Goal: Task Accomplishment & Management: Manage account settings

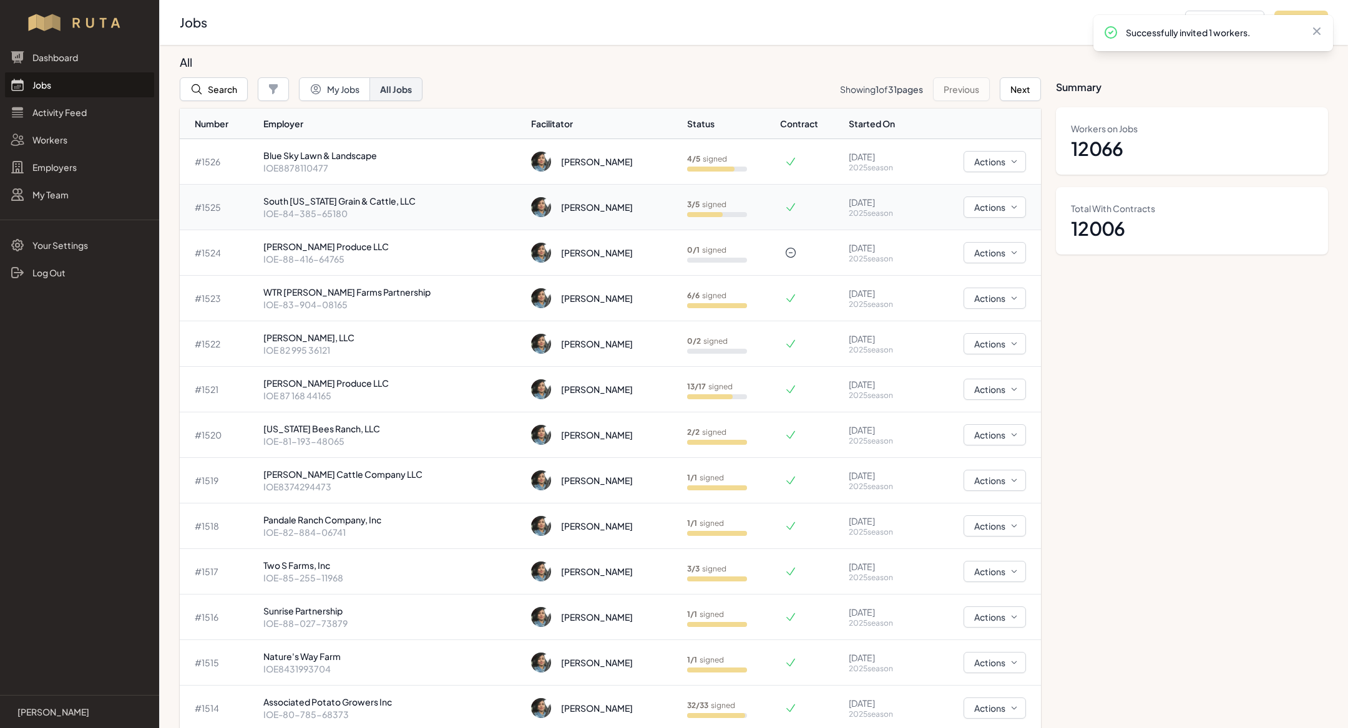
click at [392, 200] on p "South [US_STATE] Grain & Cattle, LLC" at bounding box center [392, 201] width 258 height 12
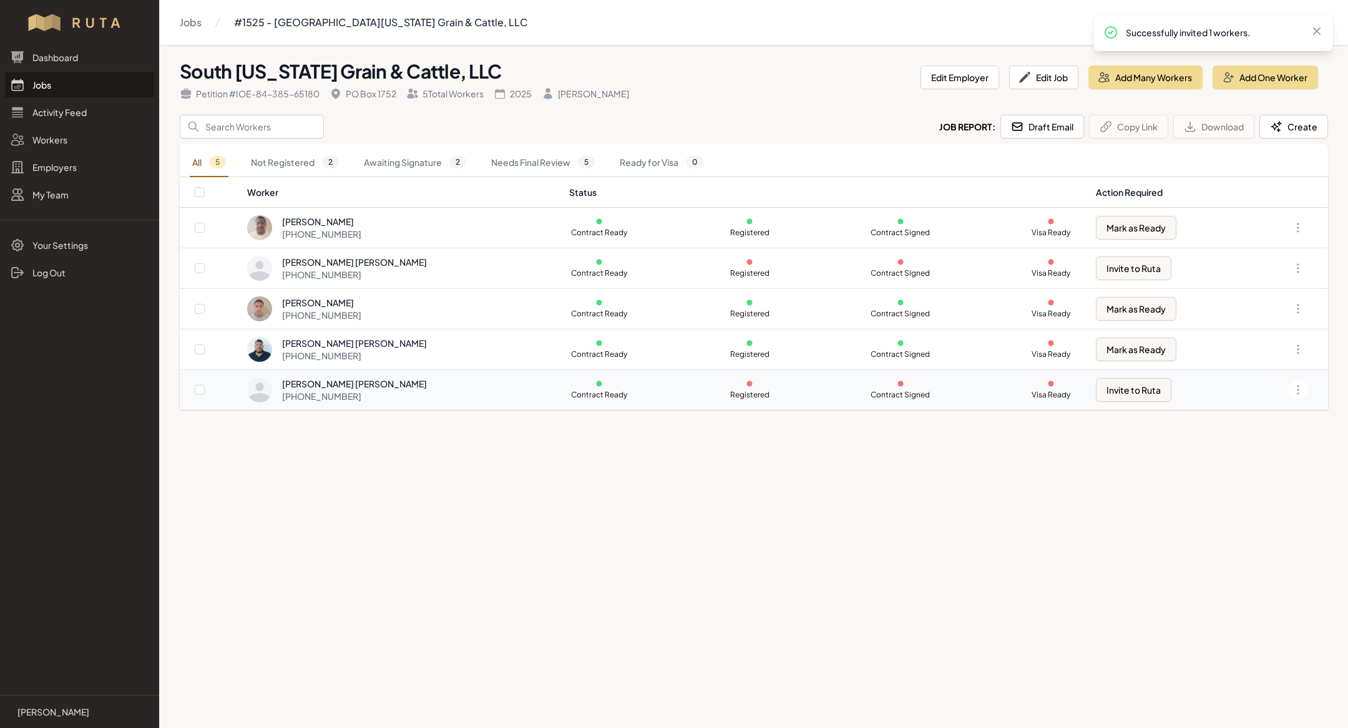
click at [495, 382] on div "Miguel Angel Cardenas Rojas +1 361 350 0424" at bounding box center [400, 389] width 306 height 25
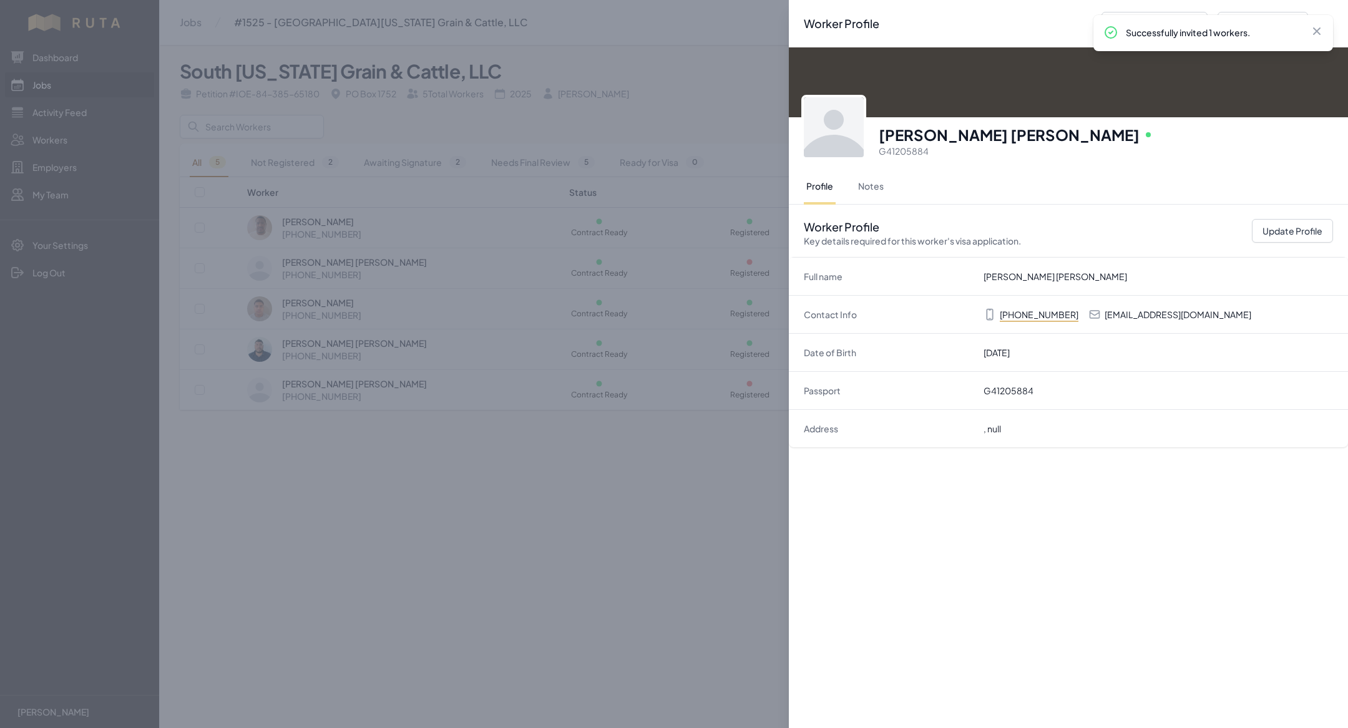
click at [1149, 314] on p "mcardenas6971@gmail.com" at bounding box center [1177, 314] width 147 height 12
copy p "mcardenas6971@gmail.com"
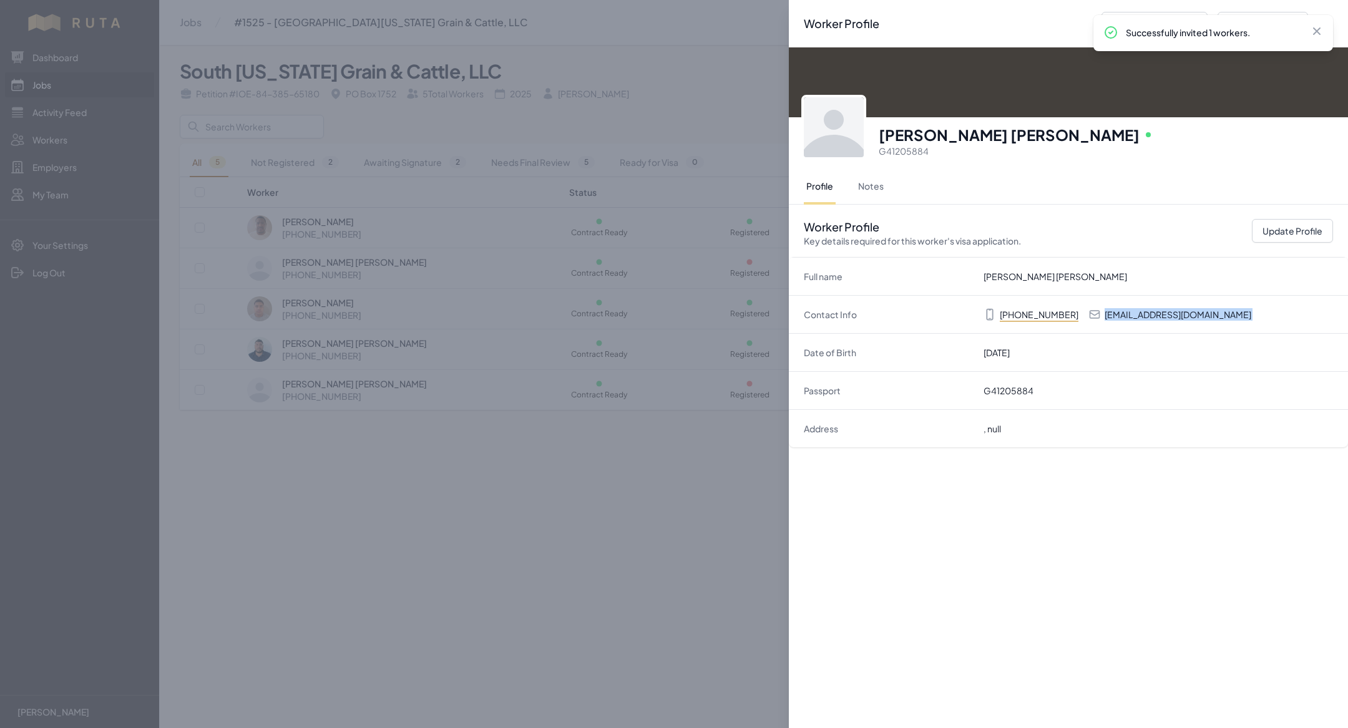
click at [402, 348] on div "Worker Profile Previous Worker Next Worker Close panel Miguel Angel Cardenas Ro…" at bounding box center [674, 364] width 1348 height 728
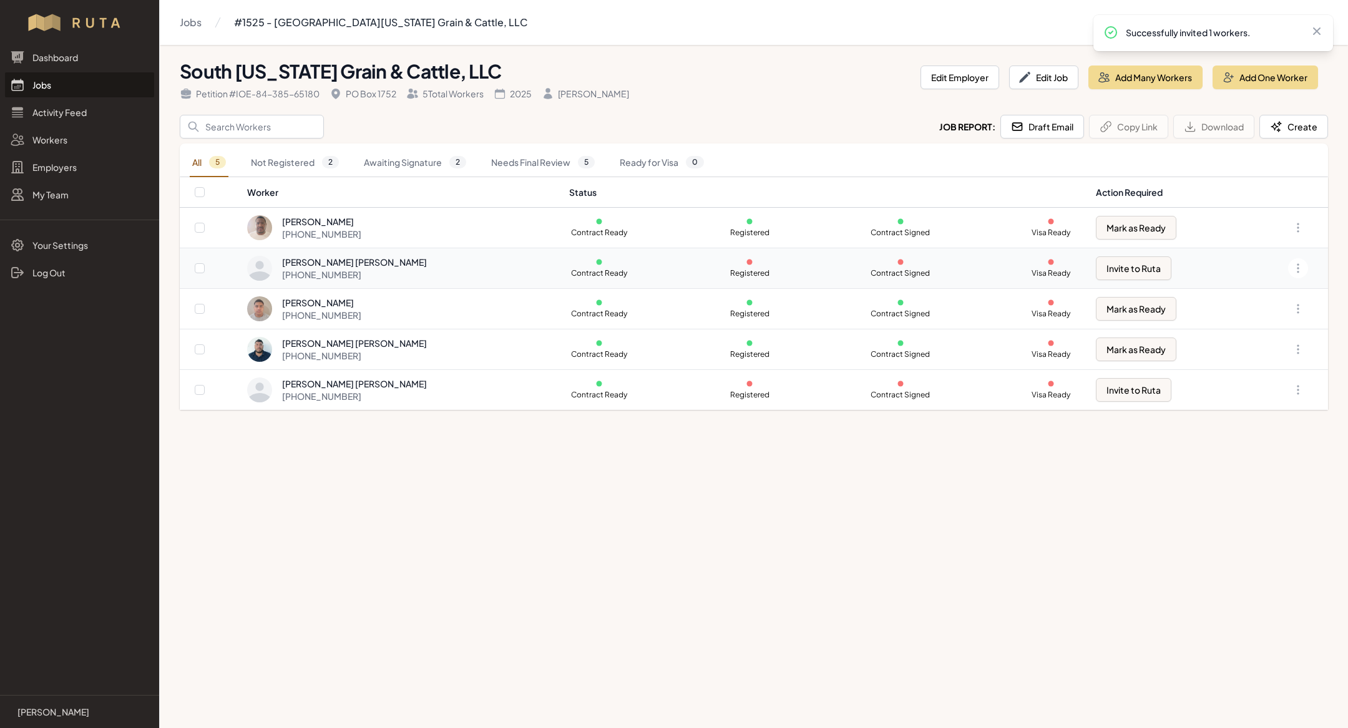
click at [359, 273] on div "+1 361 350 0374" at bounding box center [354, 274] width 145 height 12
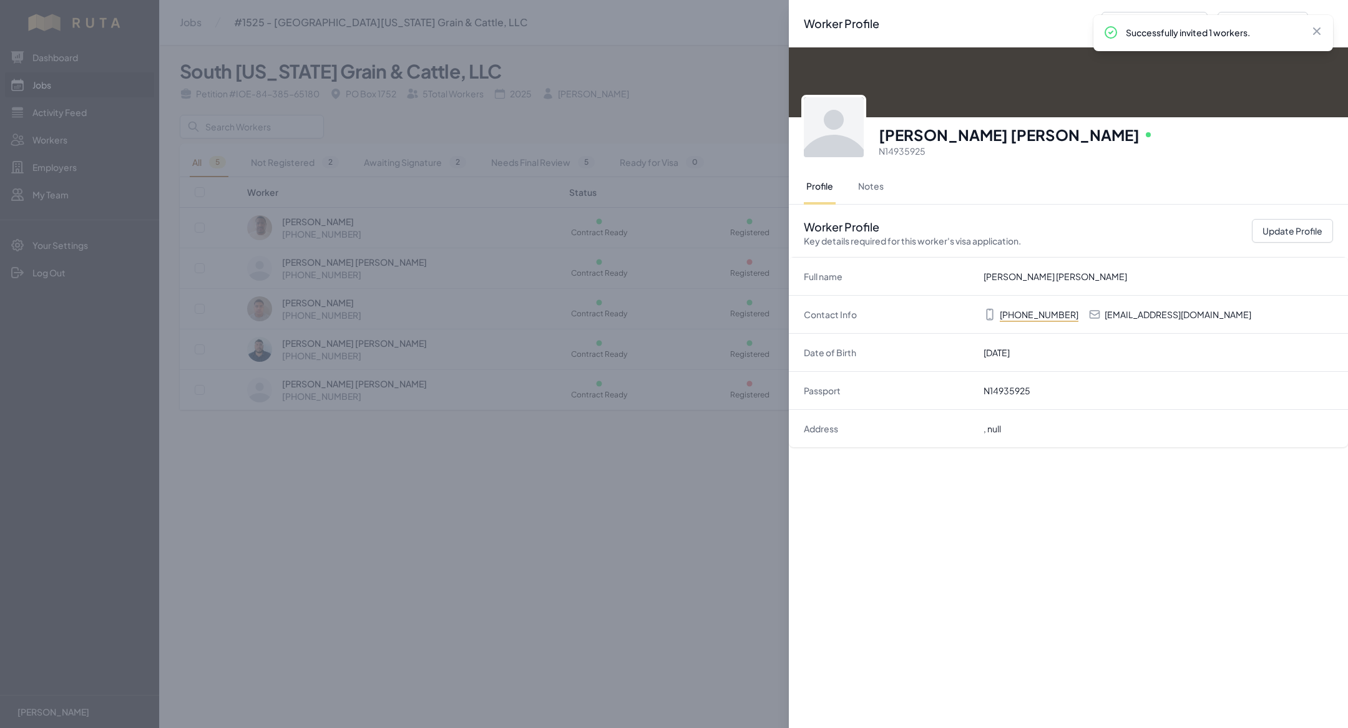
click at [1145, 317] on p "cruzgarcia052482@gmail.com" at bounding box center [1177, 314] width 147 height 12
copy p "cruzgarcia052482@gmail.com"
click at [472, 399] on div "Worker Profile Previous Worker Next Worker Close panel Cruz Alberto Garcia Esco…" at bounding box center [674, 364] width 1348 height 728
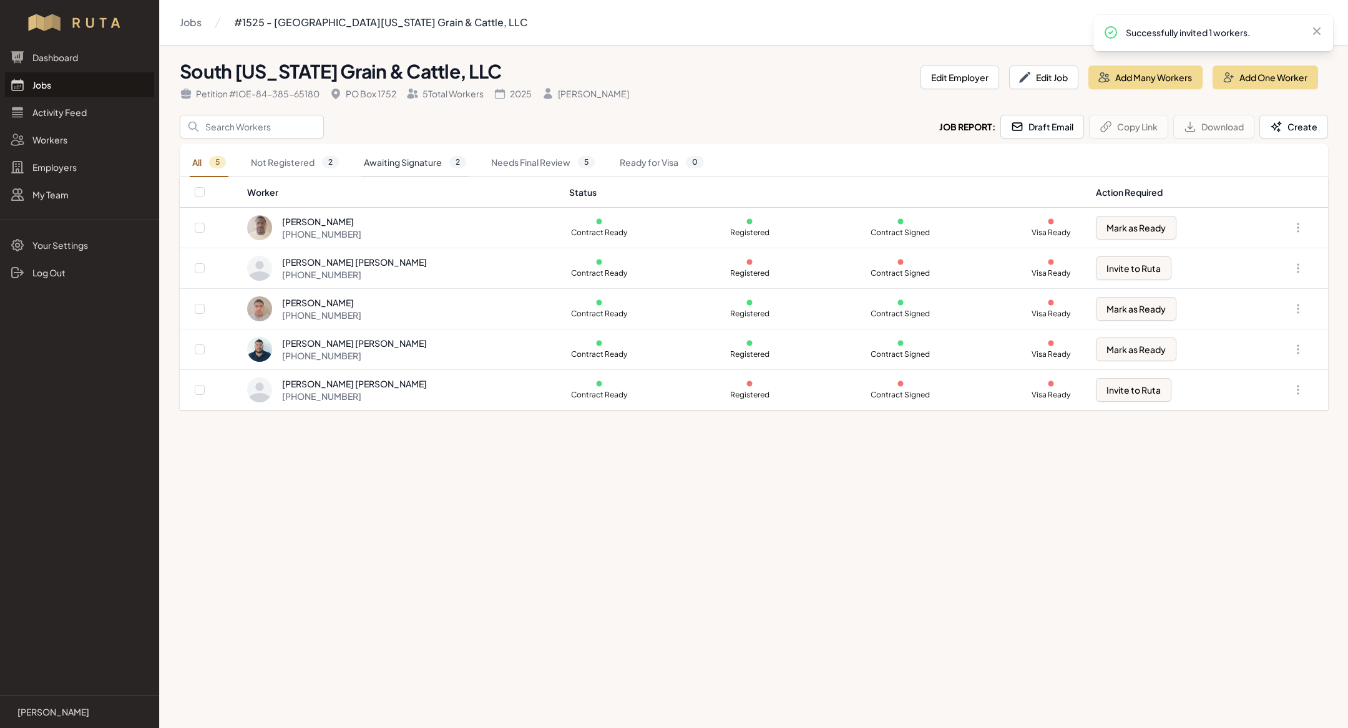
click at [407, 162] on link "Awaiting Signature 2" at bounding box center [414, 162] width 107 height 29
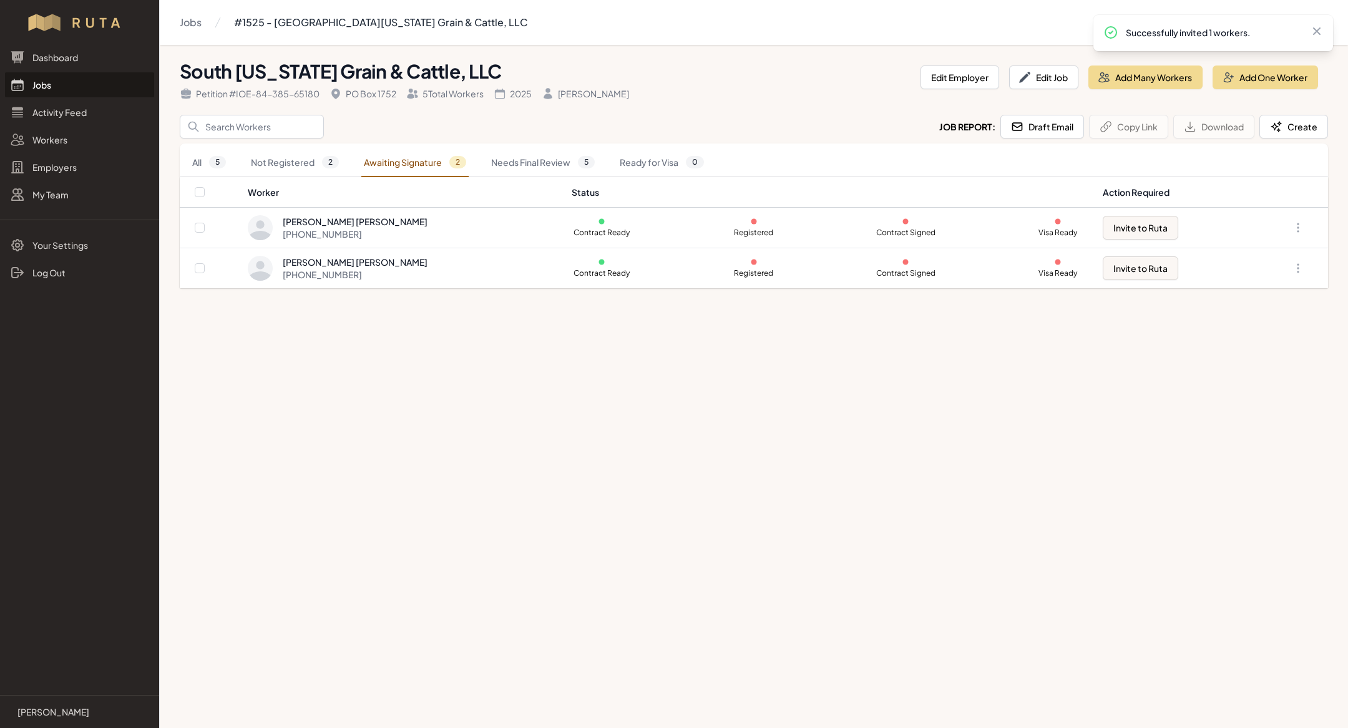
click at [83, 89] on link "Jobs" at bounding box center [79, 84] width 149 height 25
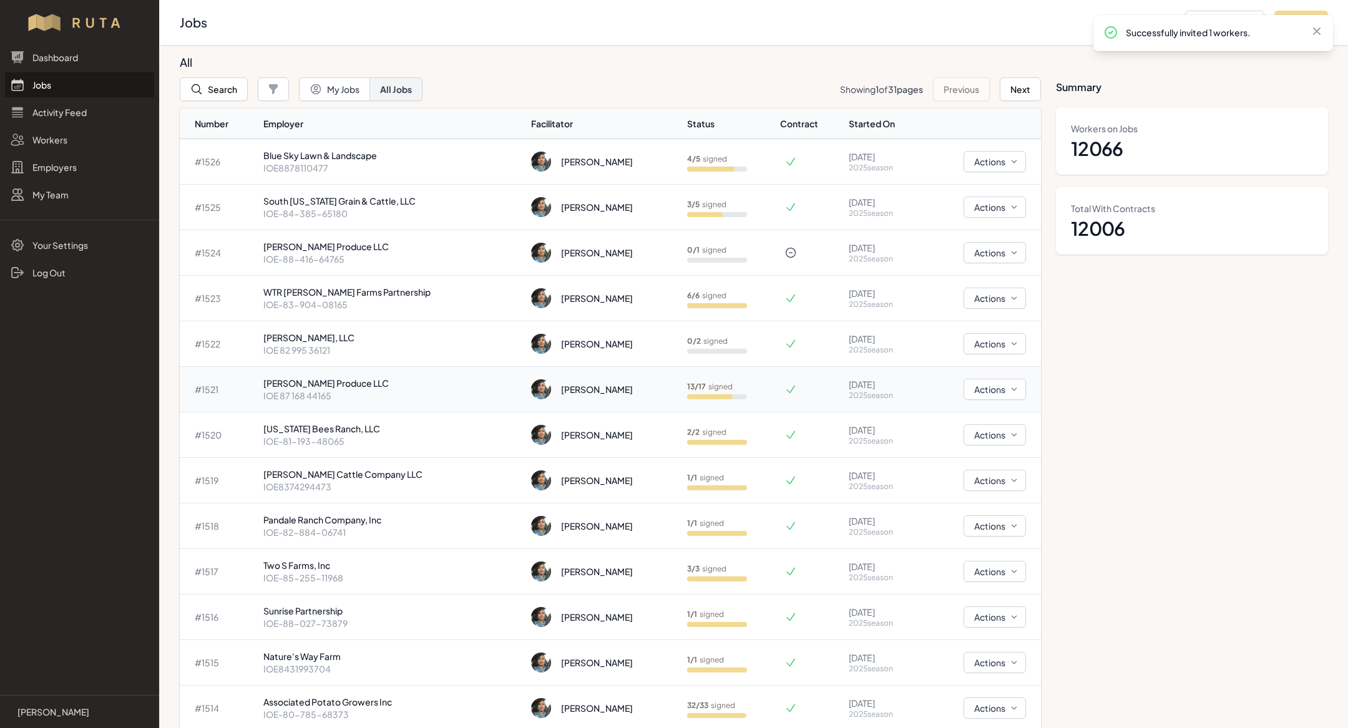
click at [308, 408] on td "Cooksey Produce LLC IOE 87 168 44165" at bounding box center [392, 390] width 268 height 46
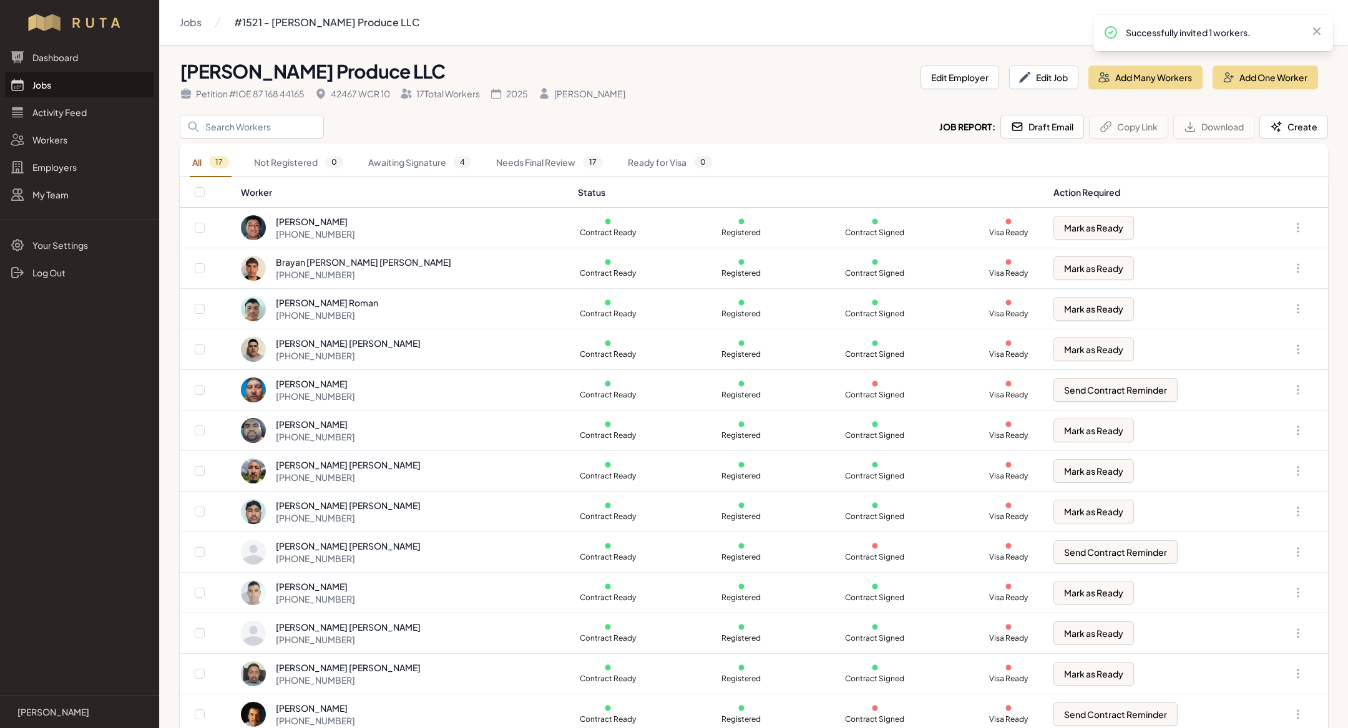
click at [88, 81] on link "Jobs" at bounding box center [79, 84] width 149 height 25
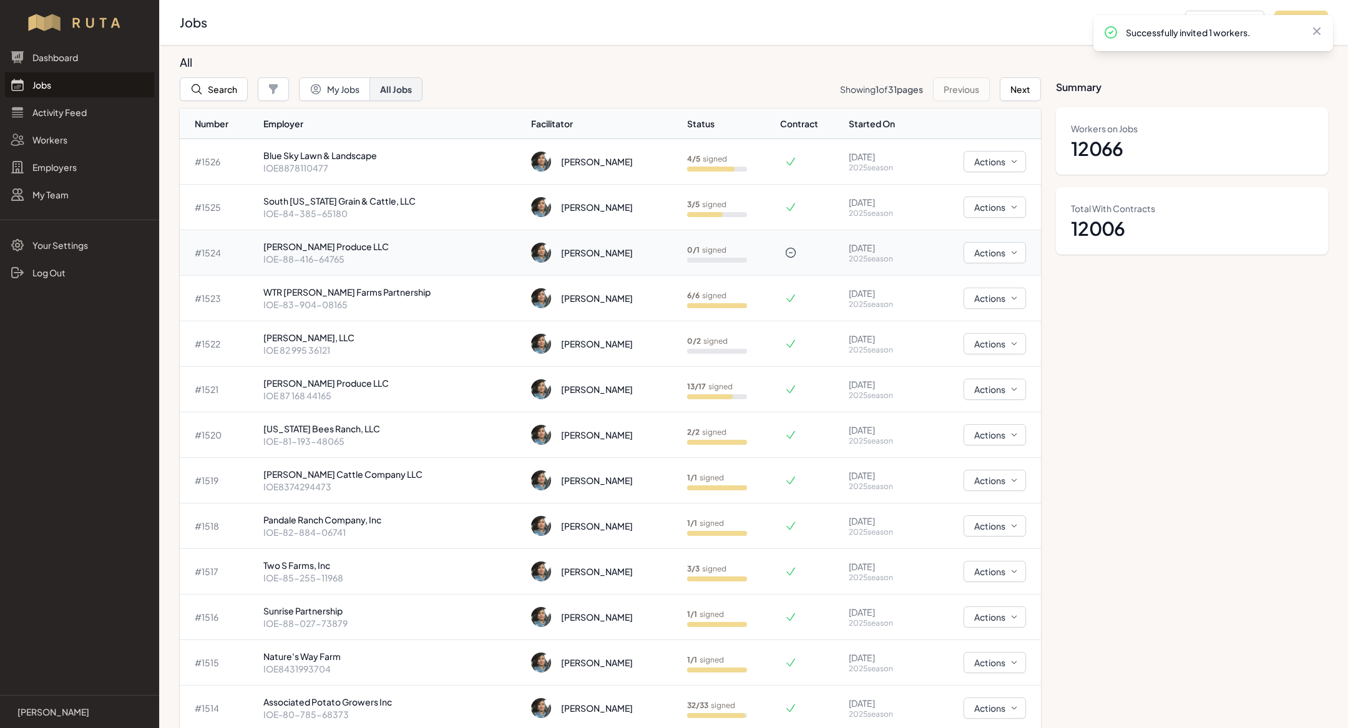
click at [366, 250] on p "[PERSON_NAME] Produce LLC" at bounding box center [392, 246] width 258 height 12
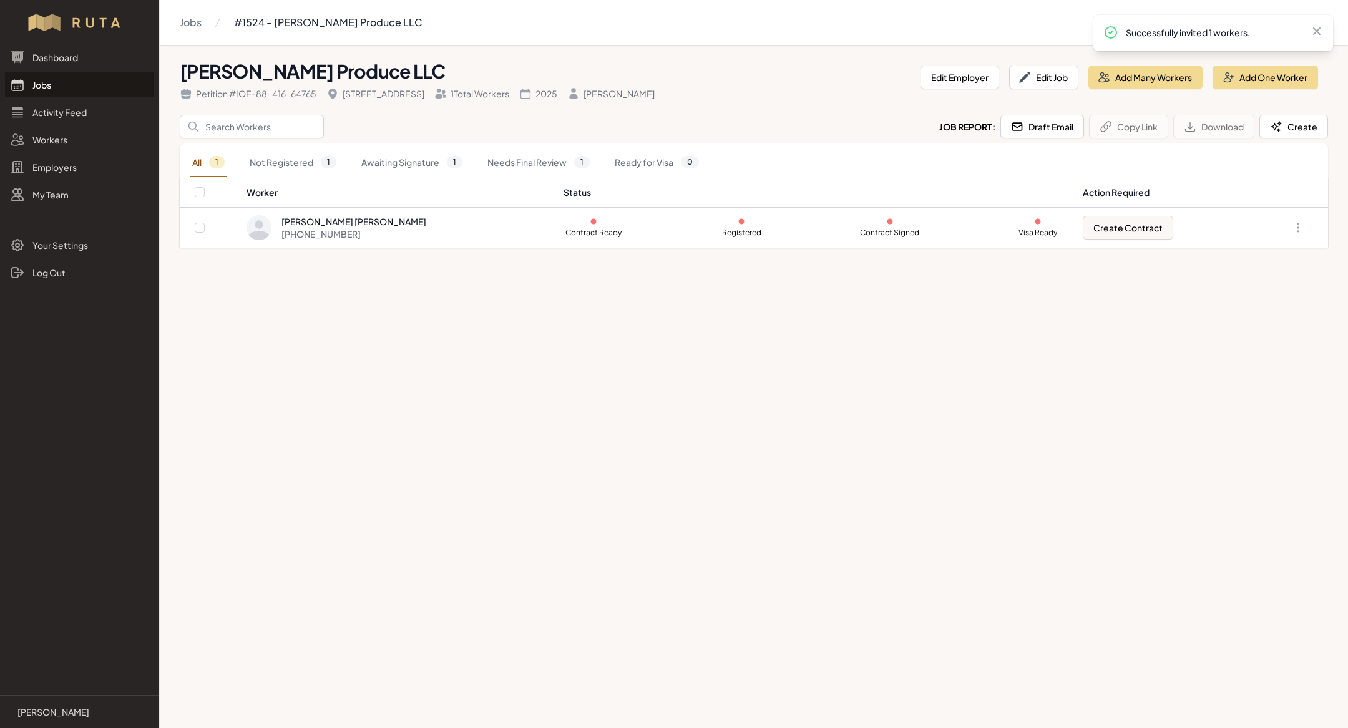
click at [53, 79] on link "Jobs" at bounding box center [79, 84] width 149 height 25
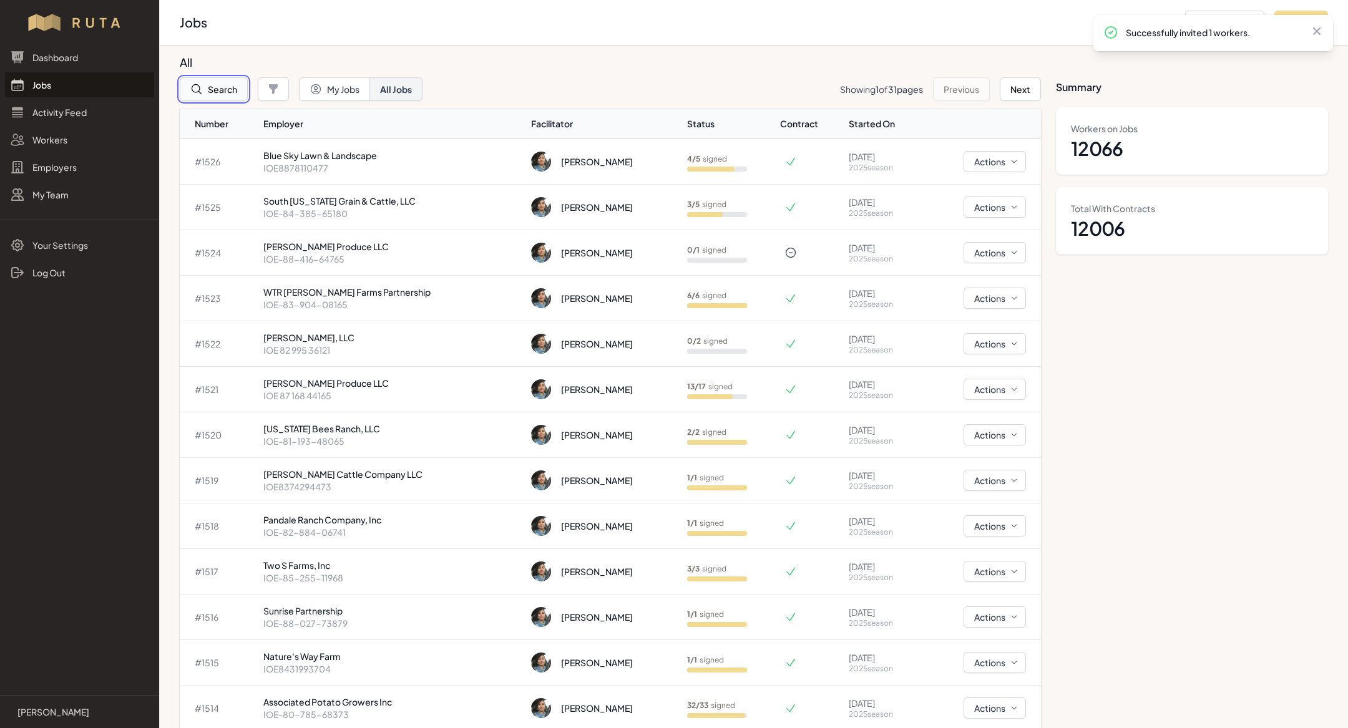
click at [219, 86] on button "Search" at bounding box center [214, 89] width 68 height 24
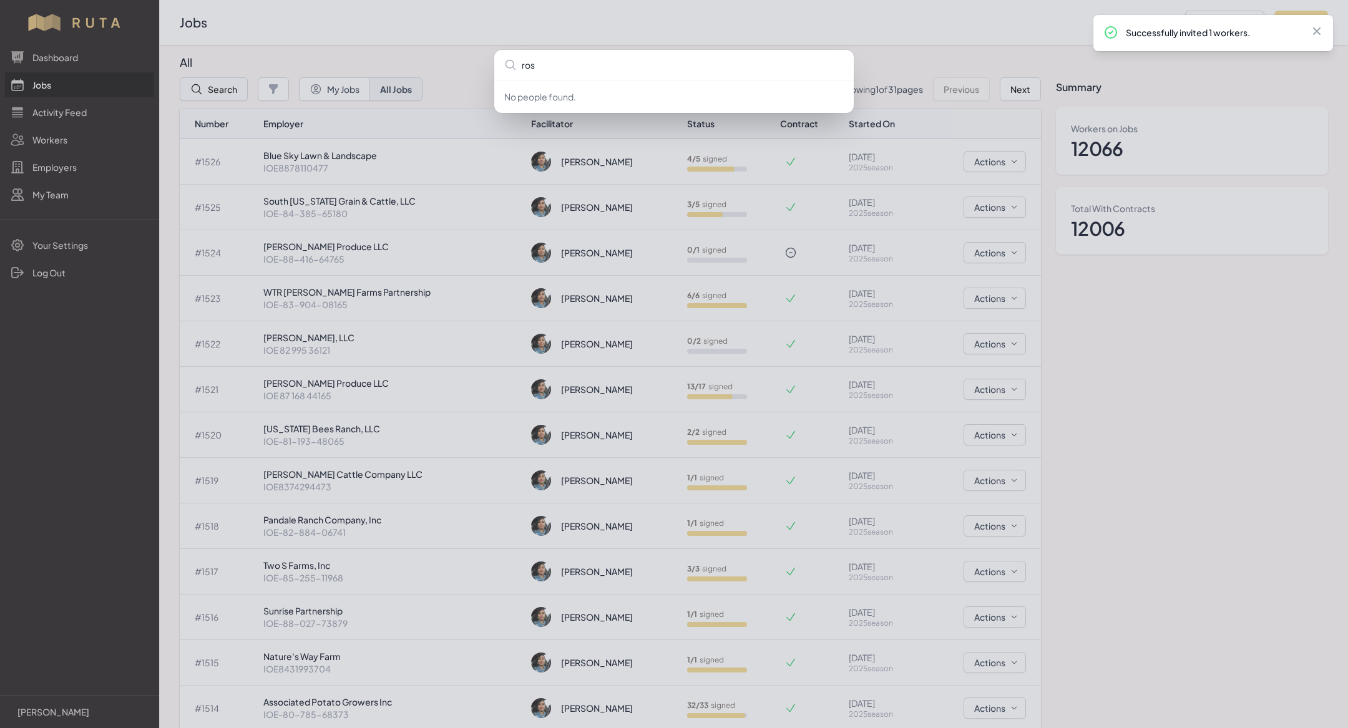
type input "ross"
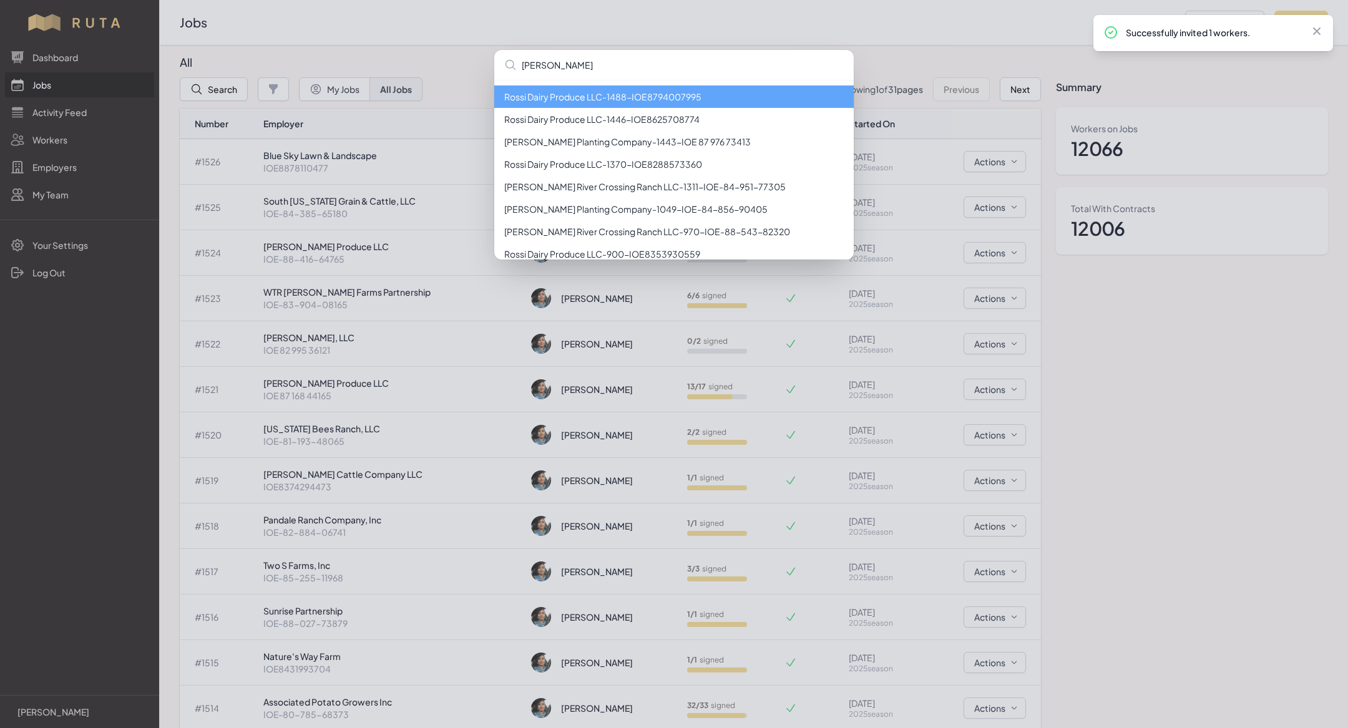
click at [524, 95] on li "Rossi Dairy Produce LLC - 1488 - IOE8794007995" at bounding box center [673, 96] width 359 height 22
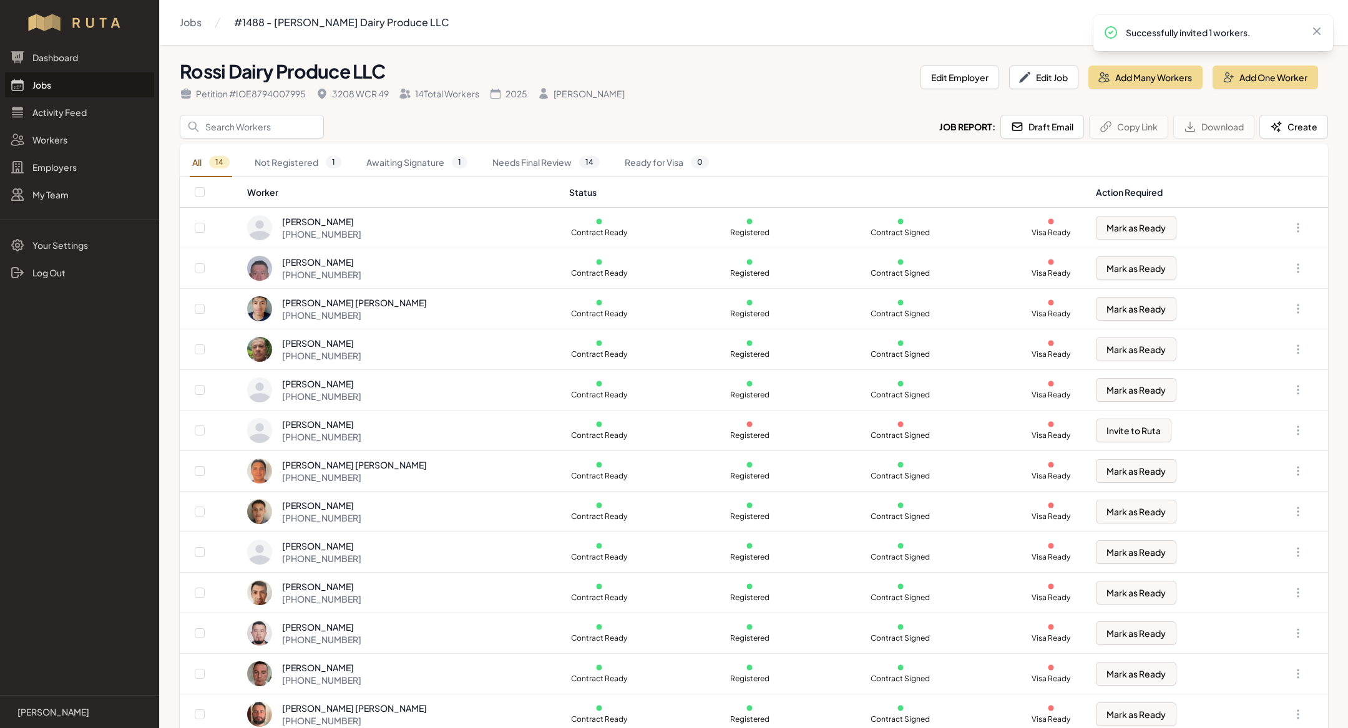
click at [54, 87] on link "Jobs" at bounding box center [79, 84] width 149 height 25
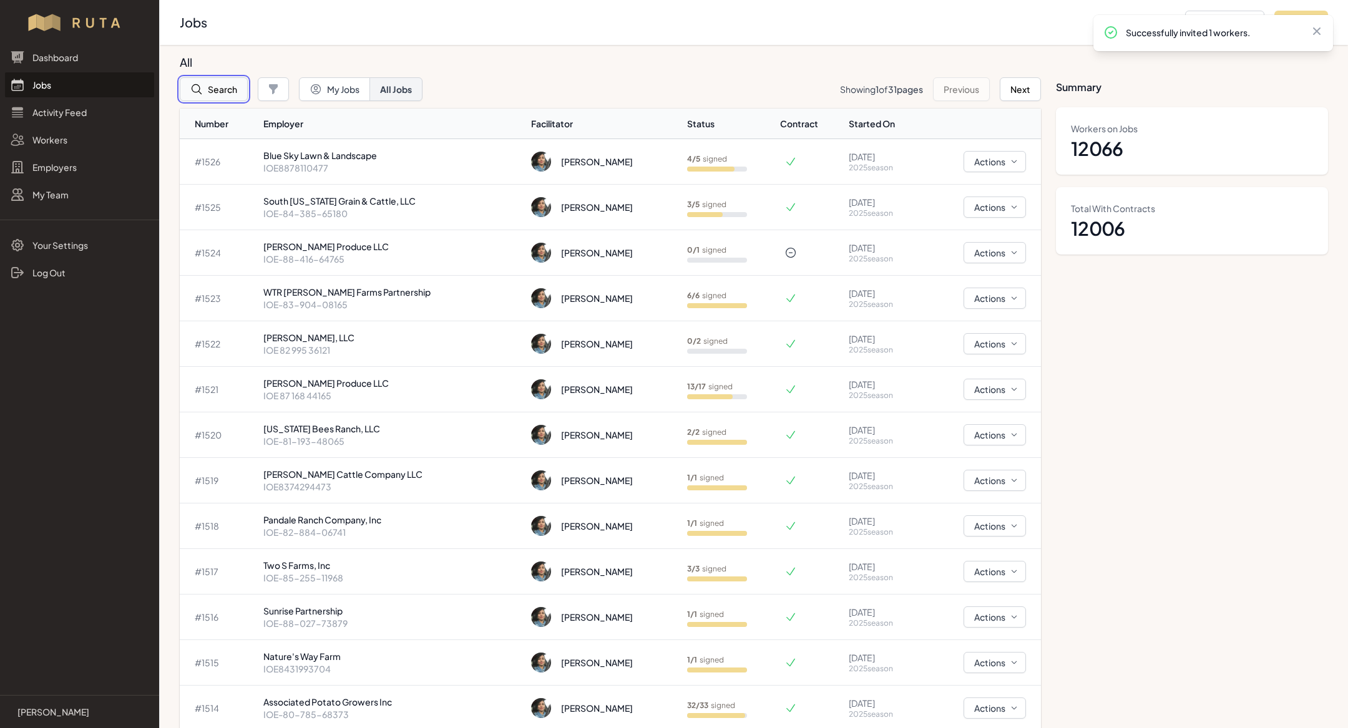
click at [223, 87] on button "Search" at bounding box center [214, 89] width 68 height 24
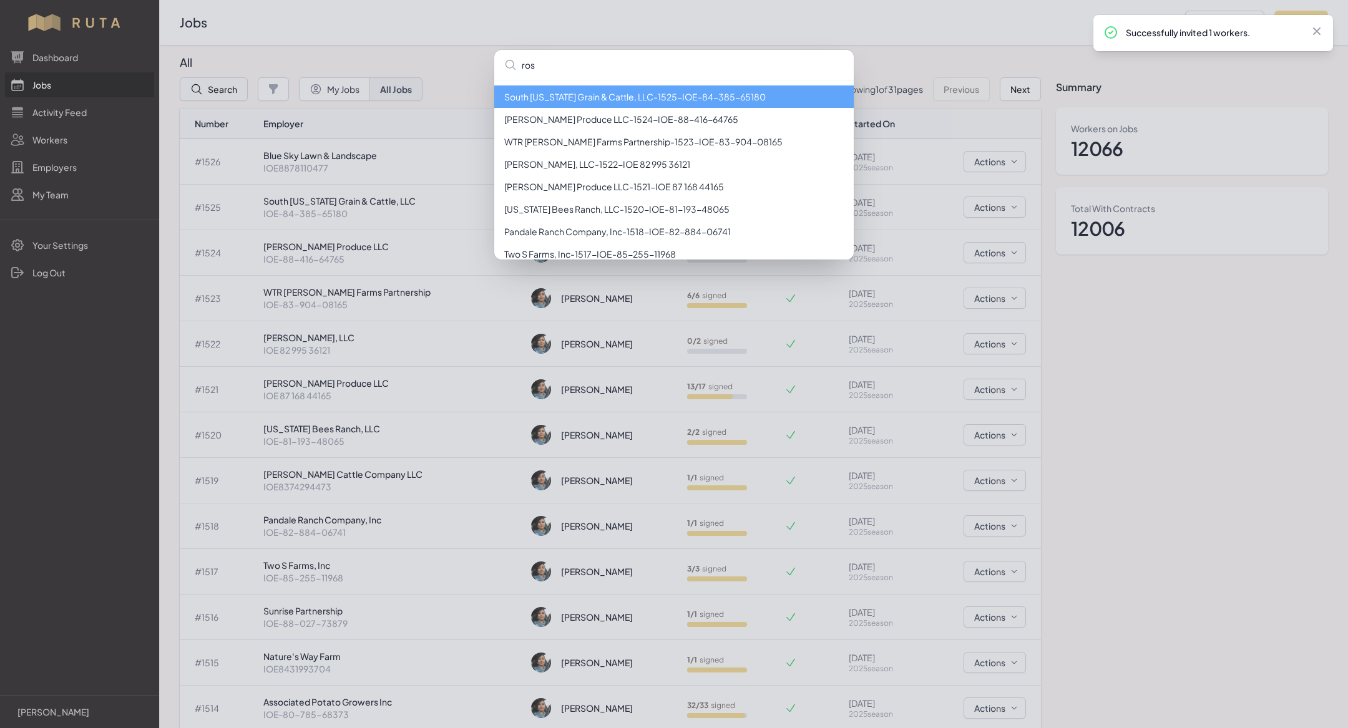
type input "ross"
click at [522, 100] on li "Rossi Dairy Produce LLC - 1488 - IOE8794007995" at bounding box center [673, 96] width 359 height 22
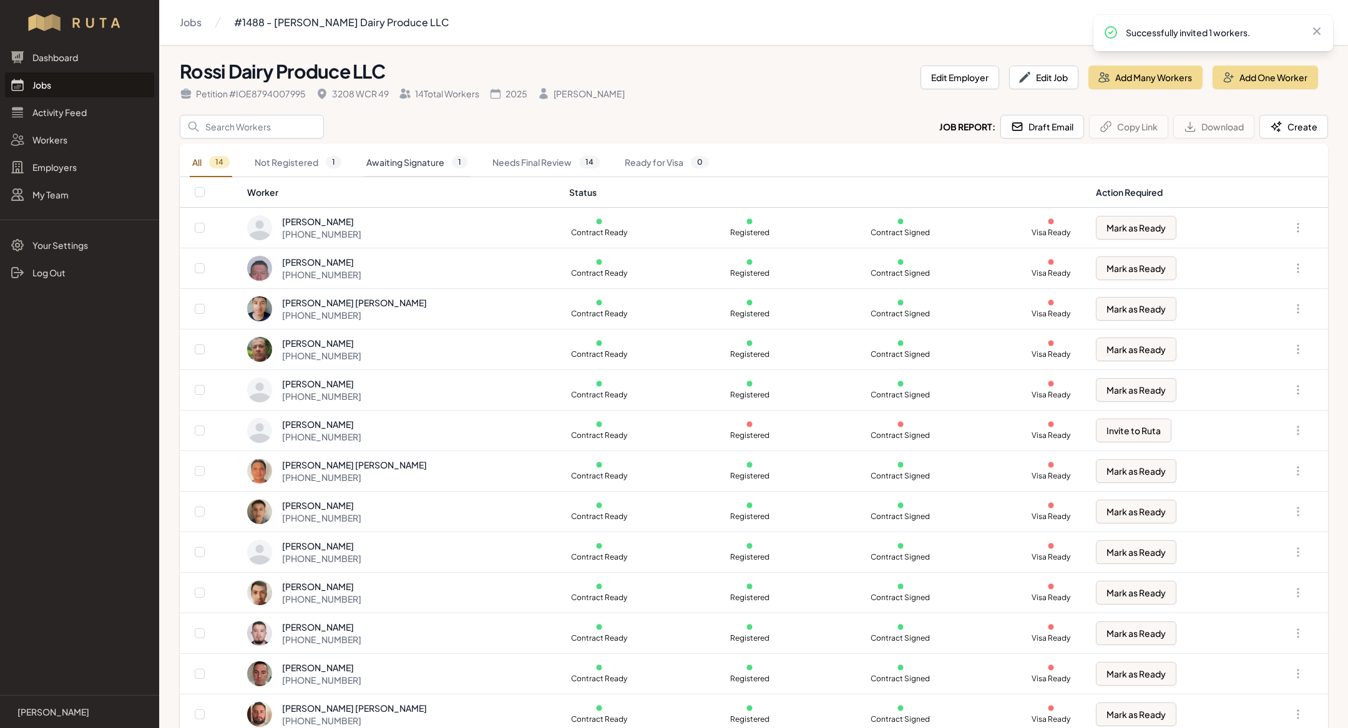
click at [411, 153] on link "Awaiting Signature 1" at bounding box center [417, 162] width 106 height 29
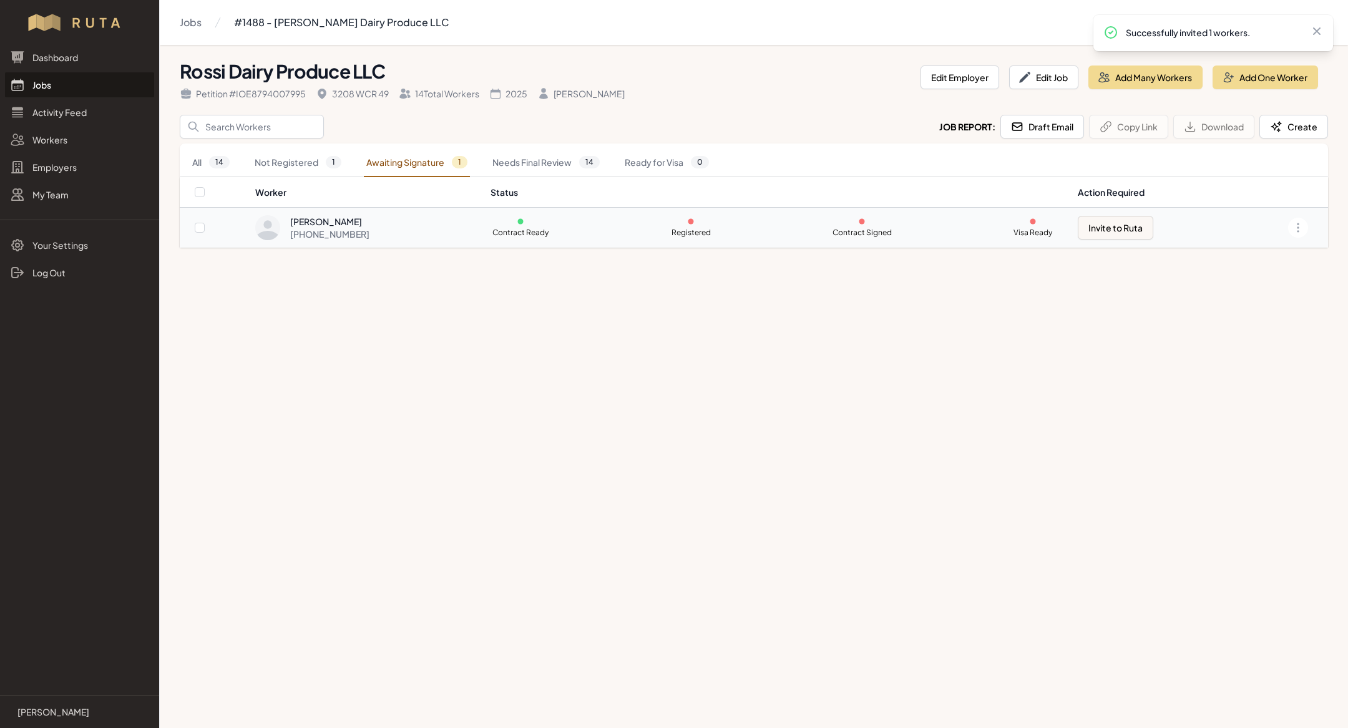
click at [406, 228] on div "Jaime Guerrero Martinez +52 771 191 2116" at bounding box center [365, 227] width 220 height 25
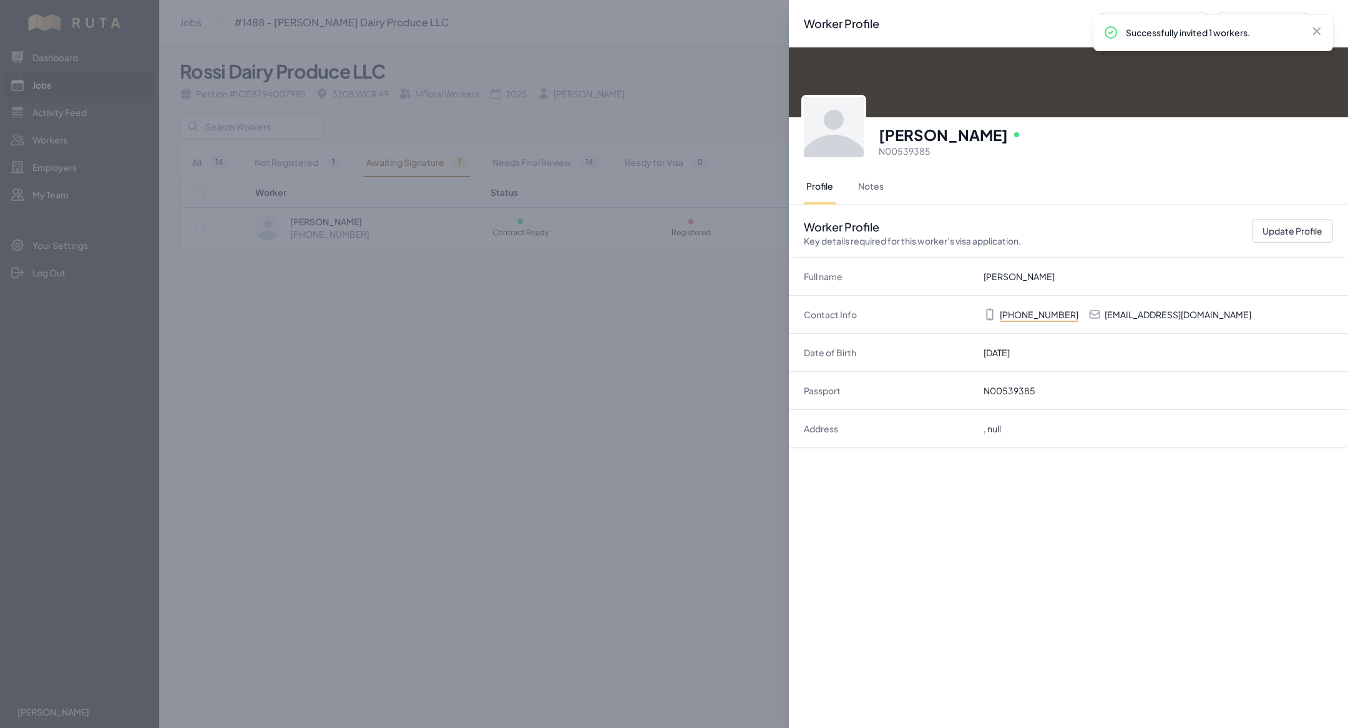
click at [660, 336] on div "Worker Profile Previous Worker Next Worker Close panel Jaime Guerrero Martinez …" at bounding box center [674, 364] width 1348 height 728
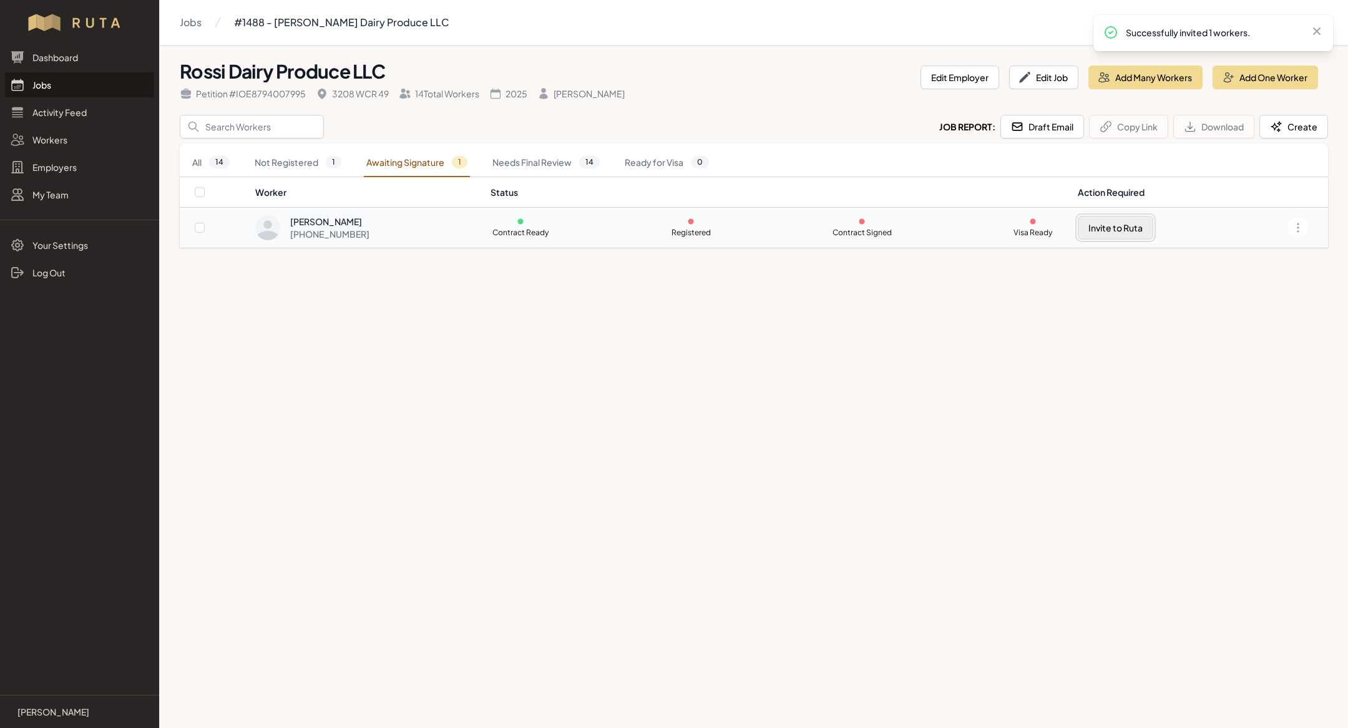
click at [1110, 227] on button "Invite to Ruta" at bounding box center [1115, 228] width 75 height 24
checkbox input "true"
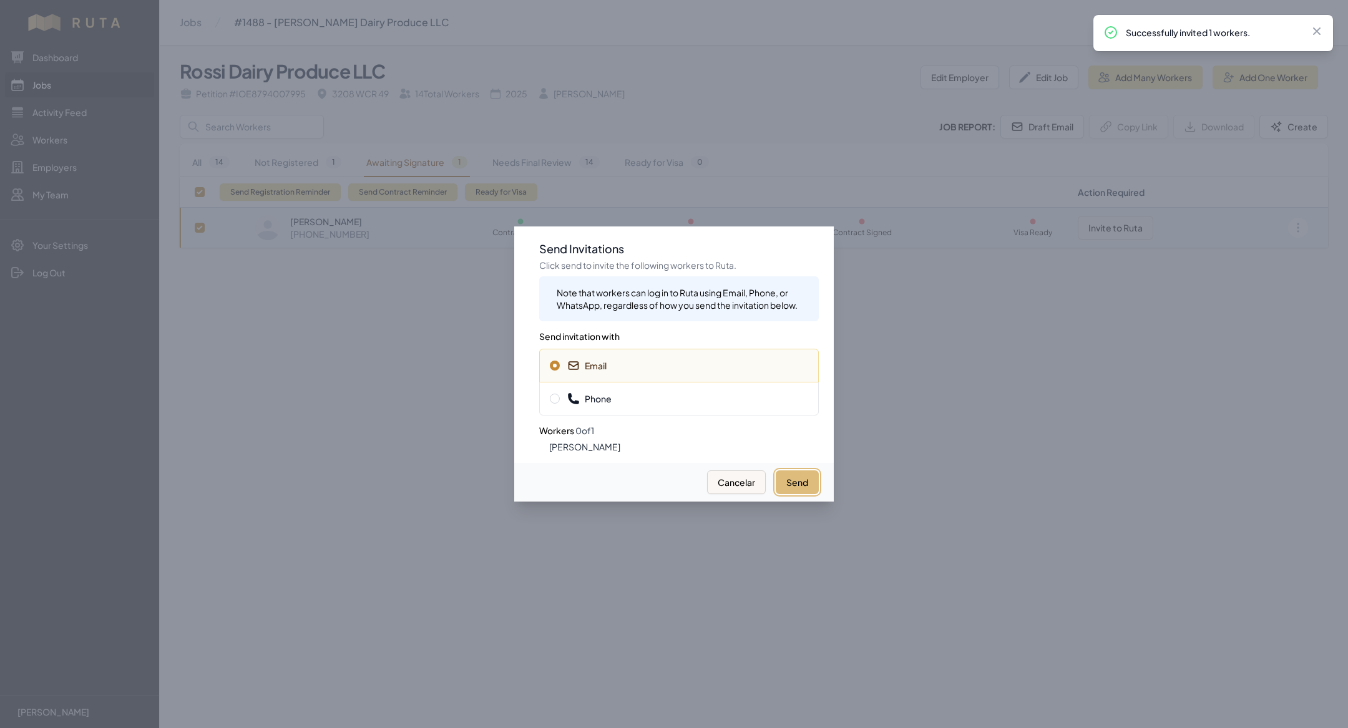
click at [794, 479] on button "Send" at bounding box center [797, 482] width 43 height 24
click at [709, 392] on div "Phone" at bounding box center [679, 399] width 280 height 34
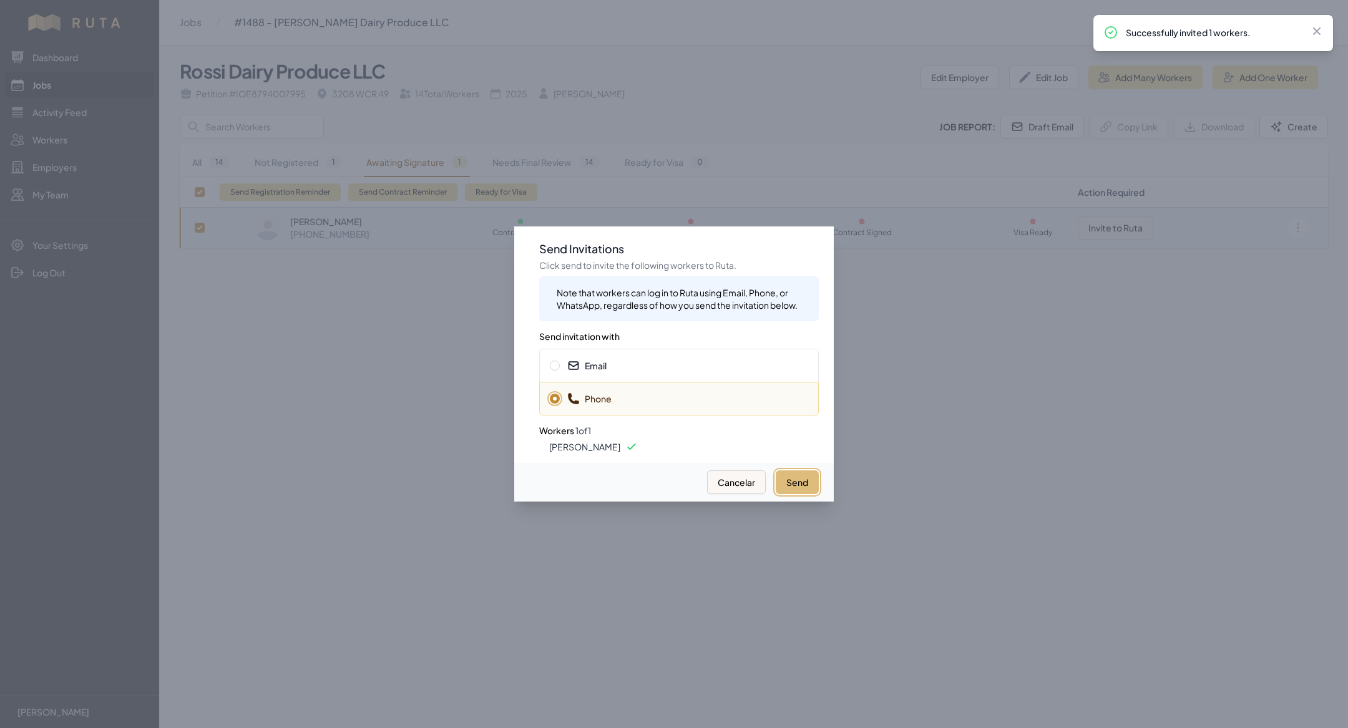
click at [799, 480] on button "Send" at bounding box center [797, 482] width 43 height 24
click at [714, 356] on div "Email" at bounding box center [679, 366] width 280 height 34
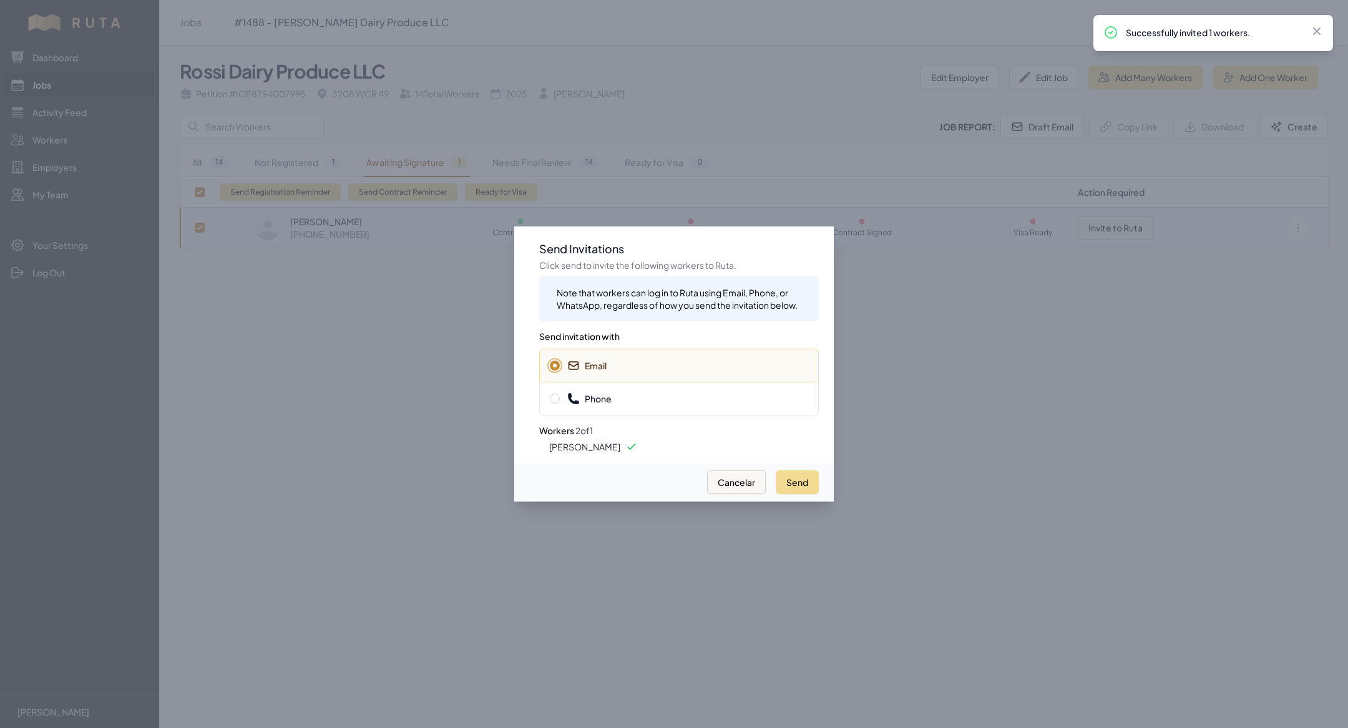
click at [426, 359] on div at bounding box center [674, 364] width 1348 height 728
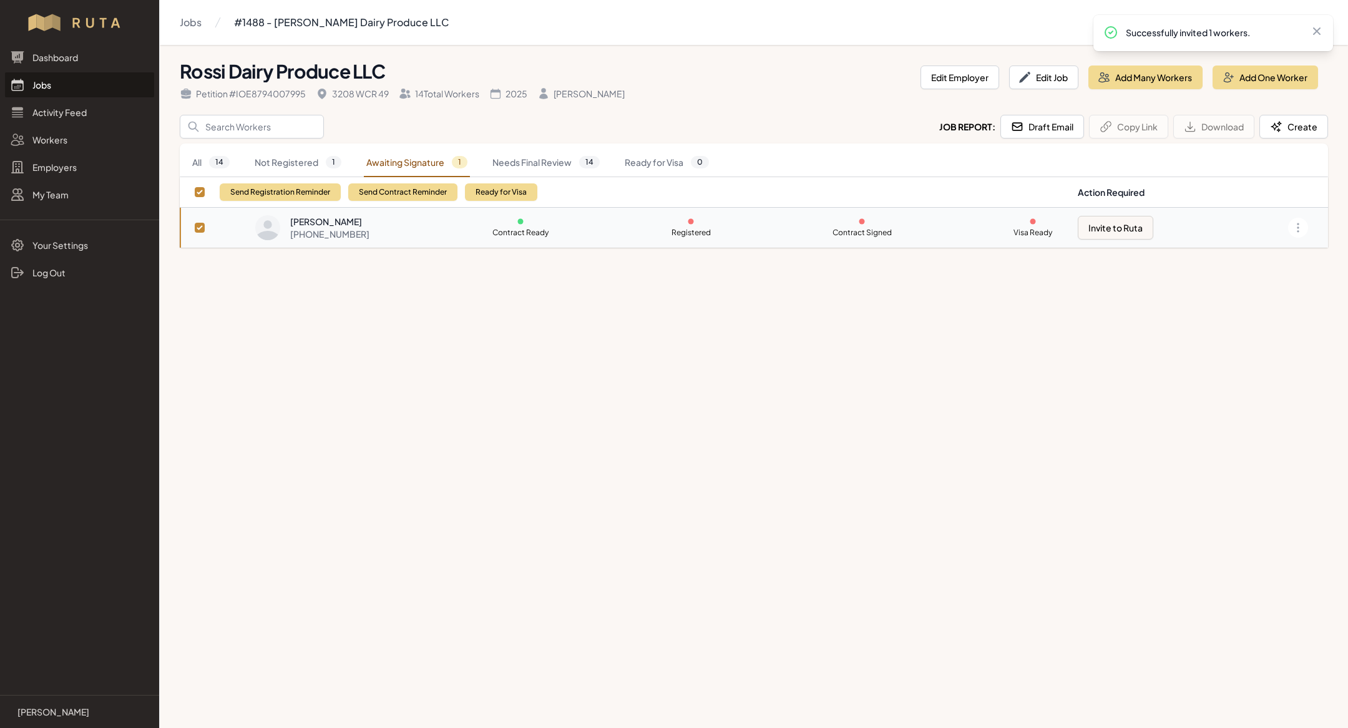
click at [658, 221] on td "Contract Ready Registered Contract Signed Visa Ready" at bounding box center [776, 228] width 587 height 40
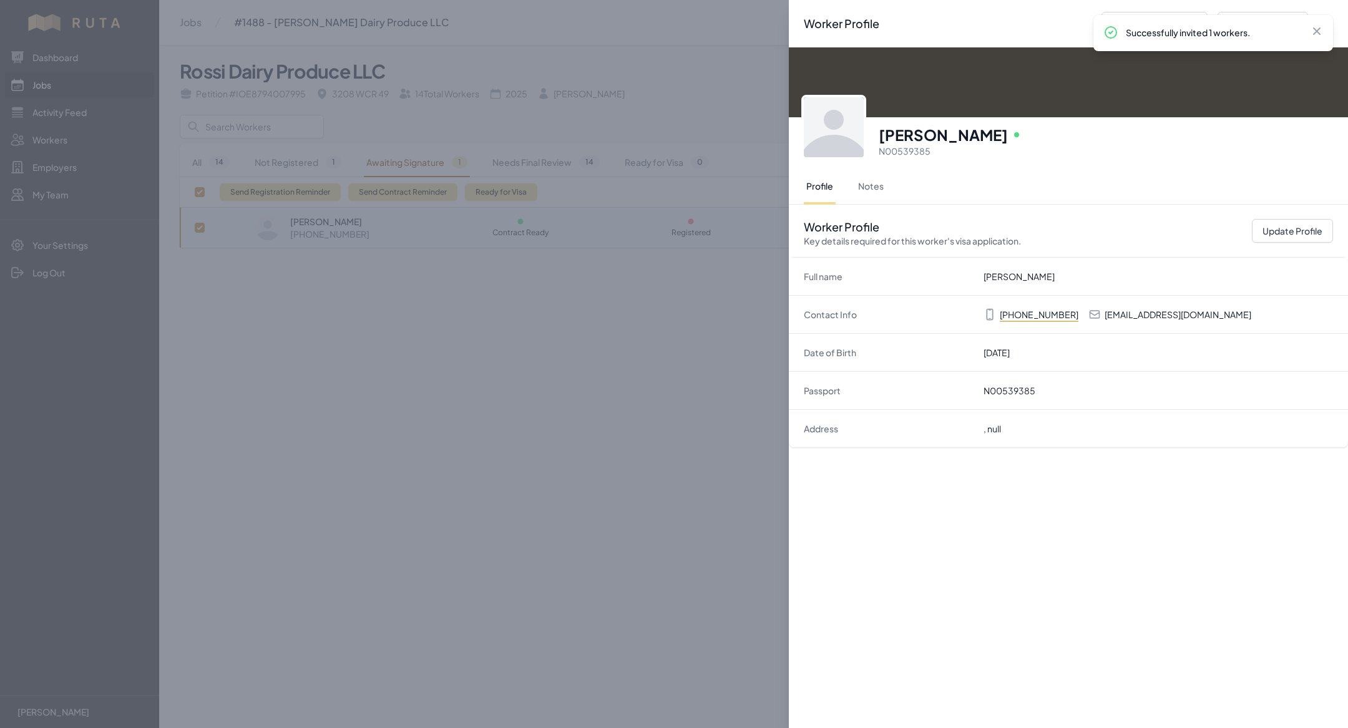
click at [1166, 316] on p "jaimeguerreromartinez517@gmail.com" at bounding box center [1177, 314] width 147 height 12
copy p "jaimeguerreromartinez517@gmail.com"
click at [260, 122] on div "Worker Profile Previous Worker Next Worker Close panel Jaime Guerrero Martinez …" at bounding box center [674, 364] width 1348 height 728
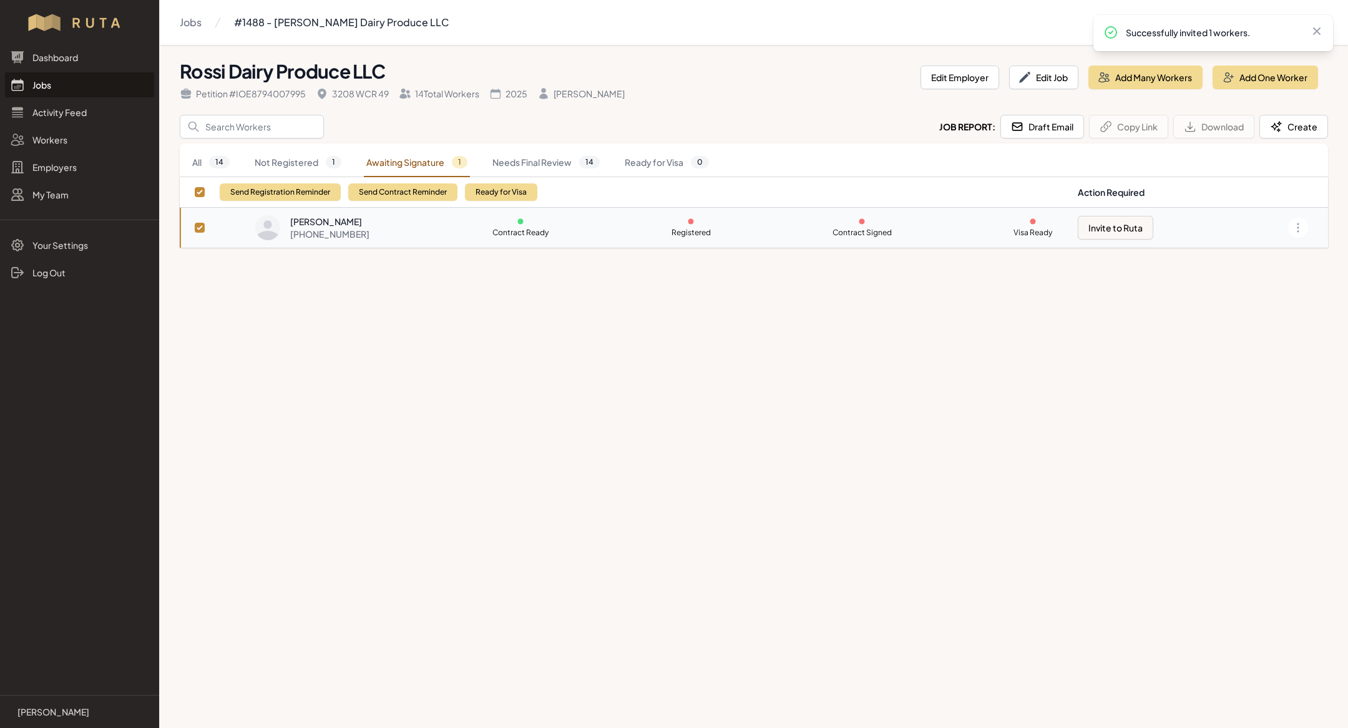
click at [102, 87] on link "Jobs" at bounding box center [79, 84] width 149 height 25
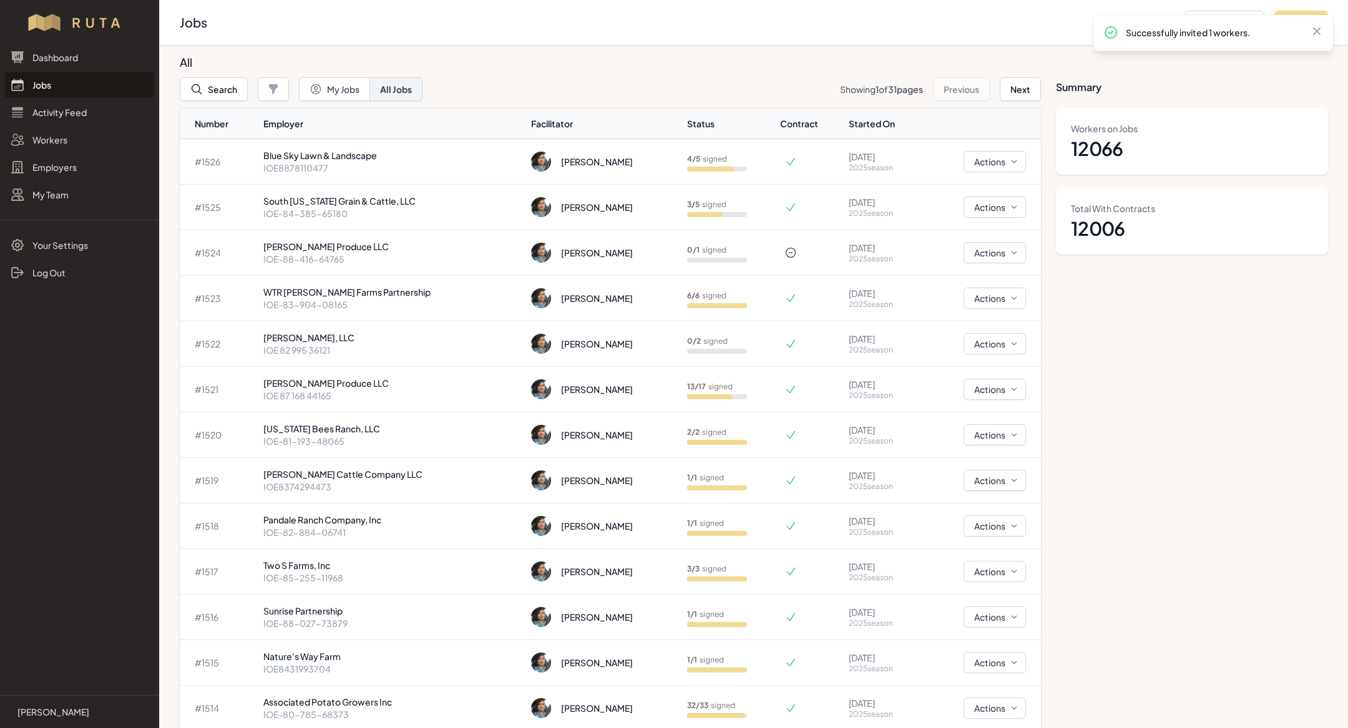
click at [217, 90] on button "Search" at bounding box center [214, 89] width 68 height 24
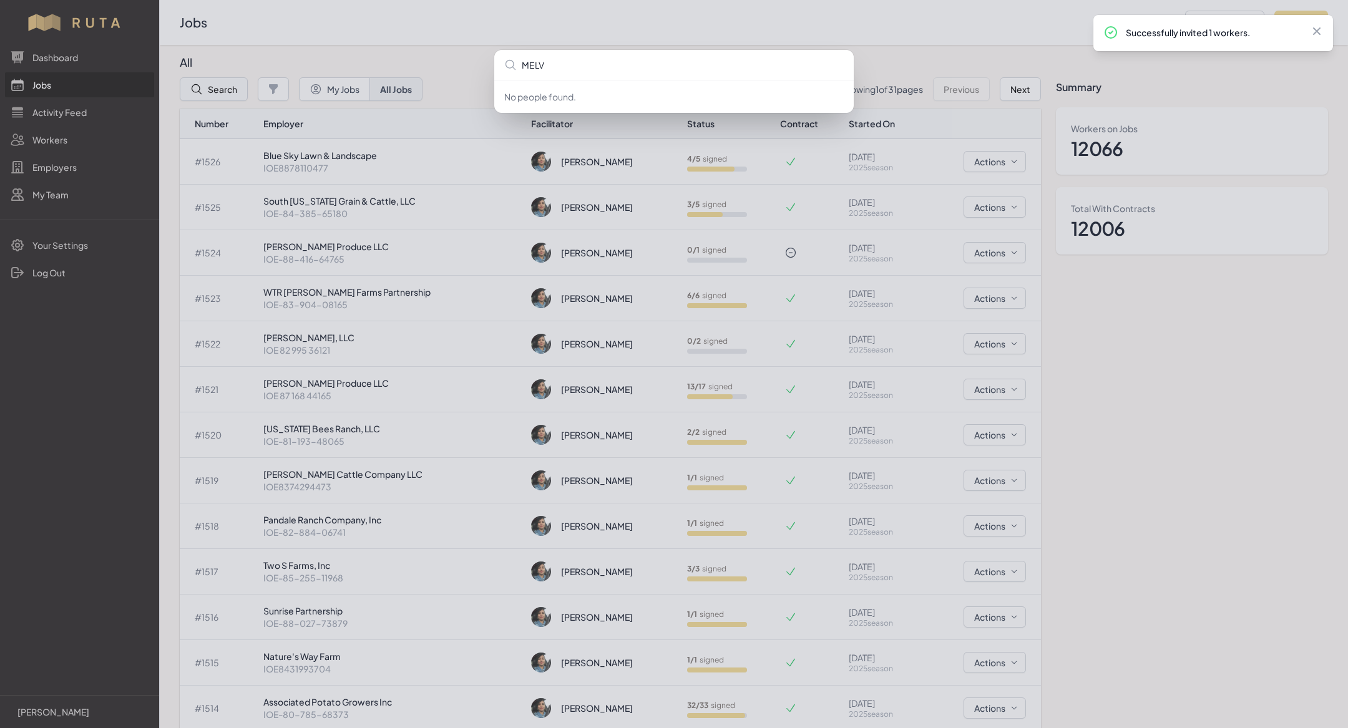
type input "MELVI"
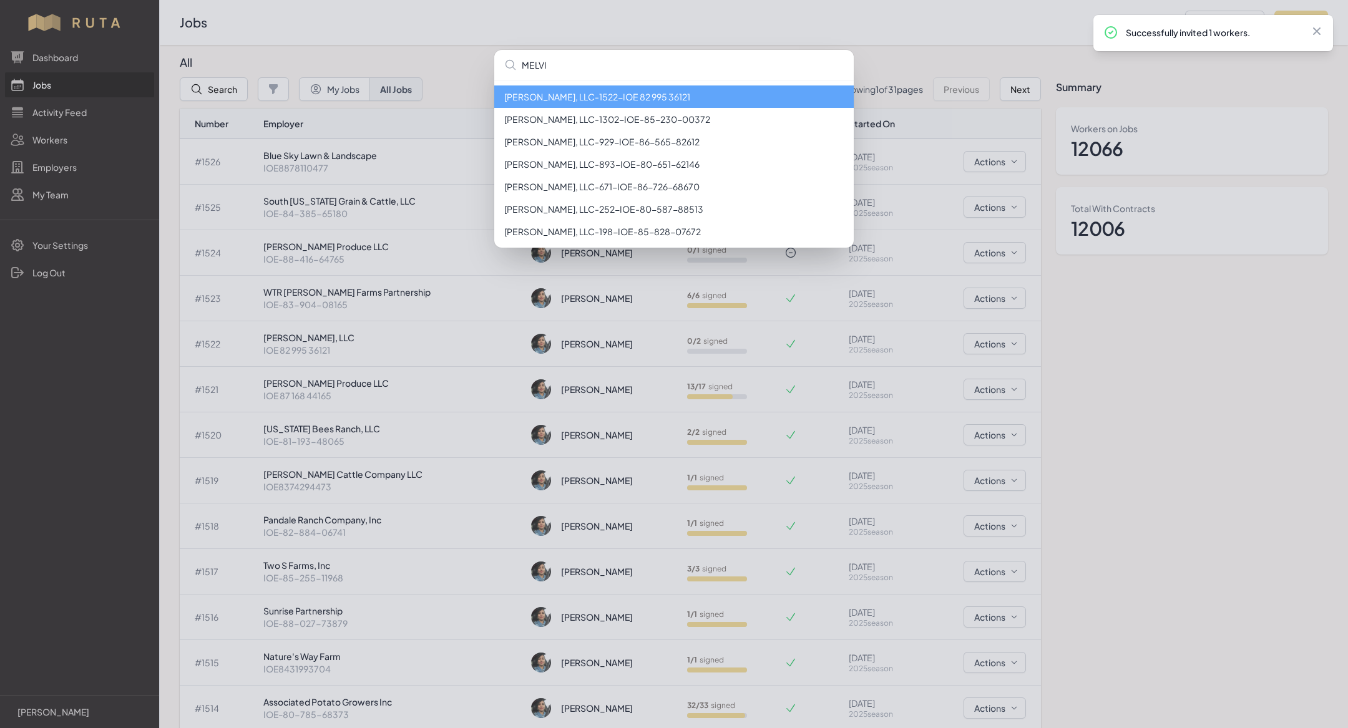
click at [581, 90] on li "Melvin Lee Peterson, LLC - 1522 - IOE 82 995 36121" at bounding box center [673, 96] width 359 height 22
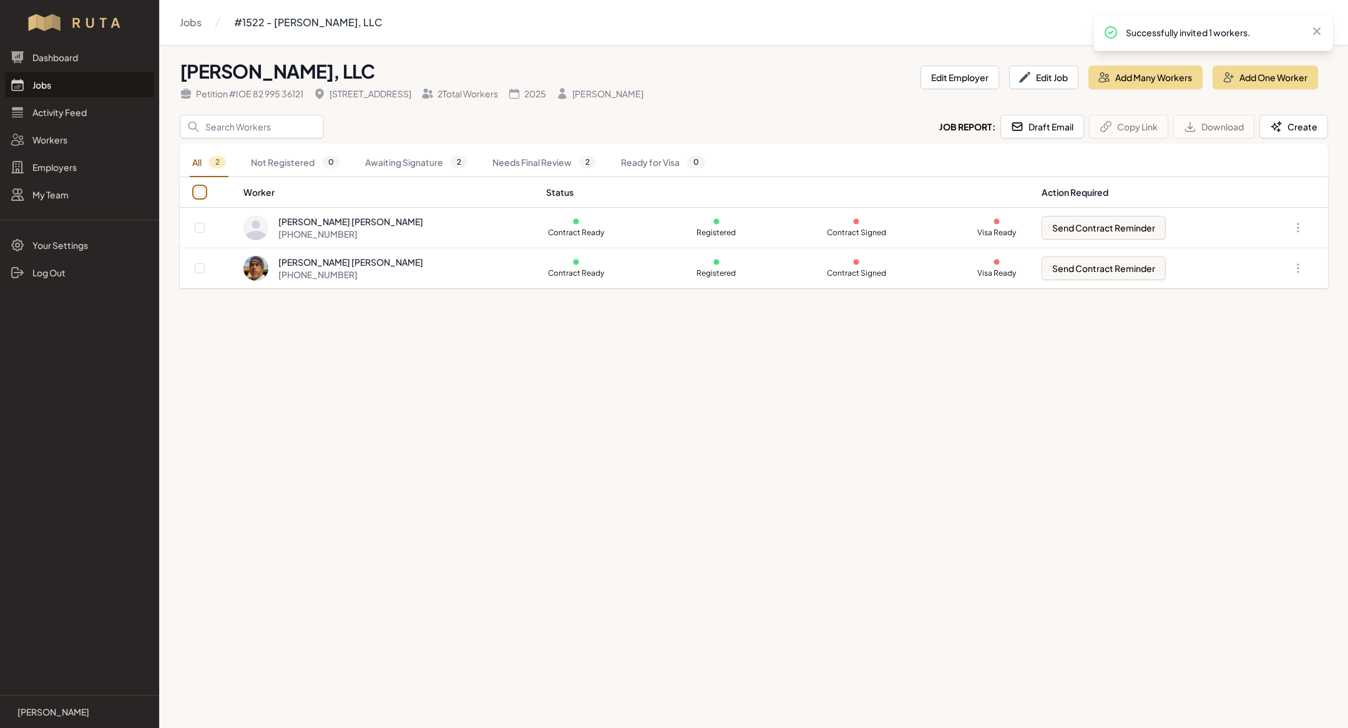
click at [200, 189] on input "checkbox" at bounding box center [200, 192] width 10 height 10
checkbox input "true"
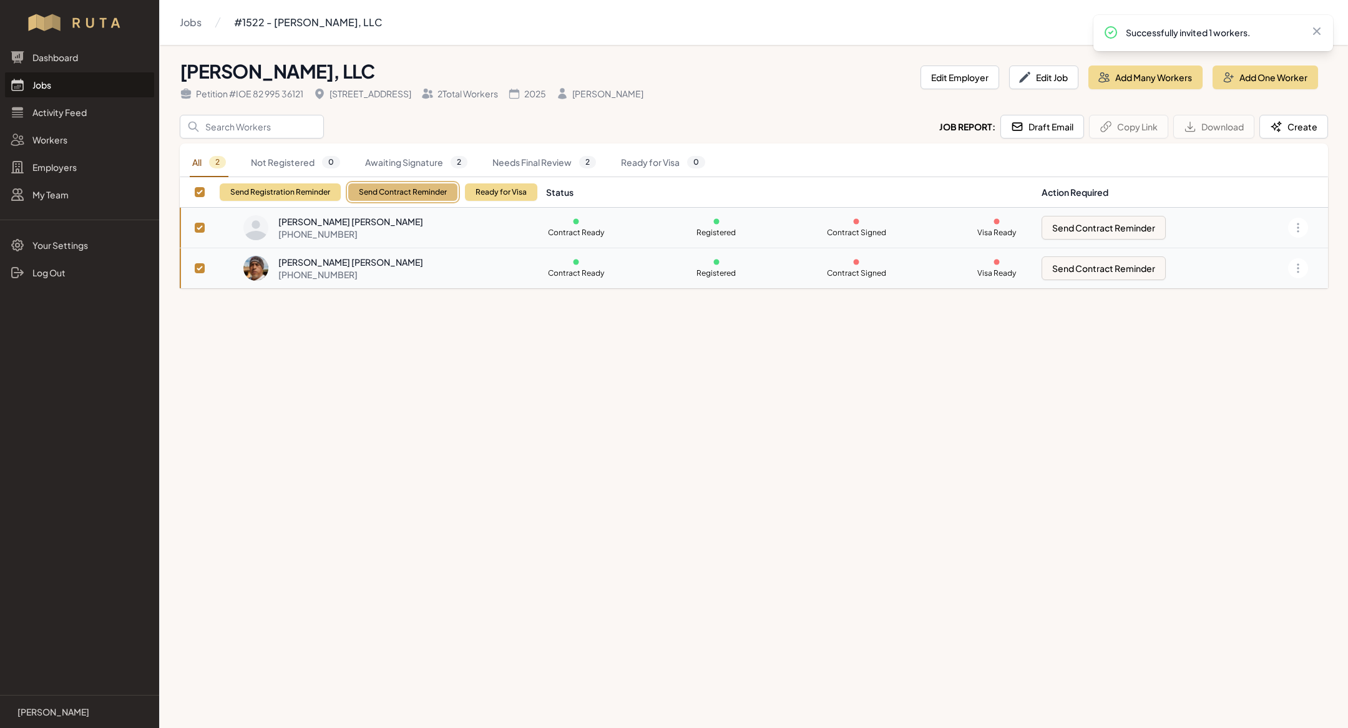
click at [424, 187] on button "Send Contract Reminder" at bounding box center [402, 191] width 109 height 17
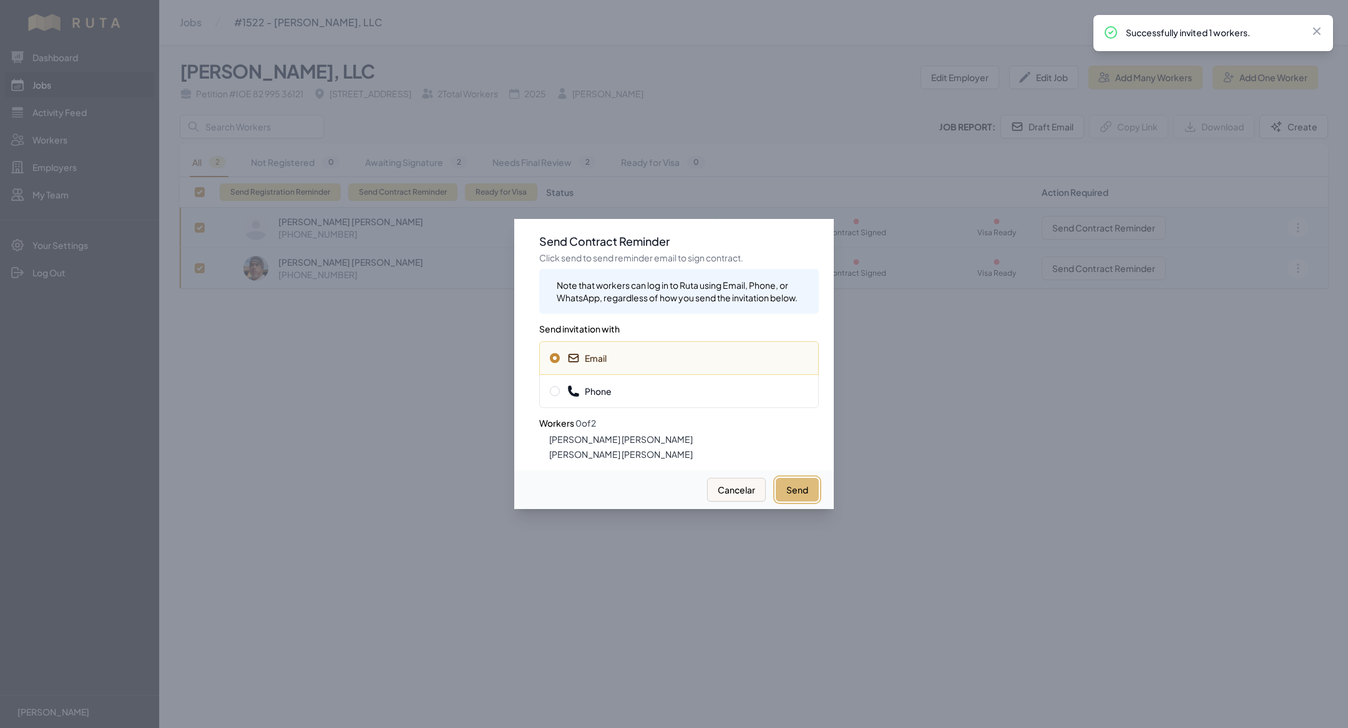
click at [805, 488] on button "Send" at bounding box center [797, 490] width 43 height 24
click at [656, 386] on span "Phone" at bounding box center [679, 391] width 258 height 12
click at [810, 487] on button "Send" at bounding box center [797, 490] width 43 height 24
click at [474, 520] on div at bounding box center [674, 364] width 1348 height 728
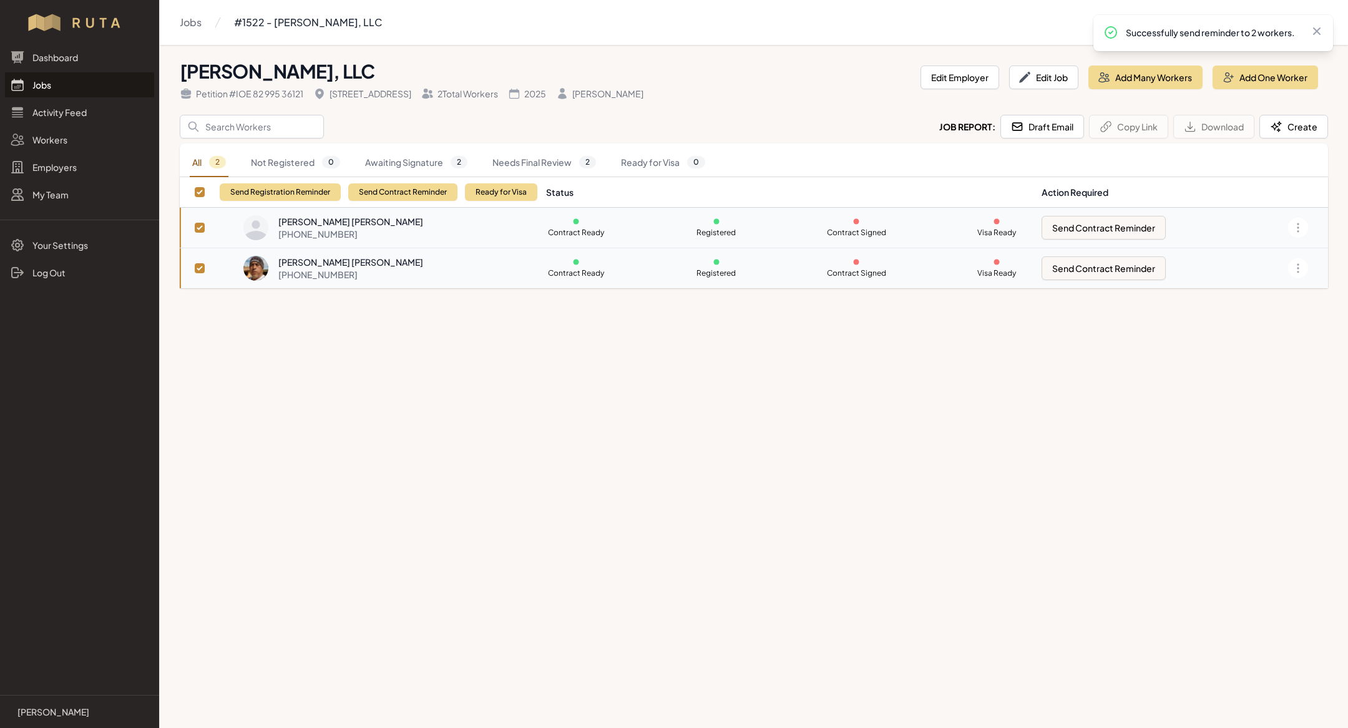
click at [74, 91] on link "Jobs" at bounding box center [79, 84] width 149 height 25
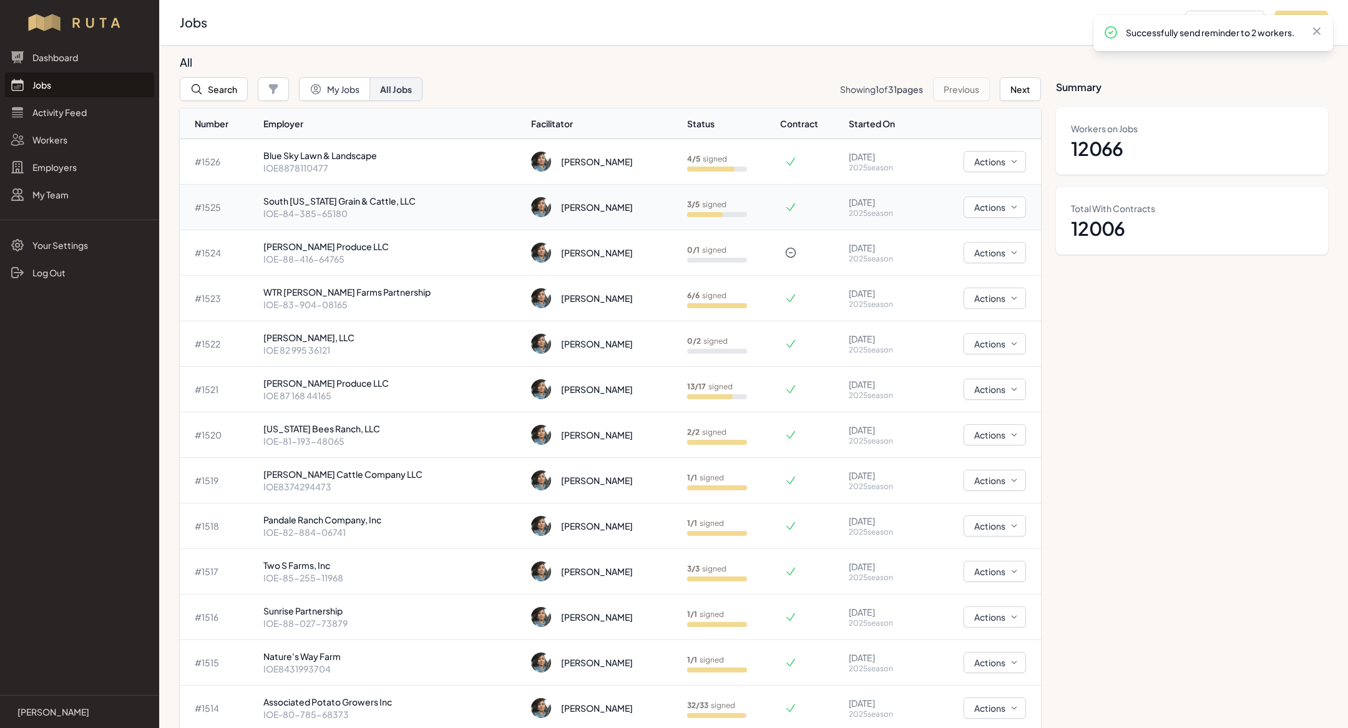
click at [338, 203] on p "South [US_STATE] Grain & Cattle, LLC" at bounding box center [392, 201] width 258 height 12
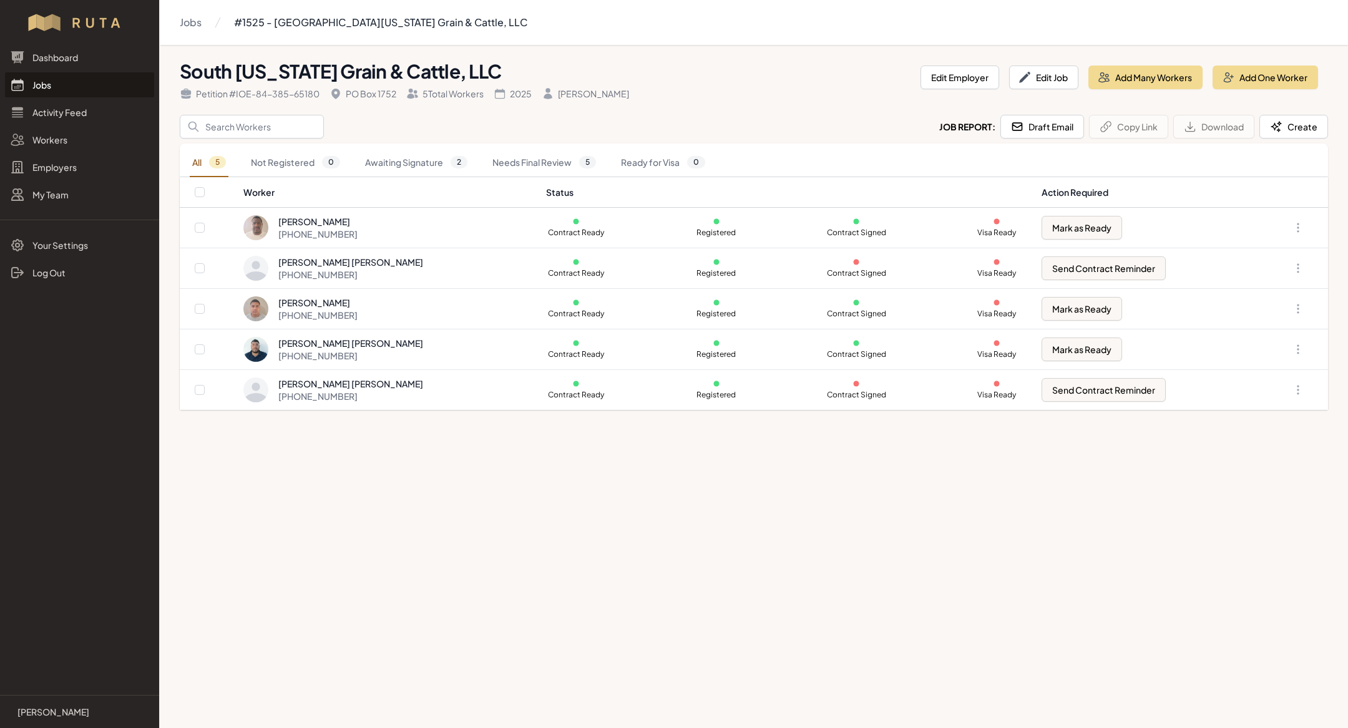
click at [76, 92] on link "Jobs" at bounding box center [79, 84] width 149 height 25
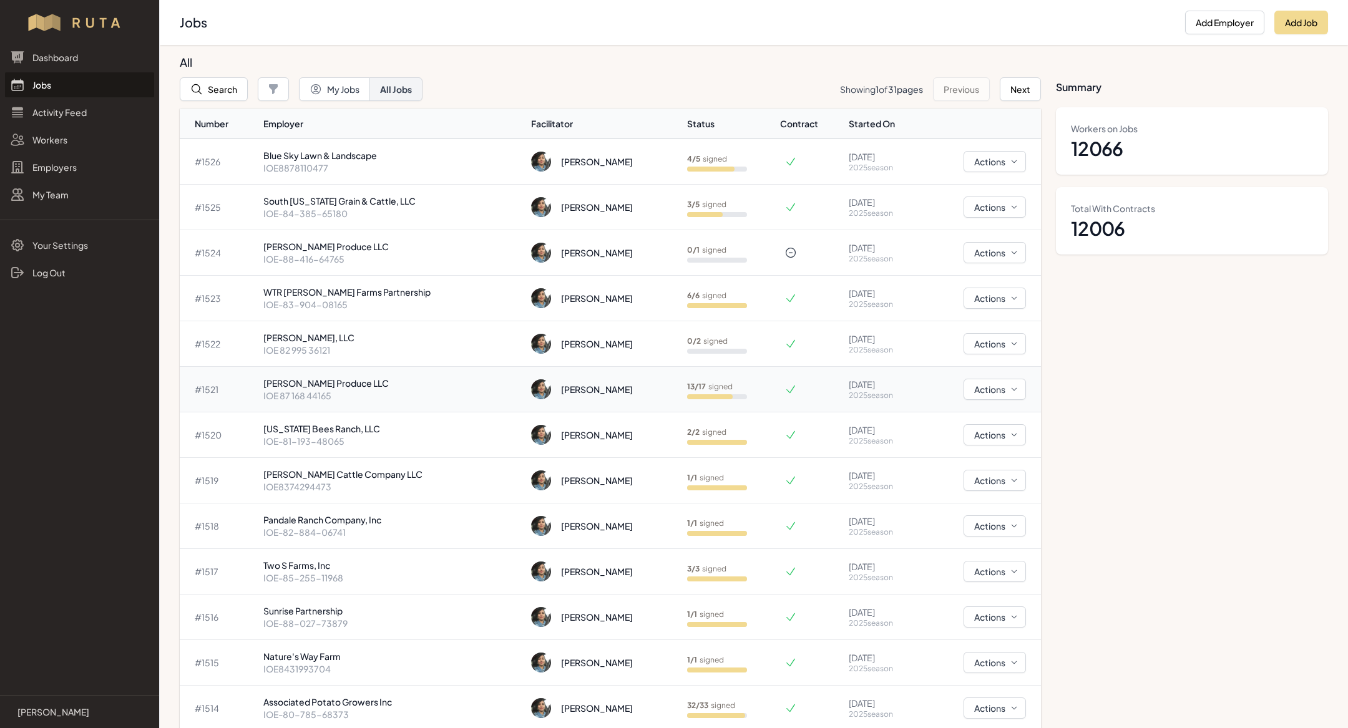
click at [356, 385] on p "[PERSON_NAME] Produce LLC" at bounding box center [392, 383] width 258 height 12
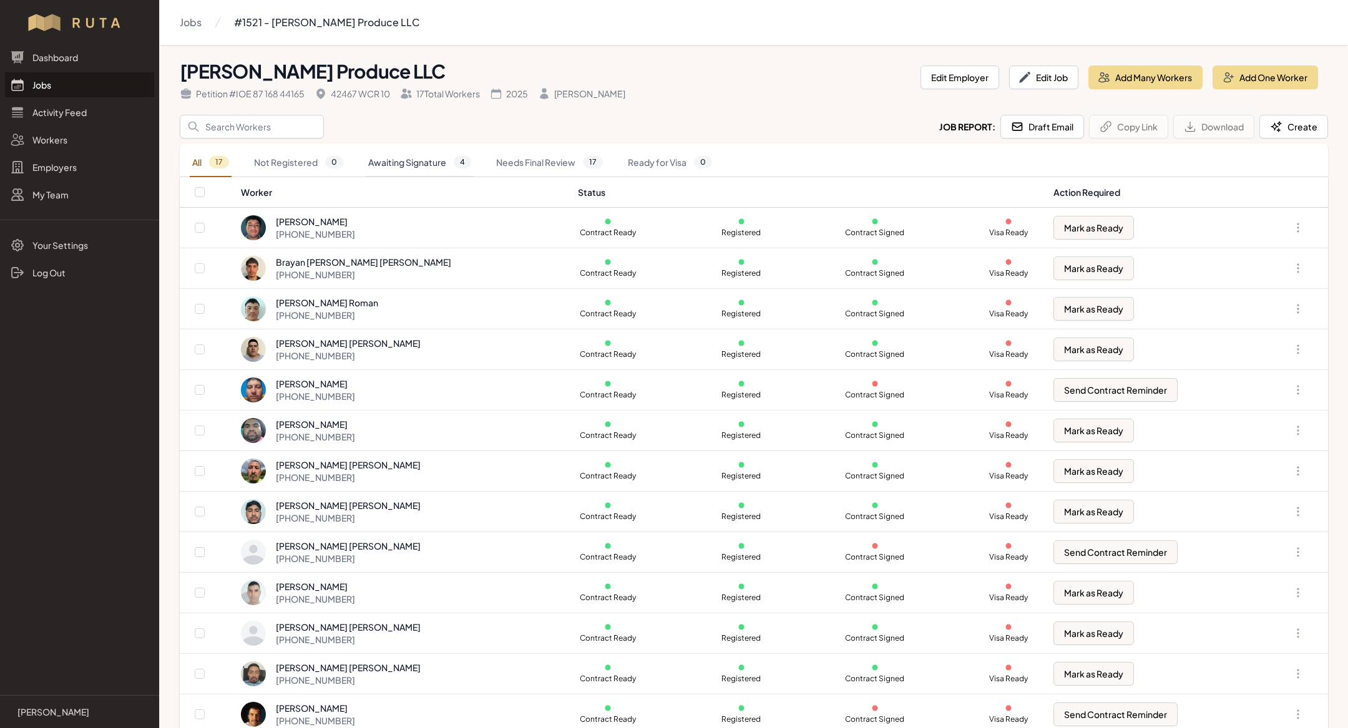
click at [417, 149] on link "Awaiting Signature 4" at bounding box center [420, 162] width 108 height 29
click at [394, 159] on link "Awaiting Signature 4" at bounding box center [420, 162] width 108 height 29
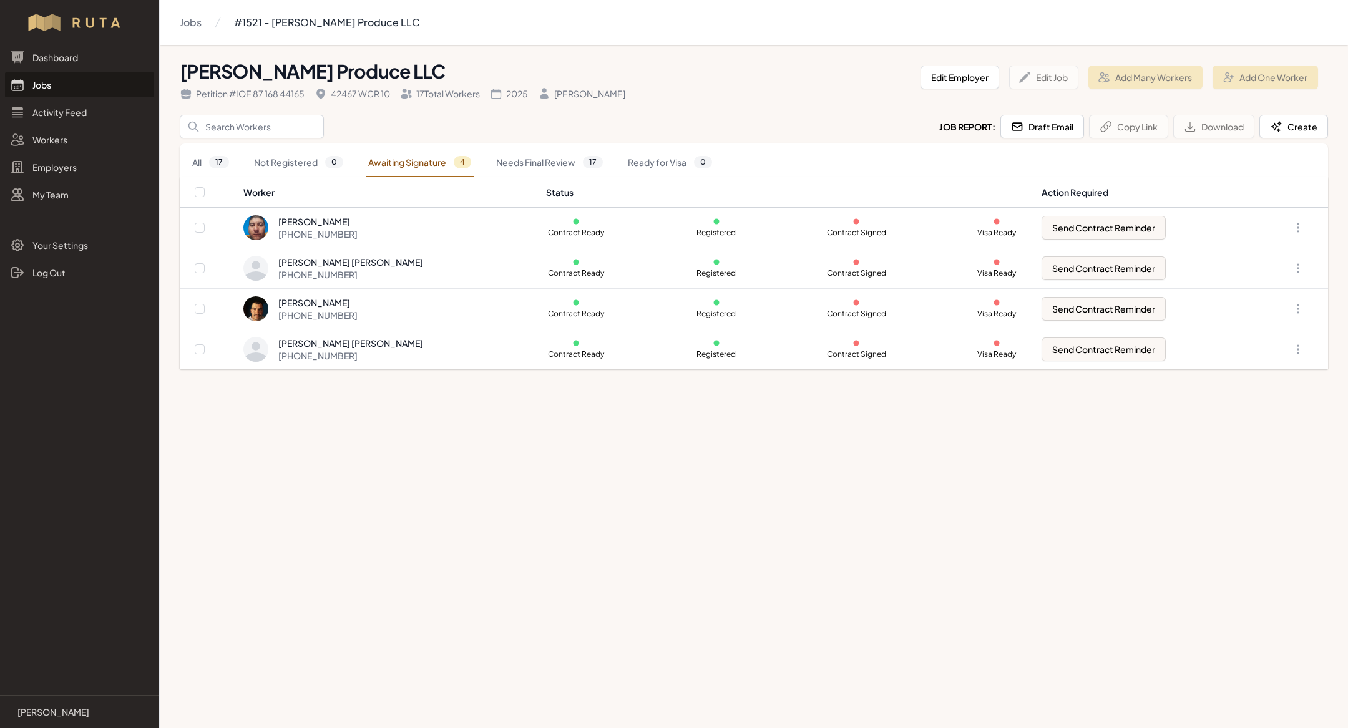
click at [83, 87] on link "Jobs" at bounding box center [79, 84] width 149 height 25
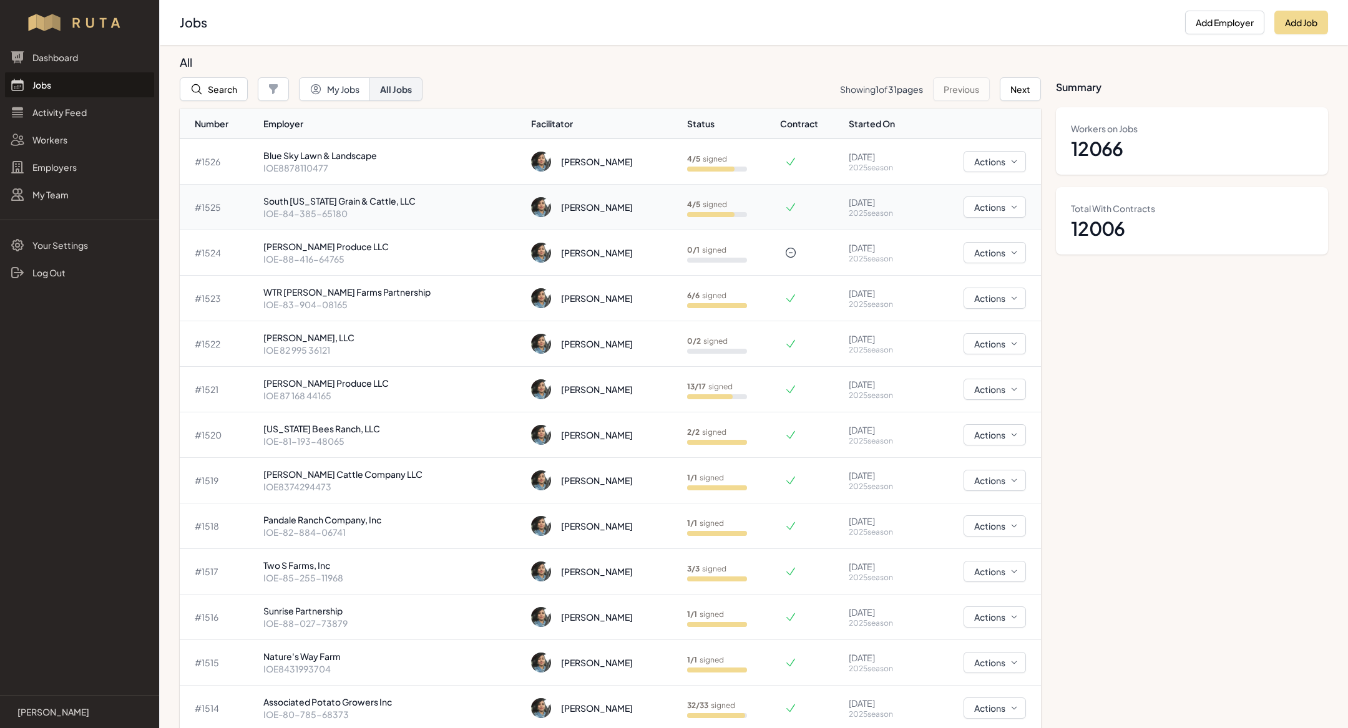
click at [323, 196] on p "South [US_STATE] Grain & Cattle, LLC" at bounding box center [392, 201] width 258 height 12
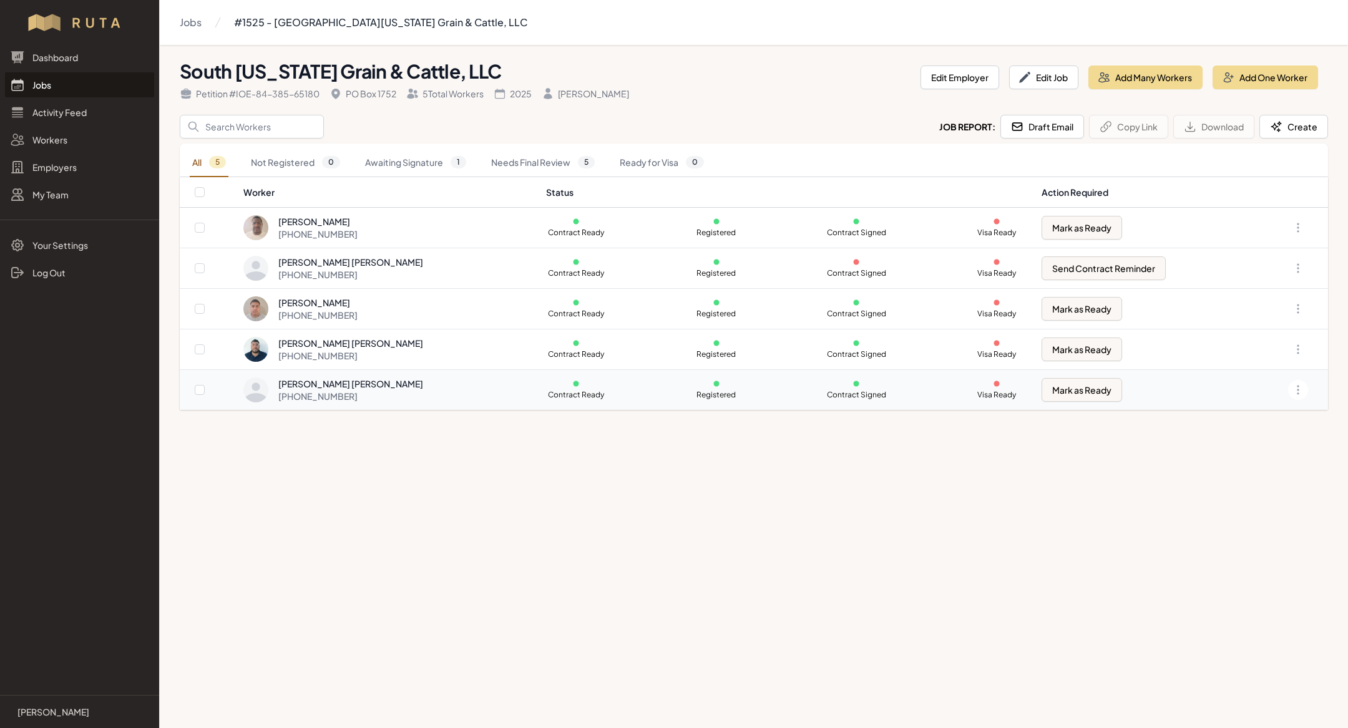
click at [437, 389] on div "Miguel Angel Cardenas Rojas +1 361 350 0424" at bounding box center [387, 389] width 288 height 25
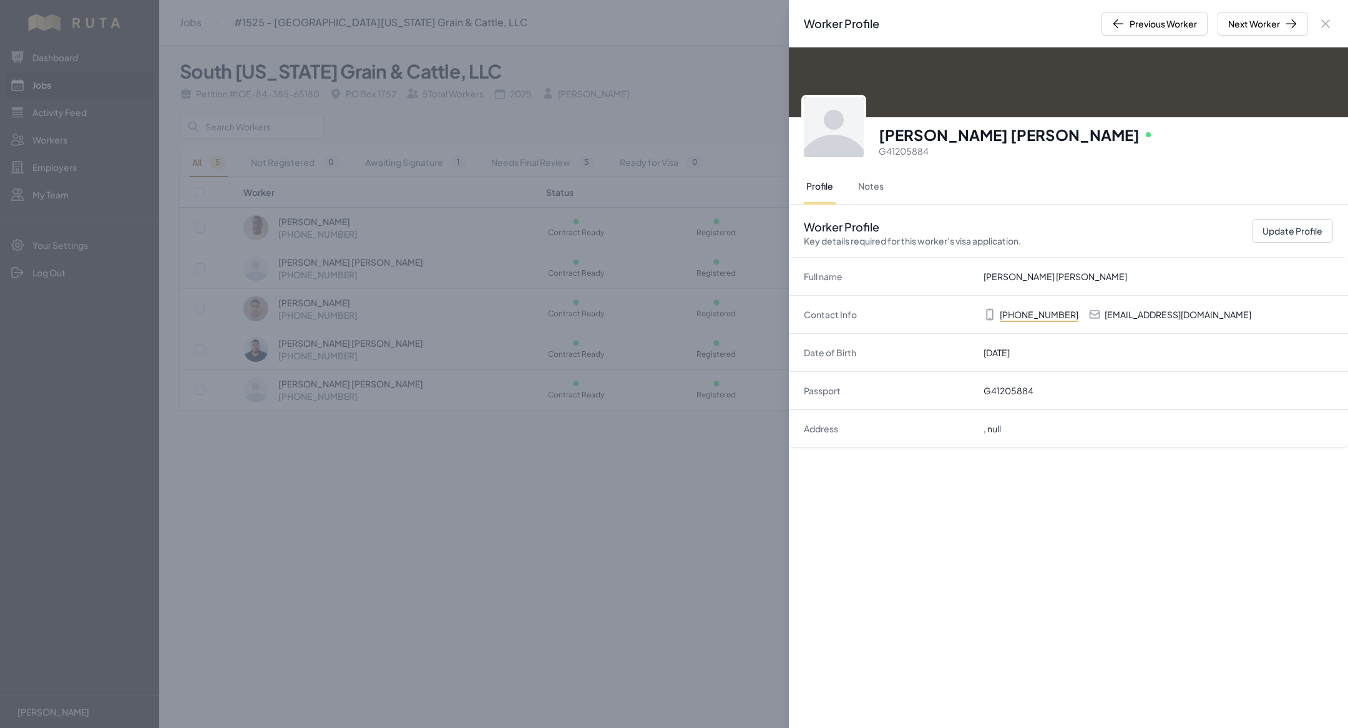
click at [566, 518] on div "Worker Profile Previous Worker Next Worker Close panel Miguel Angel Cardenas Ro…" at bounding box center [674, 364] width 1348 height 728
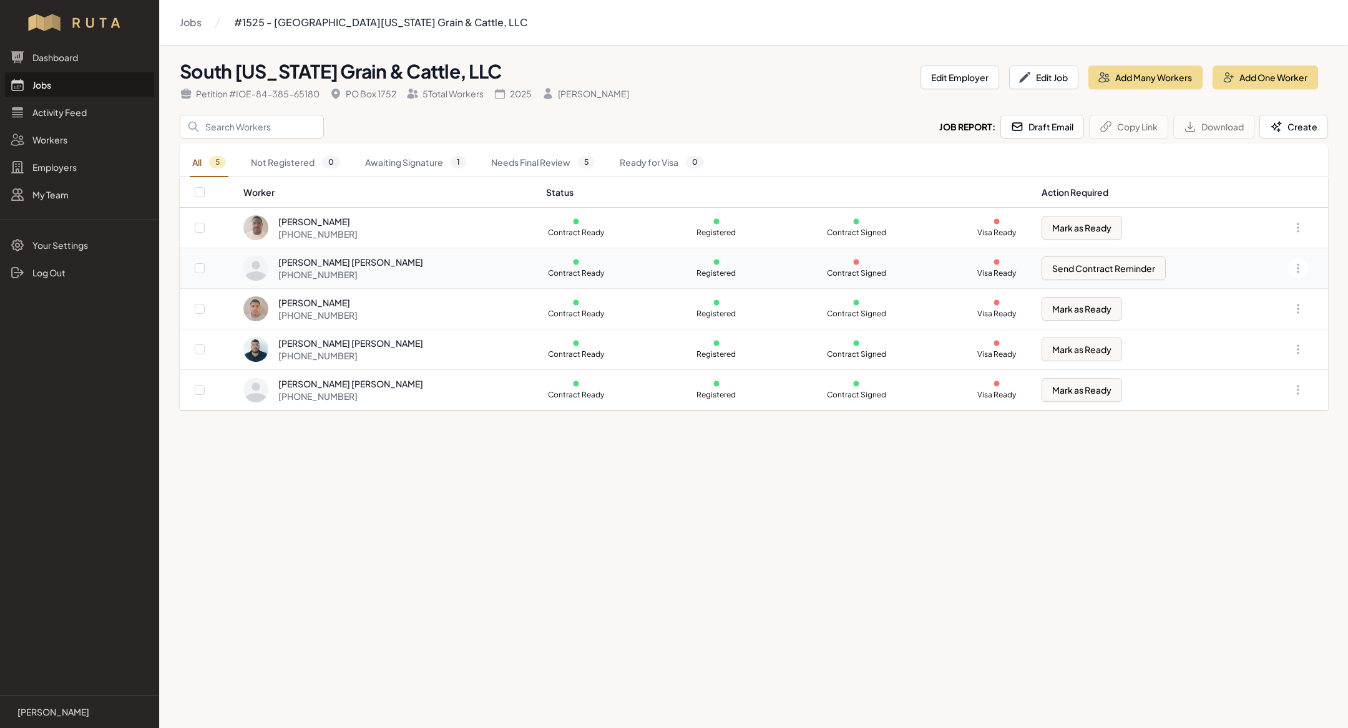
click at [445, 268] on div "Cruz Alberto Garcia Escobedo +1 361 350 0374" at bounding box center [387, 268] width 288 height 25
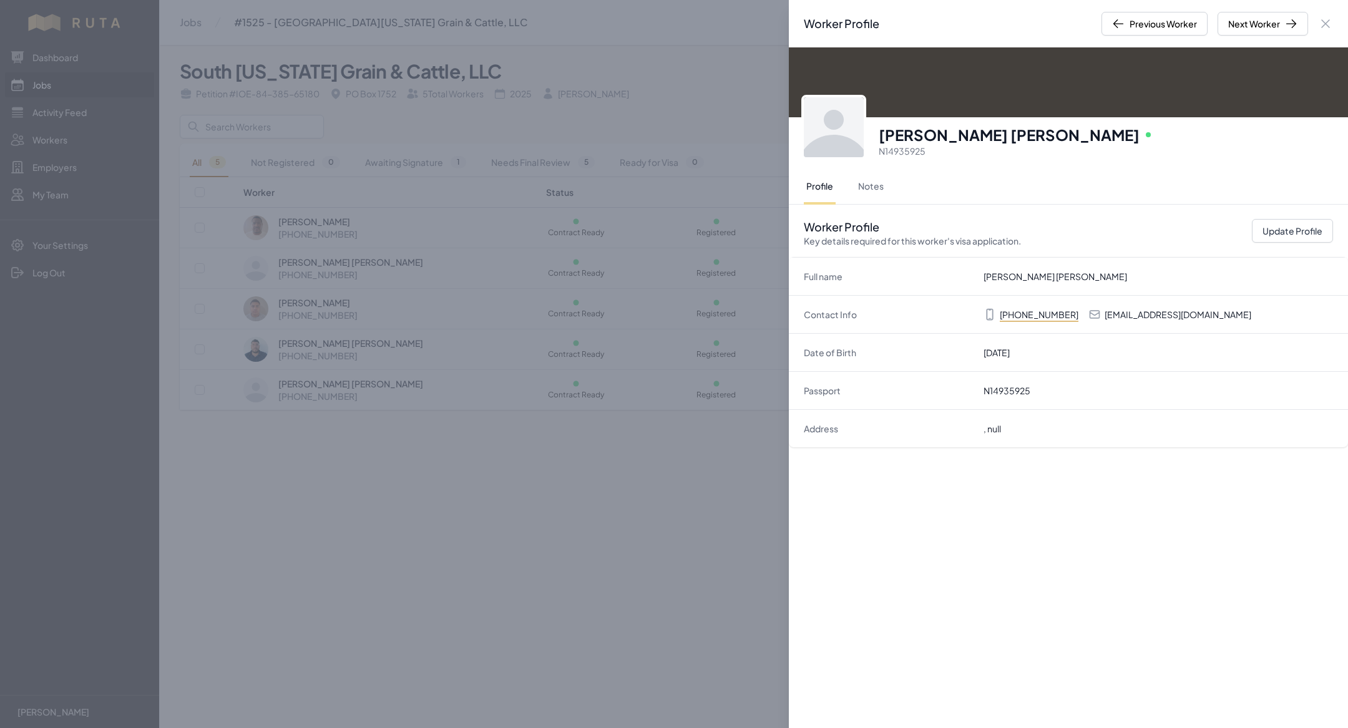
click at [544, 499] on div "Worker Profile Previous Worker Next Worker Close panel [PERSON_NAME] [PERSON_NA…" at bounding box center [674, 364] width 1348 height 728
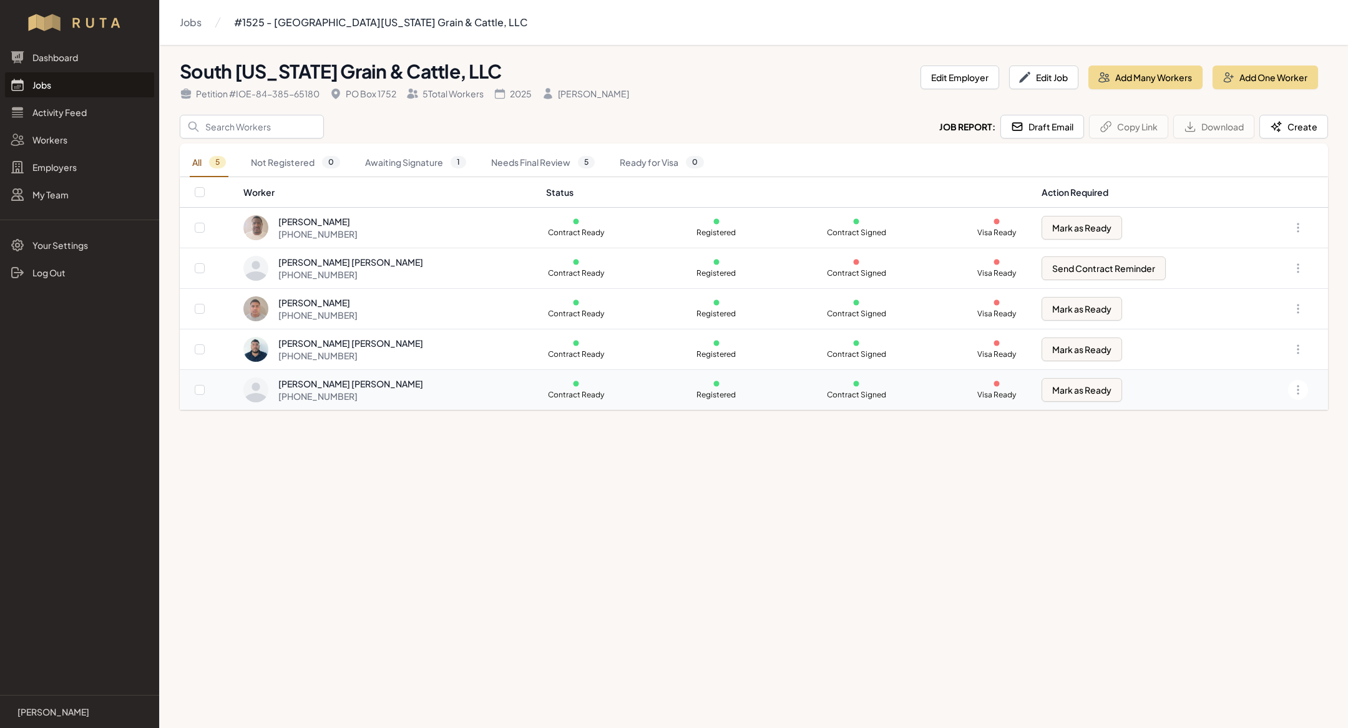
click at [476, 391] on div "[PERSON_NAME] [PERSON_NAME] [PHONE_NUMBER]" at bounding box center [387, 389] width 288 height 25
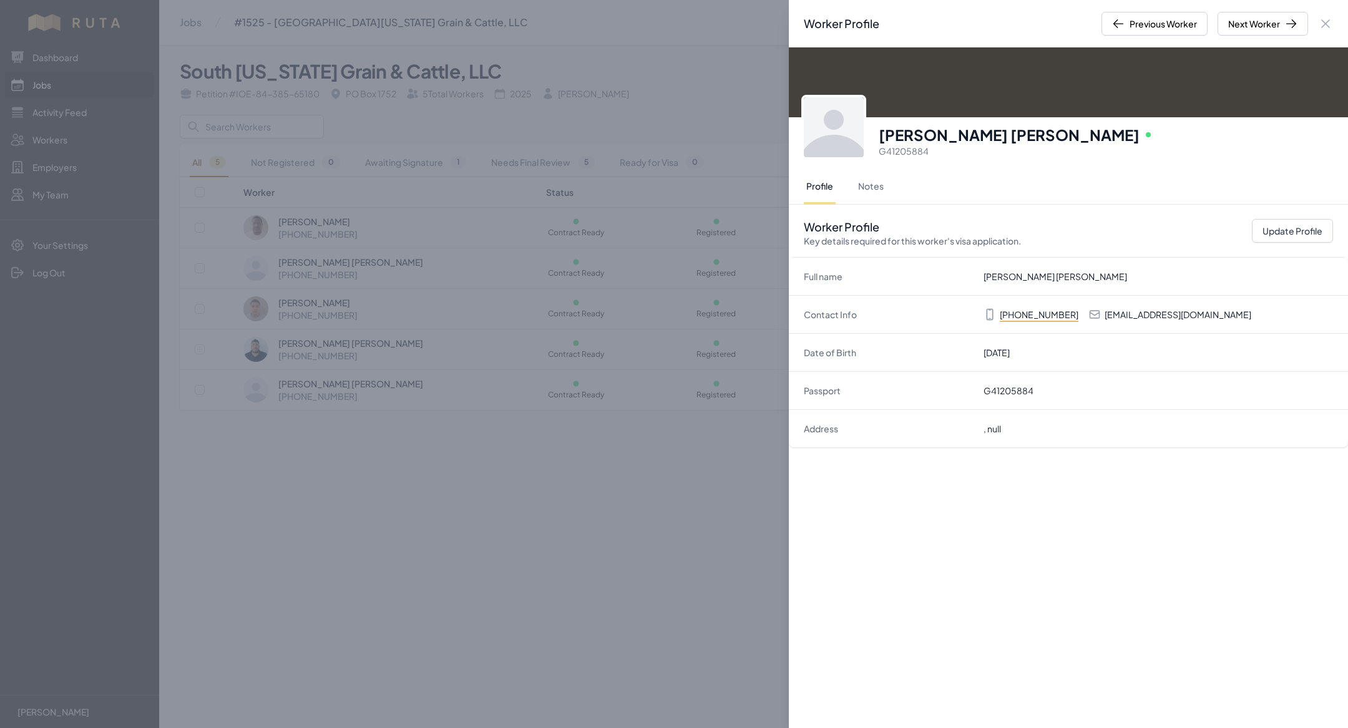
click at [517, 489] on div "Worker Profile Previous Worker Next Worker Close panel Miguel Angel Cardenas Ro…" at bounding box center [674, 364] width 1348 height 728
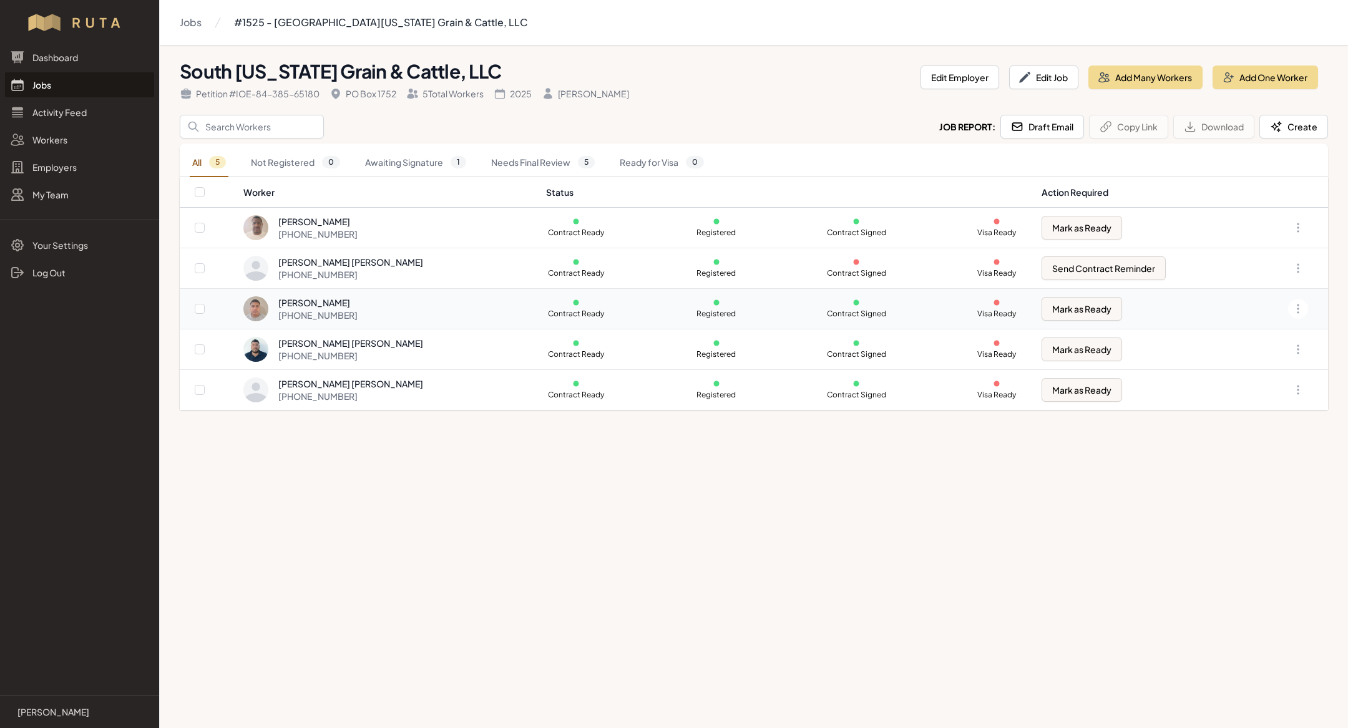
click at [288, 302] on div "Francisco Alejandro Delgado Ramirez" at bounding box center [317, 302] width 79 height 12
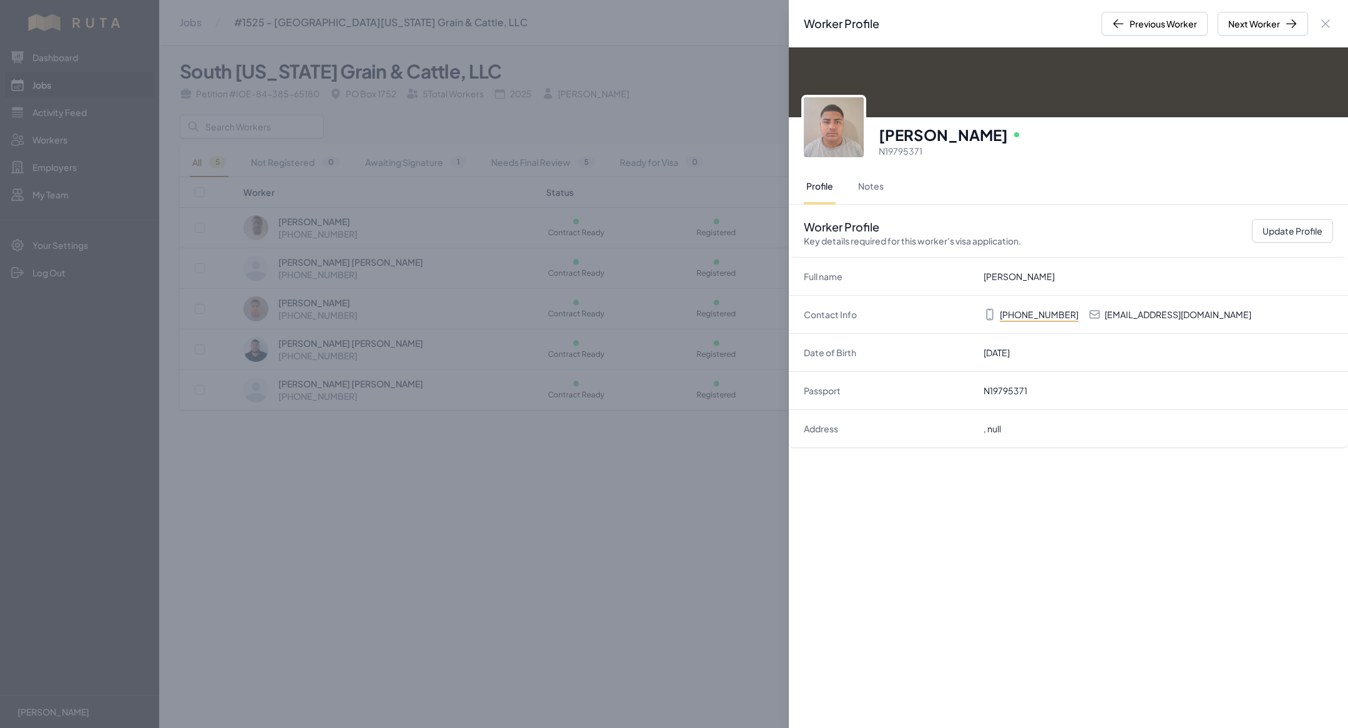
click at [850, 127] on img at bounding box center [834, 127] width 60 height 60
click at [515, 351] on div "Worker Profile Previous Worker Next Worker Close panel Francisco Alejandro Delg…" at bounding box center [674, 364] width 1348 height 728
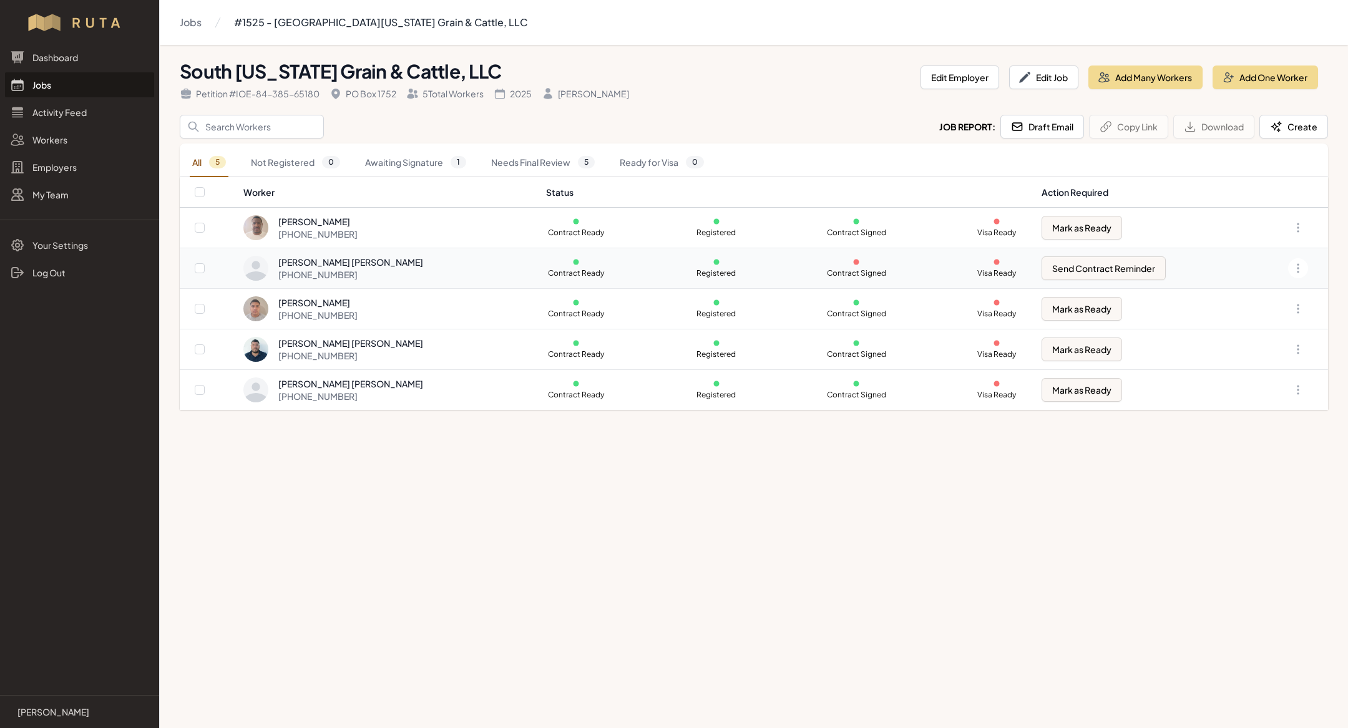
click at [466, 279] on div "Cruz Alberto Garcia Escobedo +1 361 350 0374" at bounding box center [387, 268] width 288 height 25
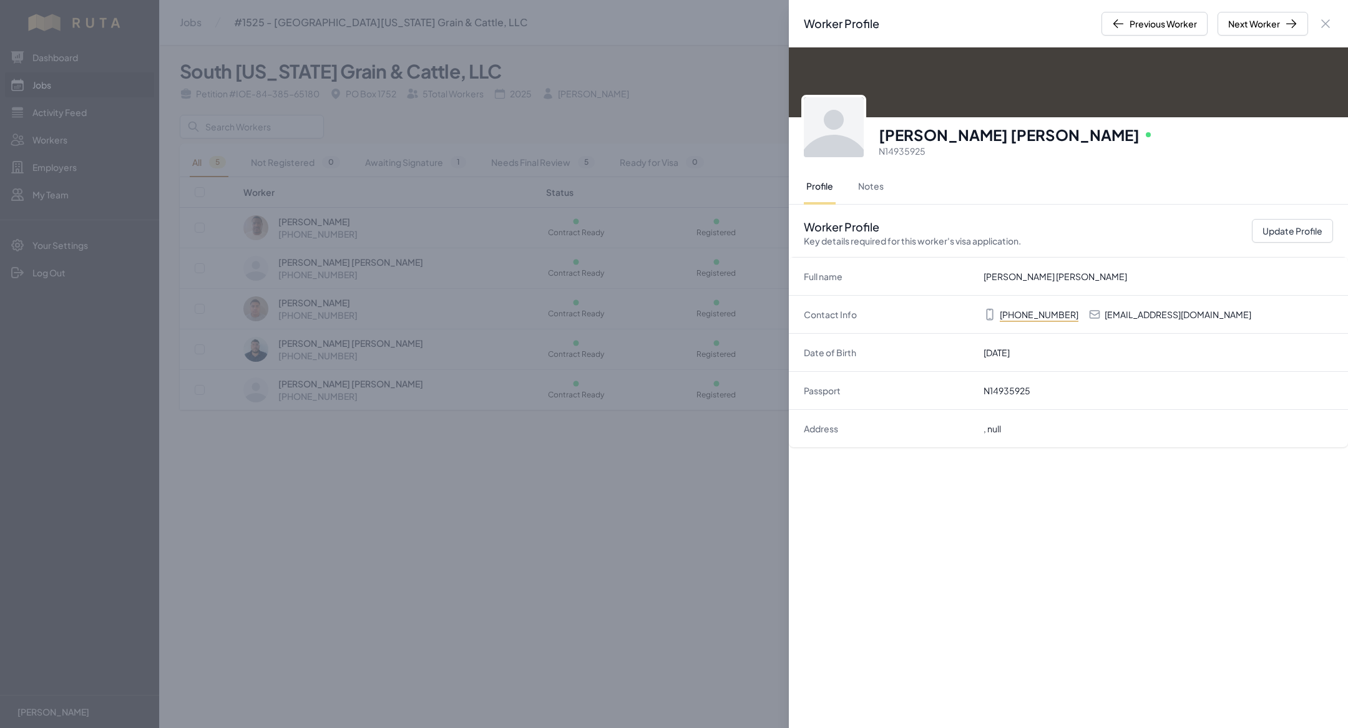
click at [500, 408] on div "Worker Profile Previous Worker Next Worker Close panel Cruz Alberto Garcia Esco…" at bounding box center [674, 364] width 1348 height 728
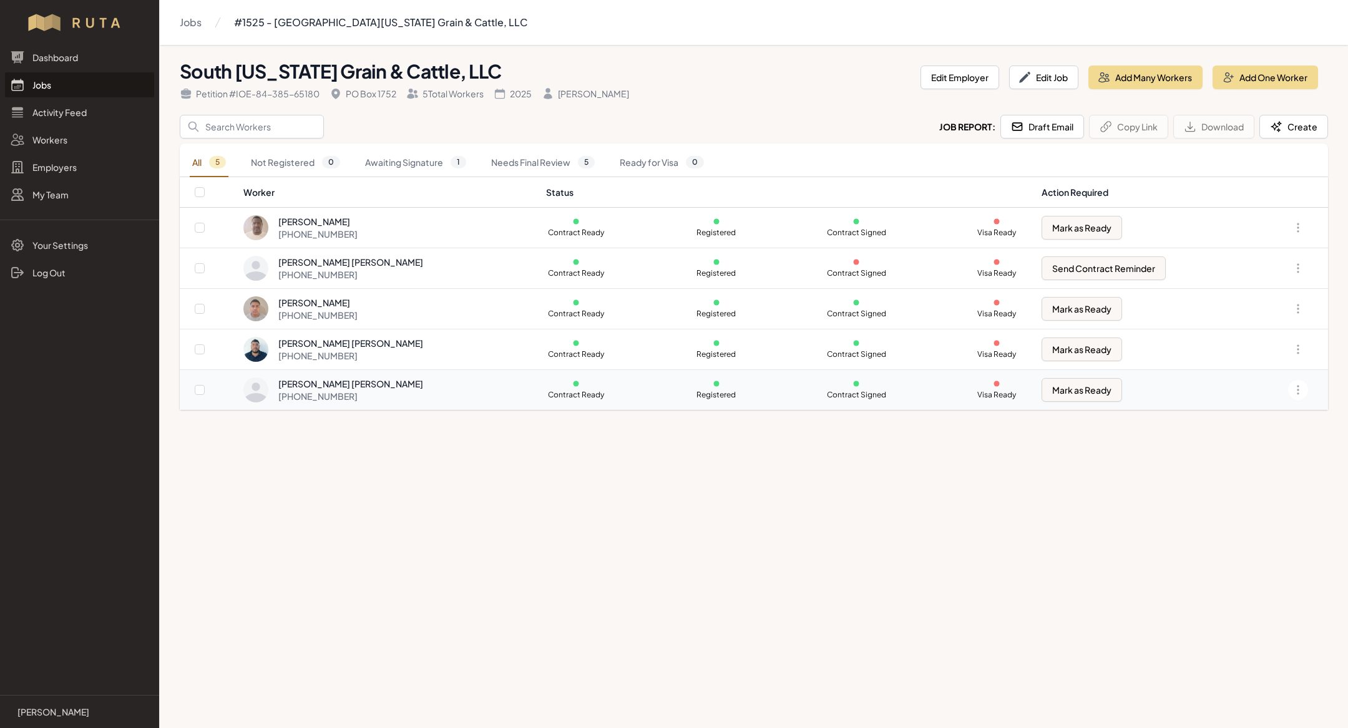
click at [479, 370] on td "Miguel Angel Cardenas Rojas +1 361 350 0424" at bounding box center [391, 390] width 296 height 41
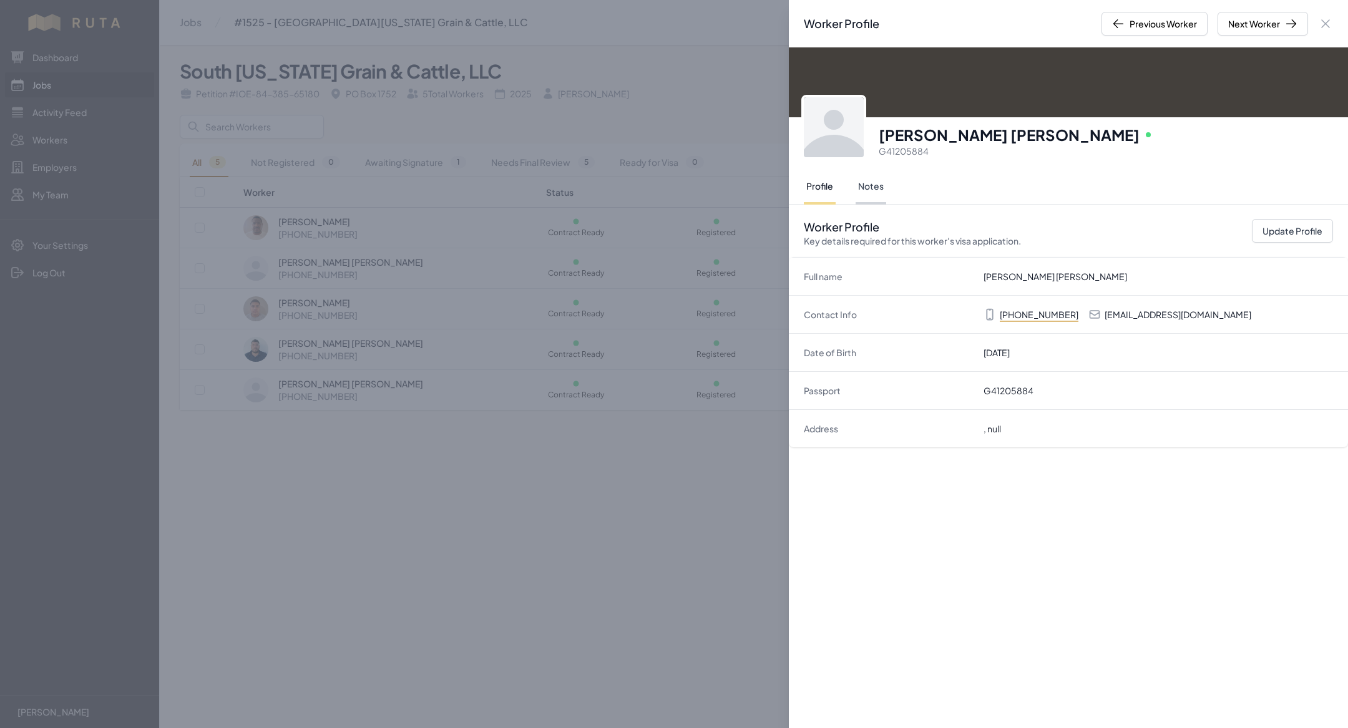
click at [865, 180] on button "Notes" at bounding box center [870, 187] width 31 height 35
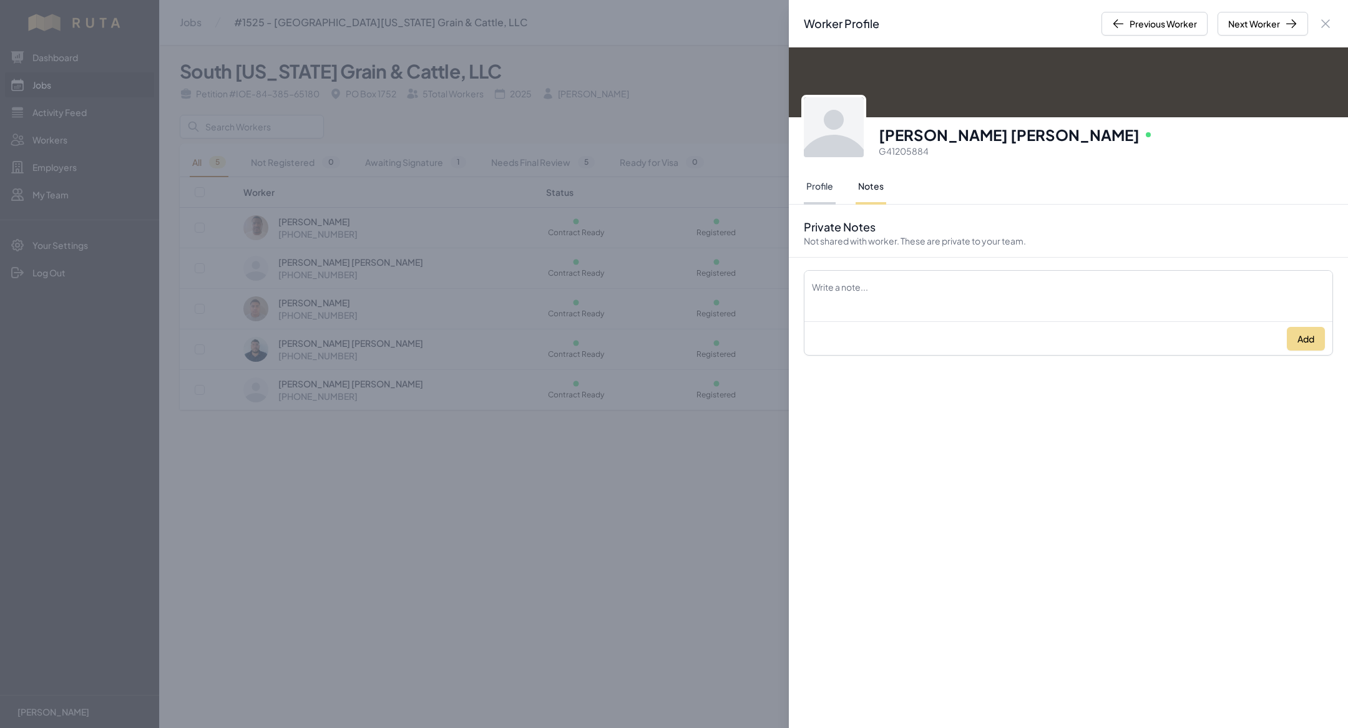
click at [832, 179] on button "Profile" at bounding box center [820, 187] width 32 height 35
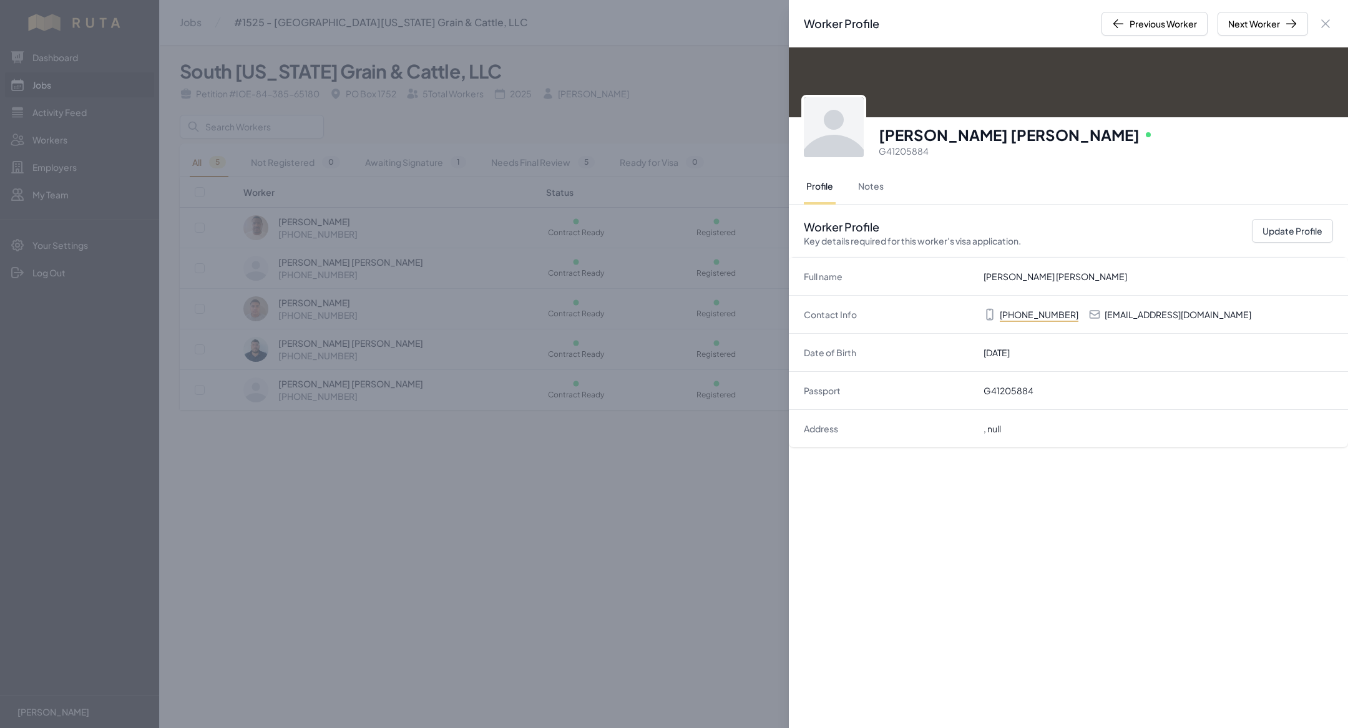
click at [499, 341] on div "Worker Profile Previous Worker Next Worker Close panel Miguel Angel Cardenas Ro…" at bounding box center [674, 364] width 1348 height 728
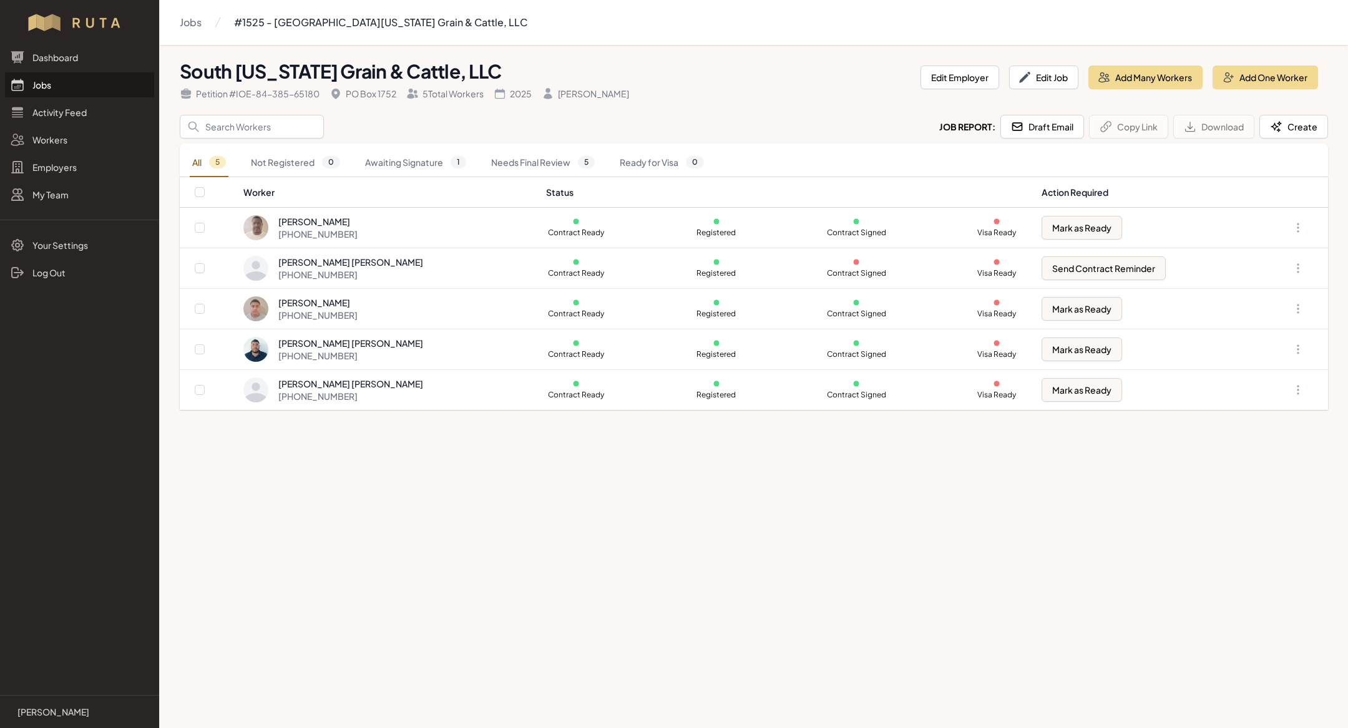
click at [110, 88] on link "Jobs" at bounding box center [79, 84] width 149 height 25
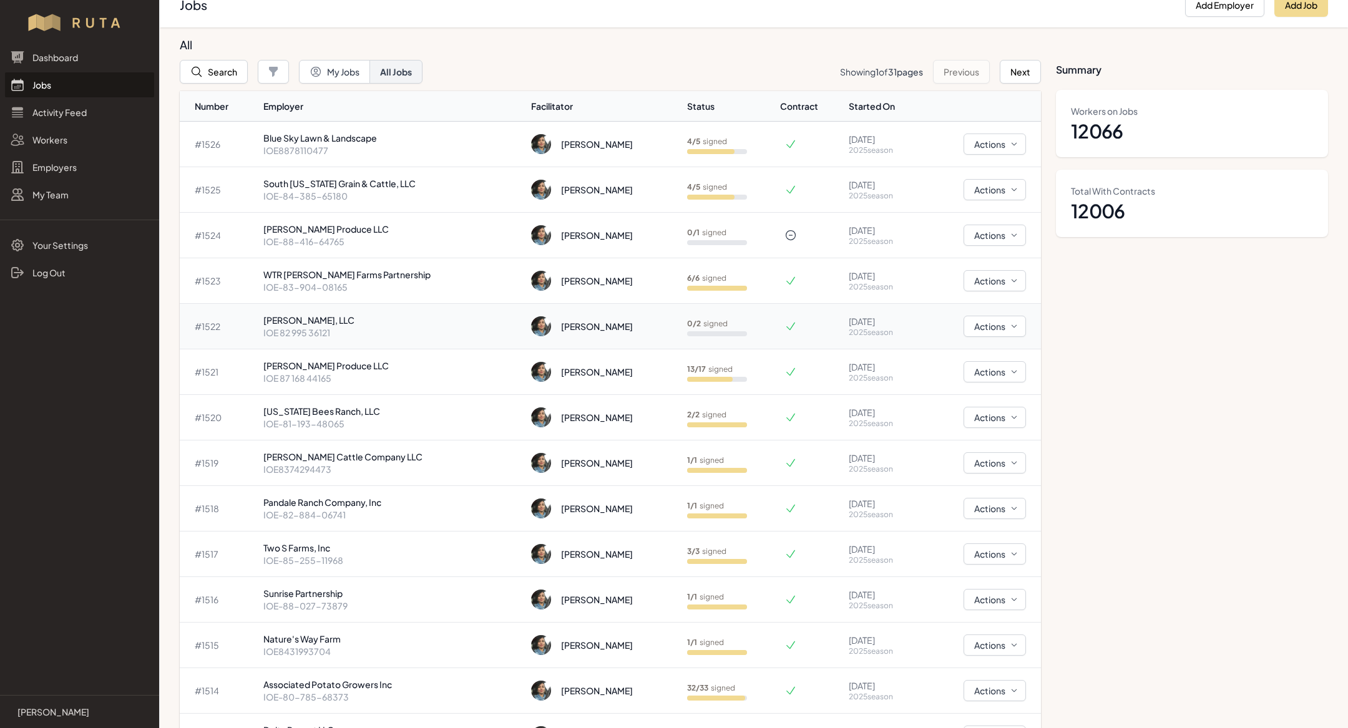
scroll to position [19, 0]
click at [280, 185] on p "South [US_STATE] Grain & Cattle, LLC" at bounding box center [392, 181] width 258 height 12
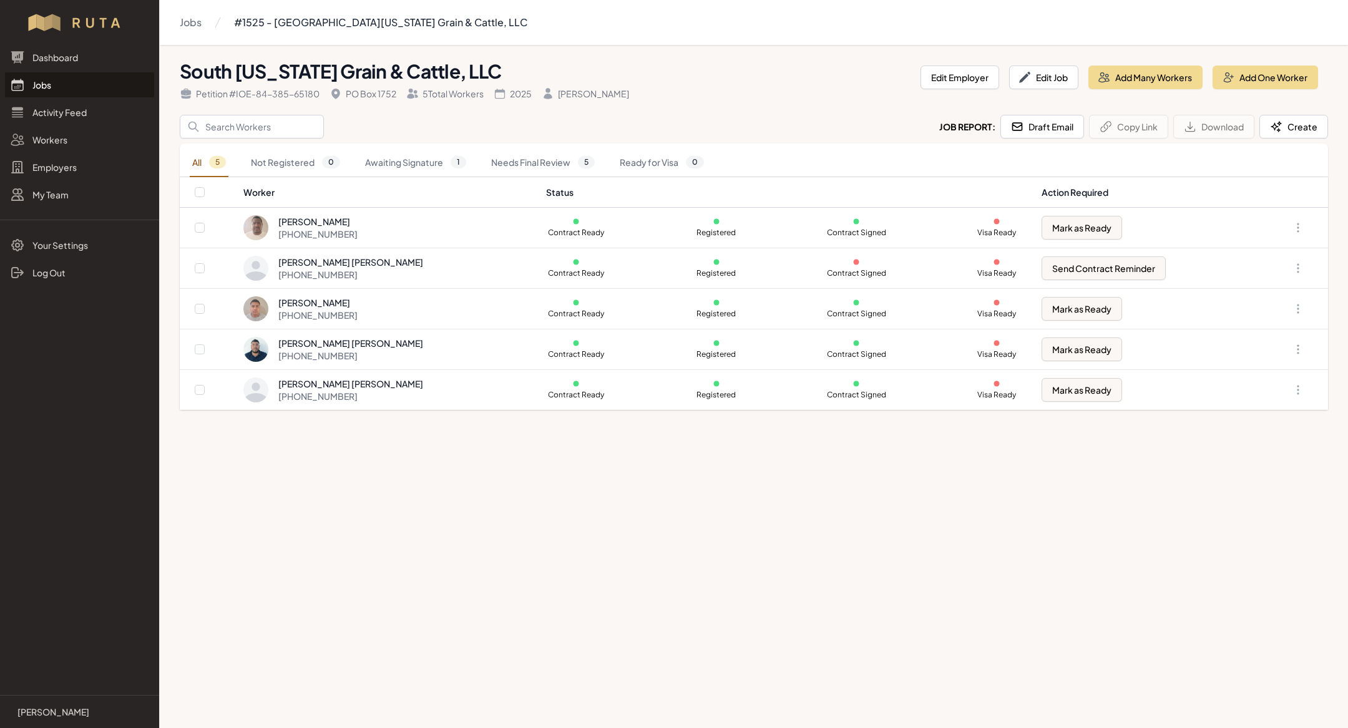
click at [107, 82] on link "Jobs" at bounding box center [79, 84] width 149 height 25
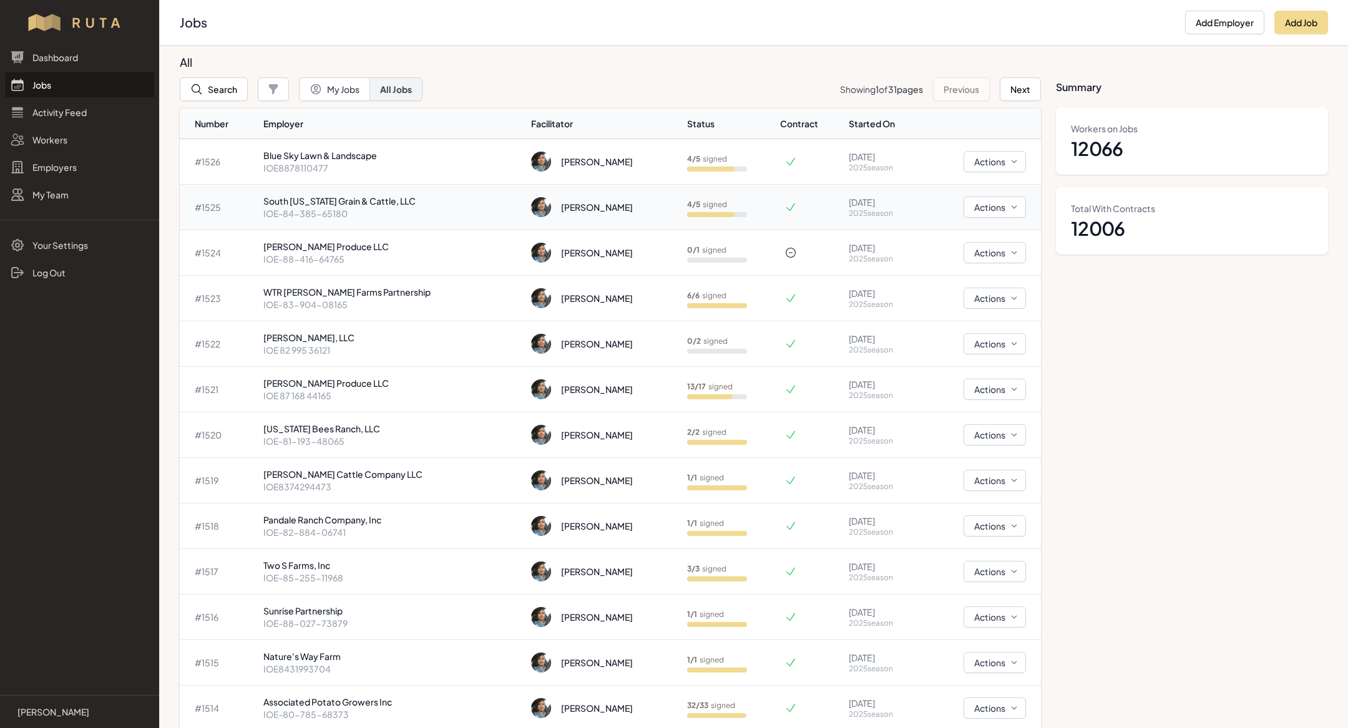
click at [292, 215] on p "IOE-84-385-65180" at bounding box center [392, 213] width 258 height 12
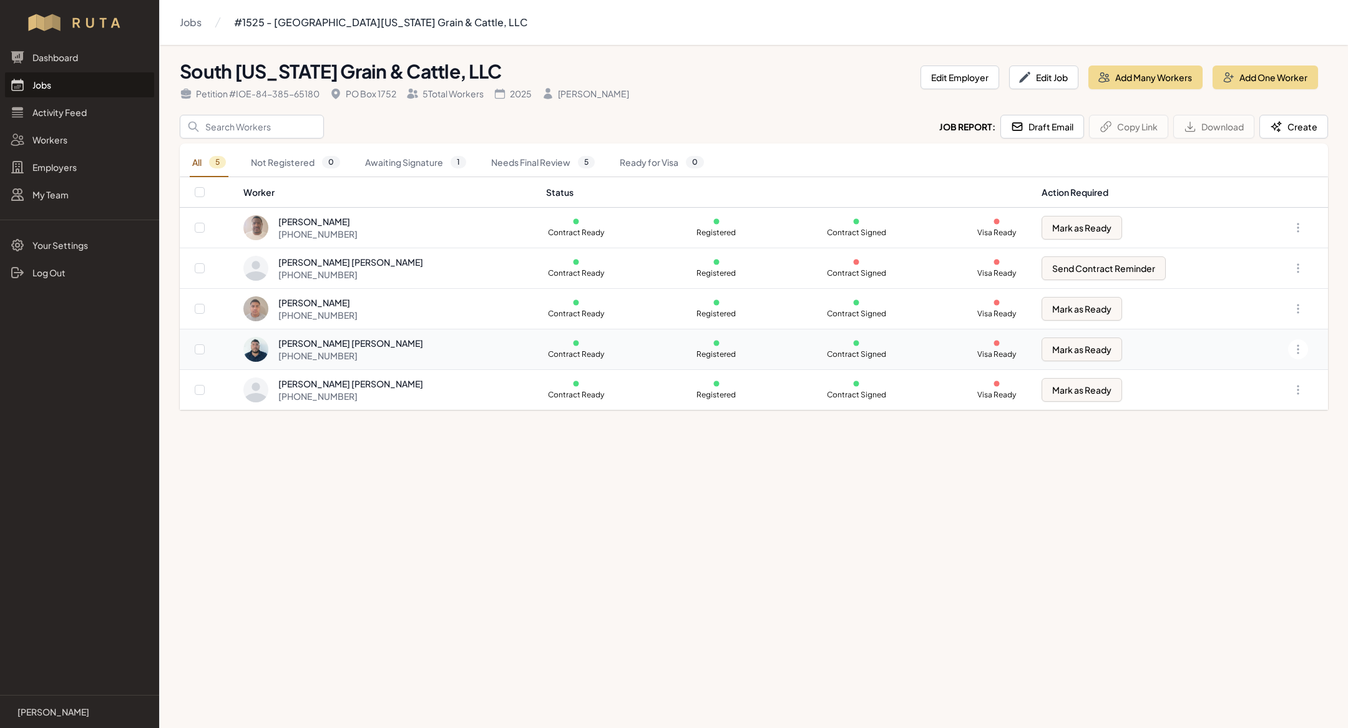
click at [357, 344] on div "Julio Cesar Garcia Escobedo" at bounding box center [350, 343] width 145 height 12
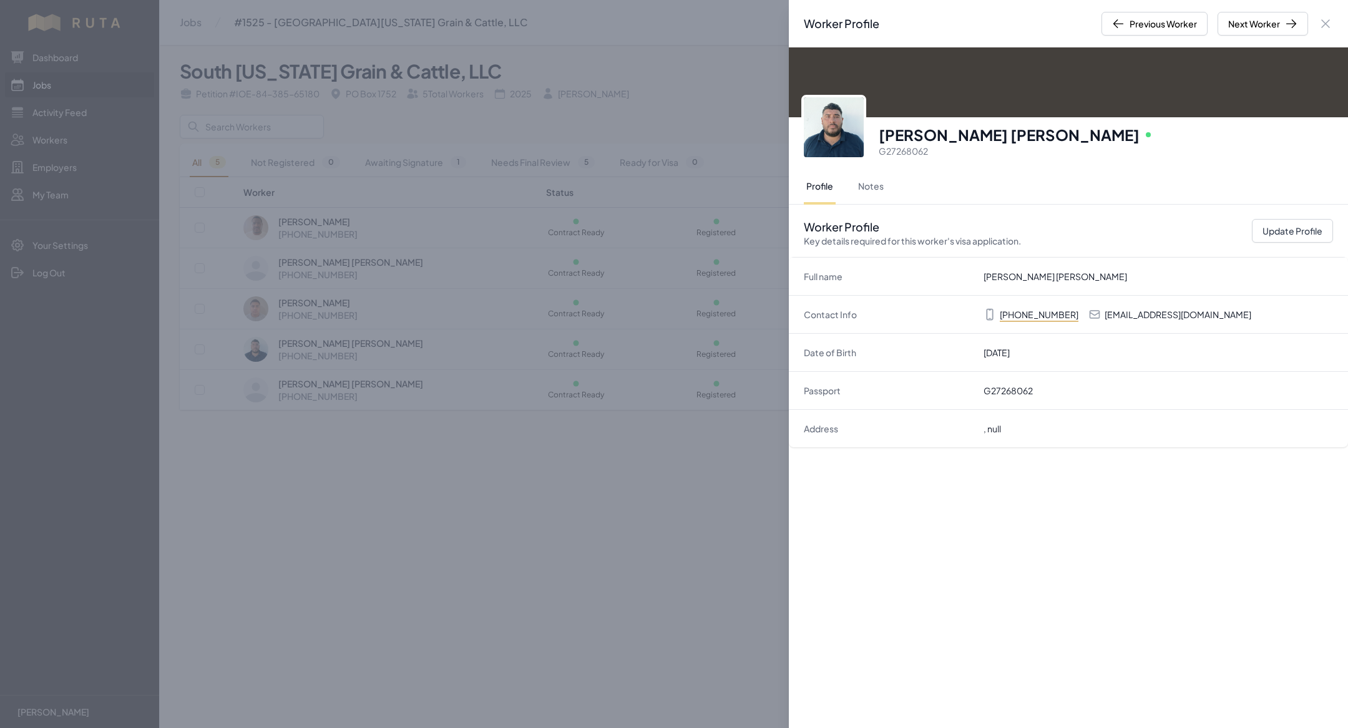
click at [344, 313] on div "Worker Profile Previous Worker Next Worker Close panel Julio Cesar Garcia Escob…" at bounding box center [674, 364] width 1348 height 728
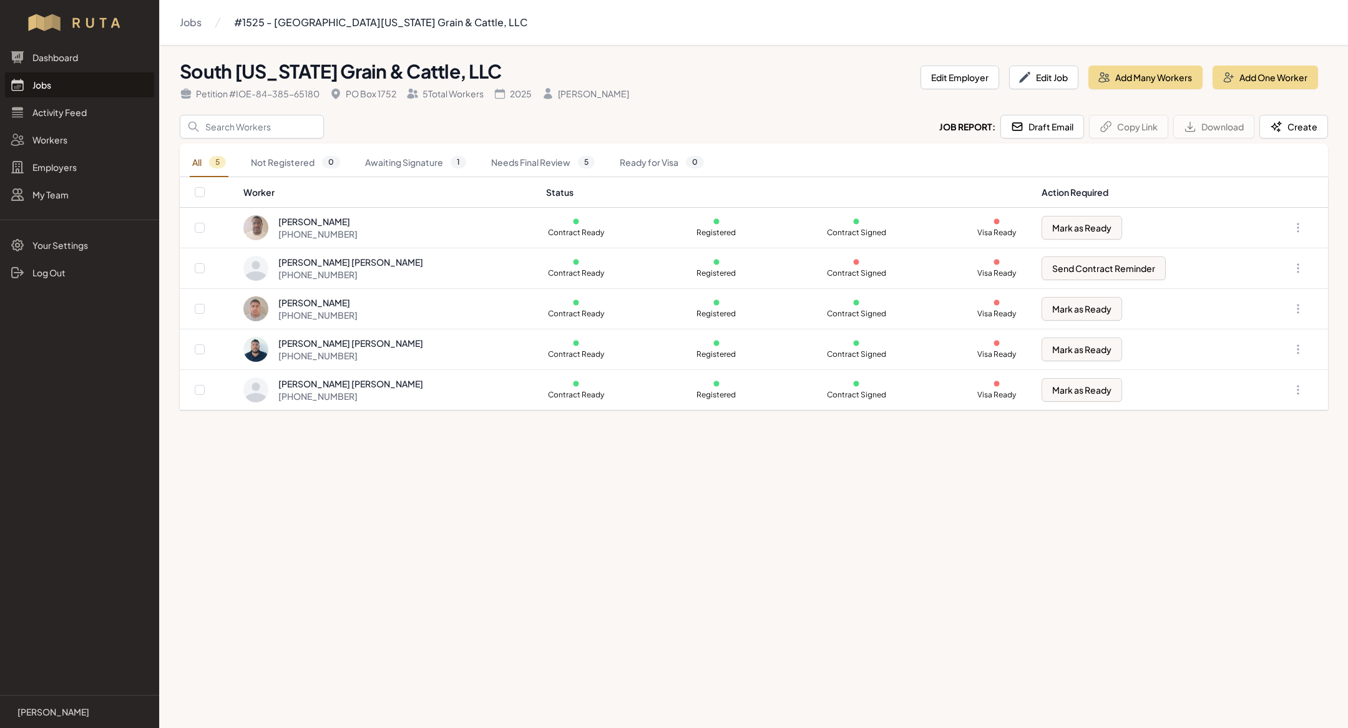
click at [344, 313] on div "+52 894 210 4191" at bounding box center [317, 315] width 79 height 12
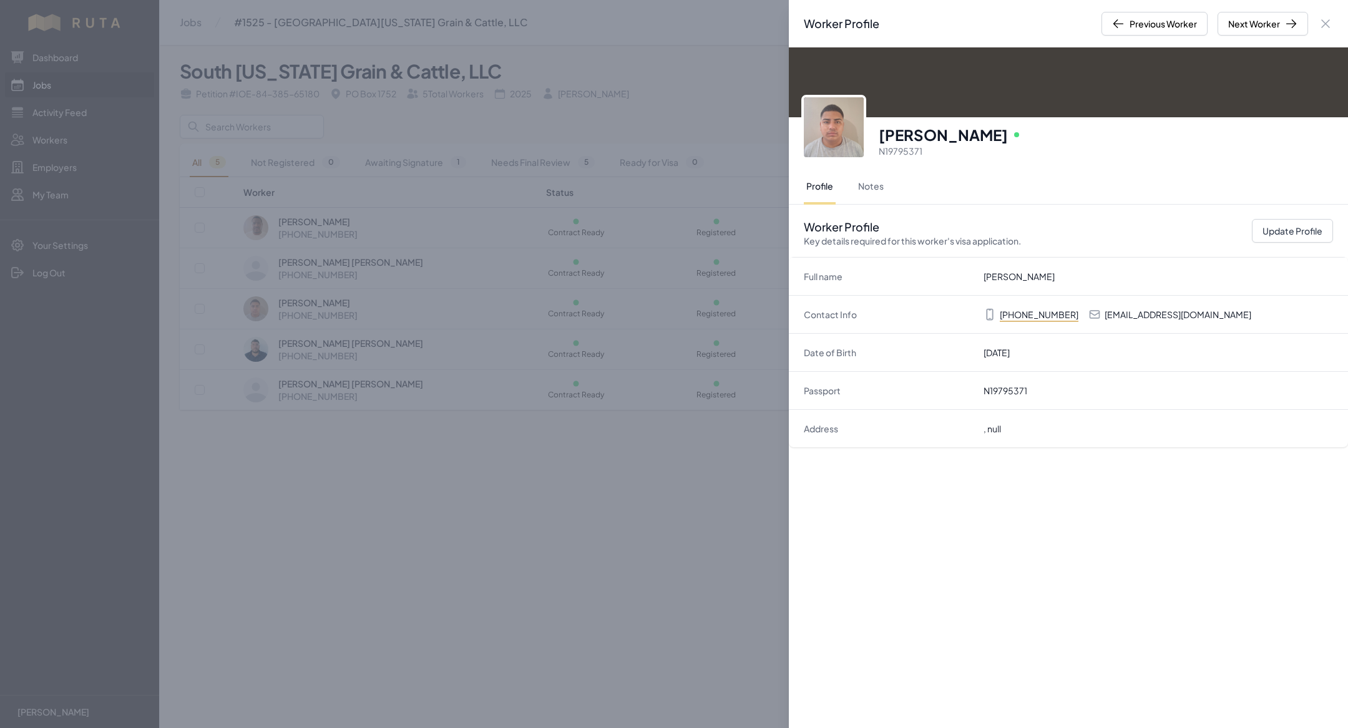
click at [348, 343] on div "Worker Profile Previous Worker Next Worker Close panel Francisco Alejandro Delg…" at bounding box center [674, 364] width 1348 height 728
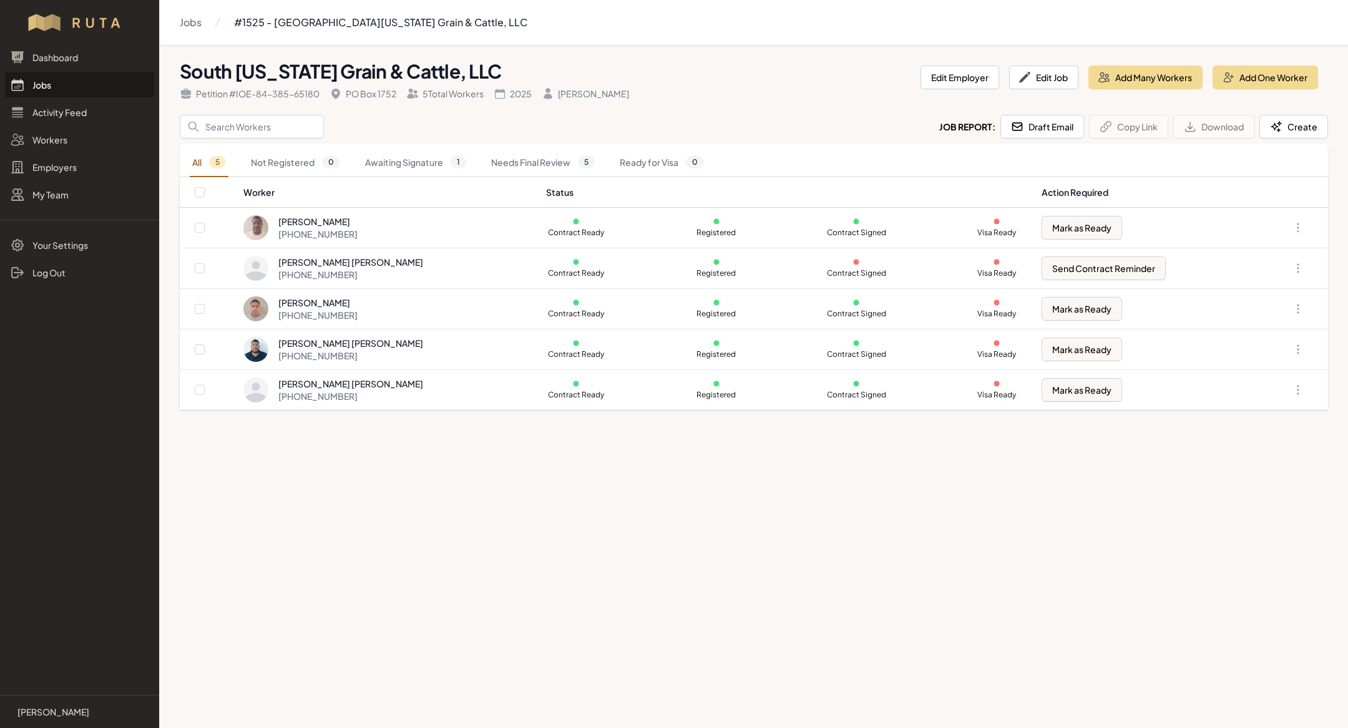
click at [348, 343] on div "Julio Cesar Garcia Escobedo" at bounding box center [350, 343] width 145 height 12
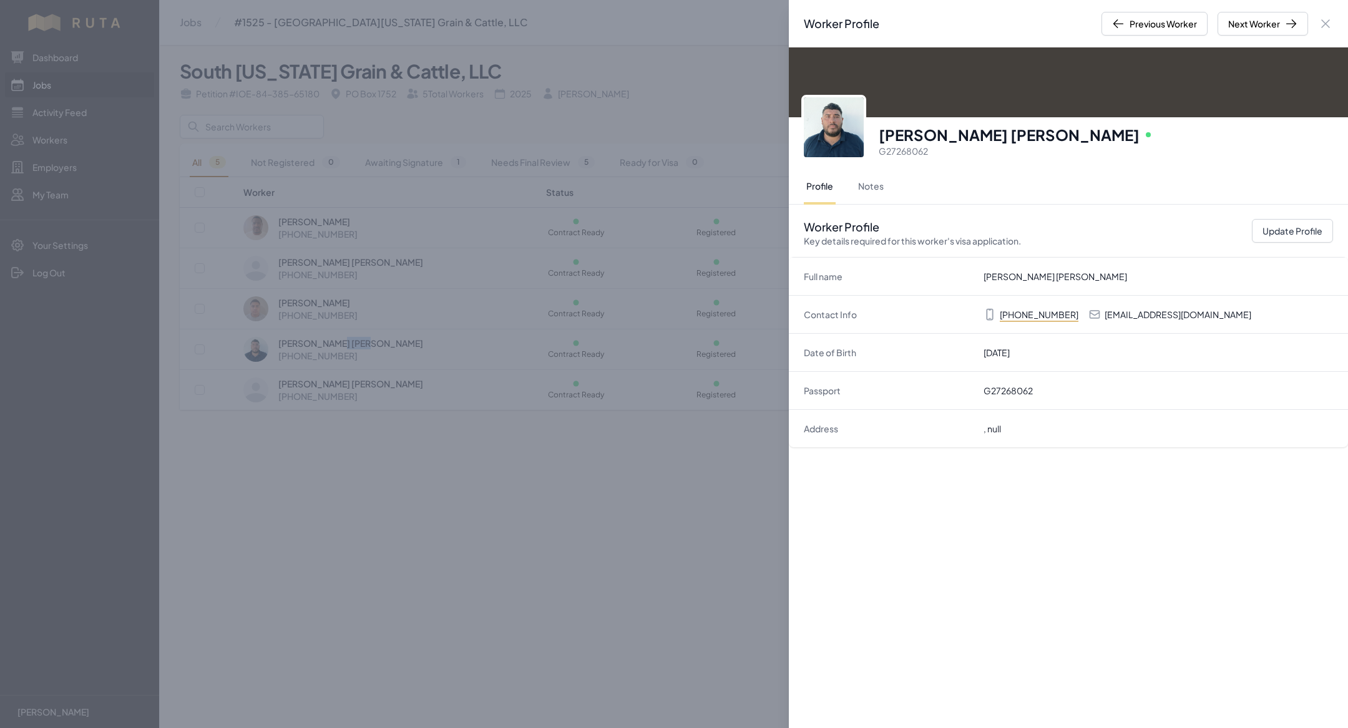
click at [343, 310] on div "Worker Profile Previous Worker Next Worker Close panel Julio Cesar Garcia Escob…" at bounding box center [674, 364] width 1348 height 728
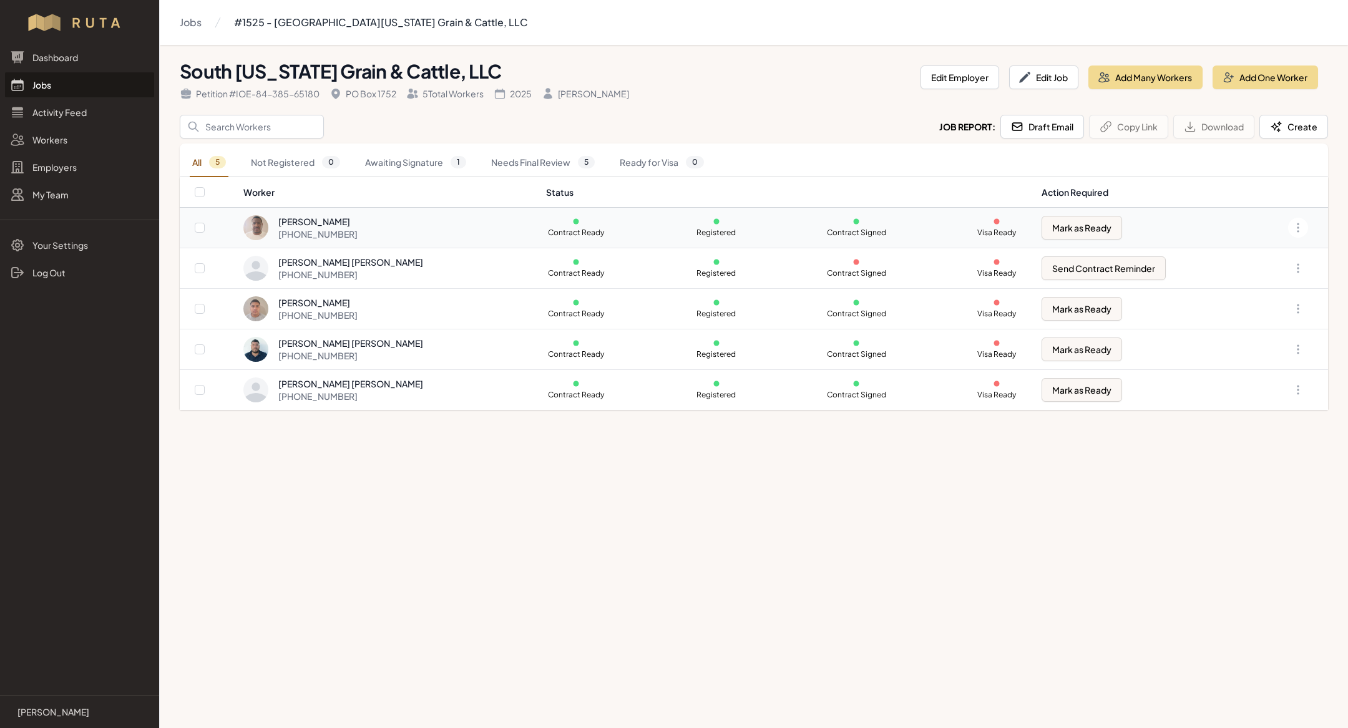
click at [304, 223] on div "Artemio Delgado Canchola" at bounding box center [317, 221] width 79 height 12
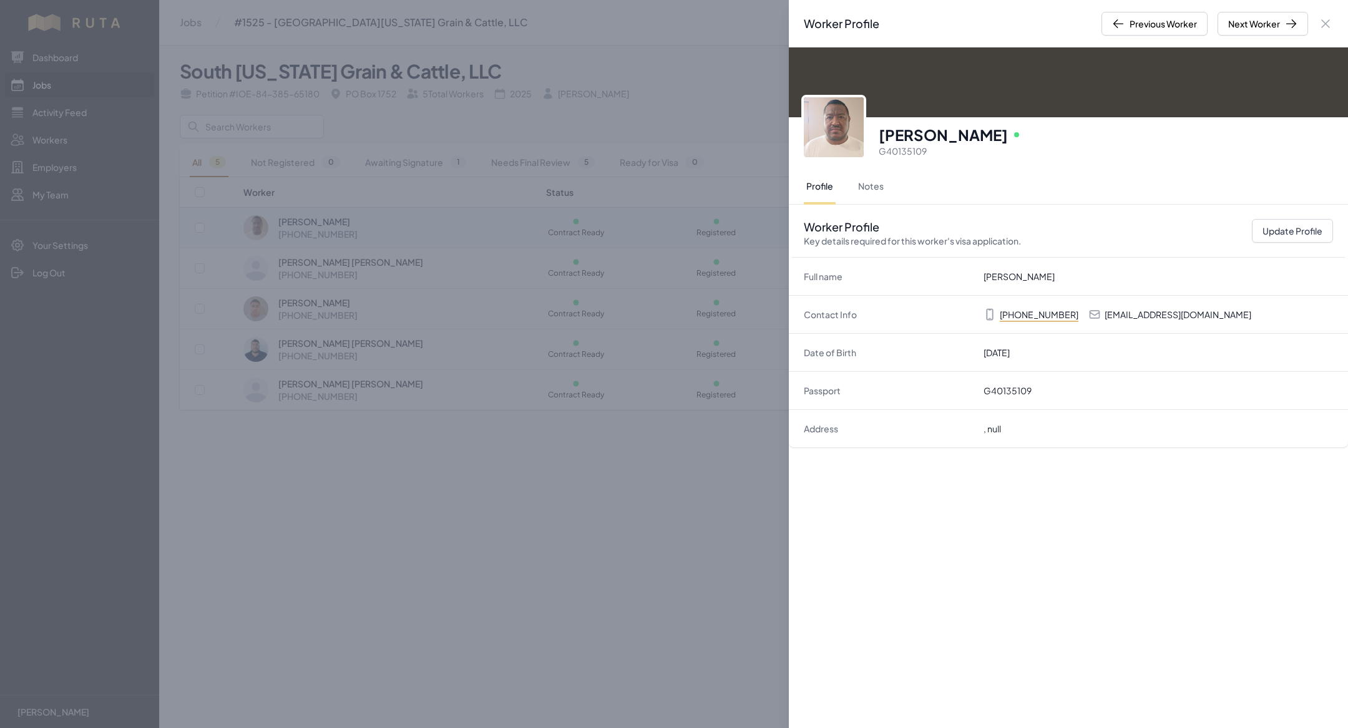
click at [304, 223] on div "Worker Profile Previous Worker Next Worker Close panel Artemio Delgado Canchola…" at bounding box center [674, 364] width 1348 height 728
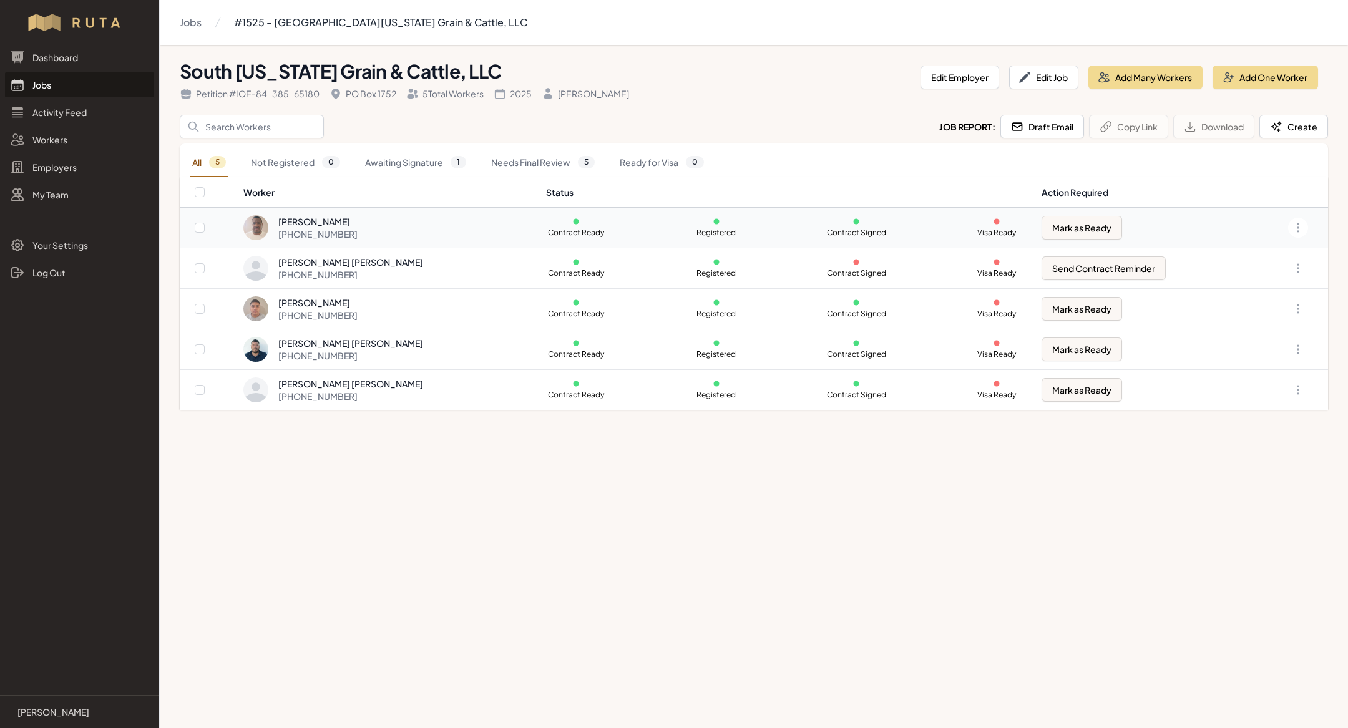
click at [304, 223] on div "Artemio Delgado Canchola" at bounding box center [317, 221] width 79 height 12
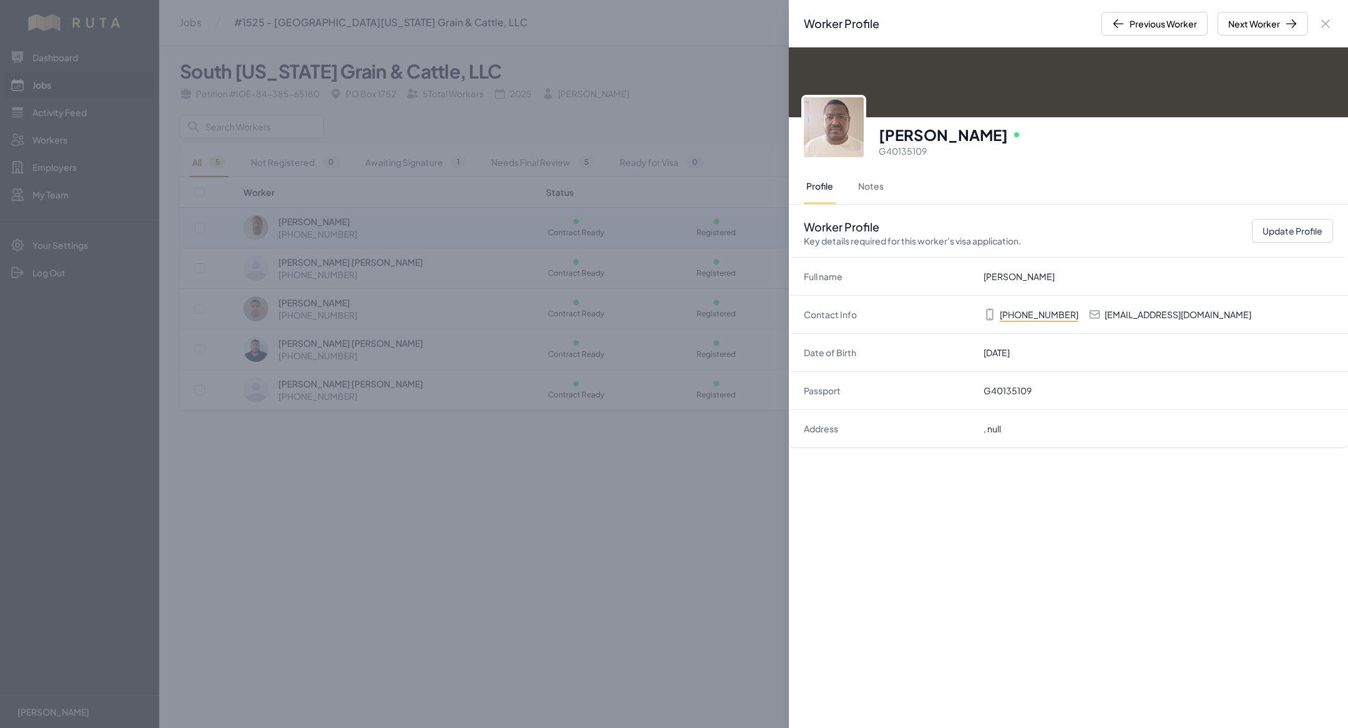
click at [304, 223] on div "Worker Profile Previous Worker Next Worker Close panel Artemio Delgado Canchola…" at bounding box center [674, 364] width 1348 height 728
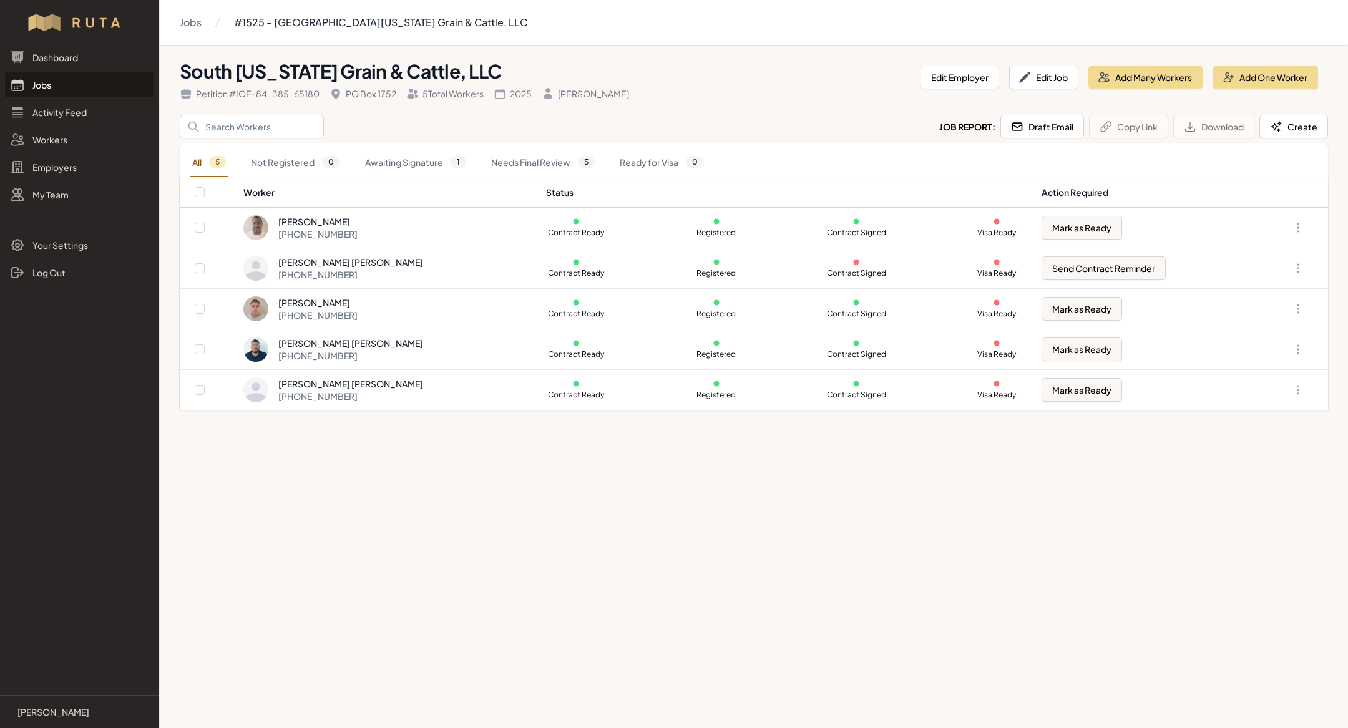
click at [809, 593] on main "Jobs #1525 - South Texas Grain & Cattle, LLC South Texas Grain & Cattle, LLC Pe…" at bounding box center [674, 364] width 1348 height 728
click at [82, 85] on link "Jobs" at bounding box center [79, 84] width 149 height 25
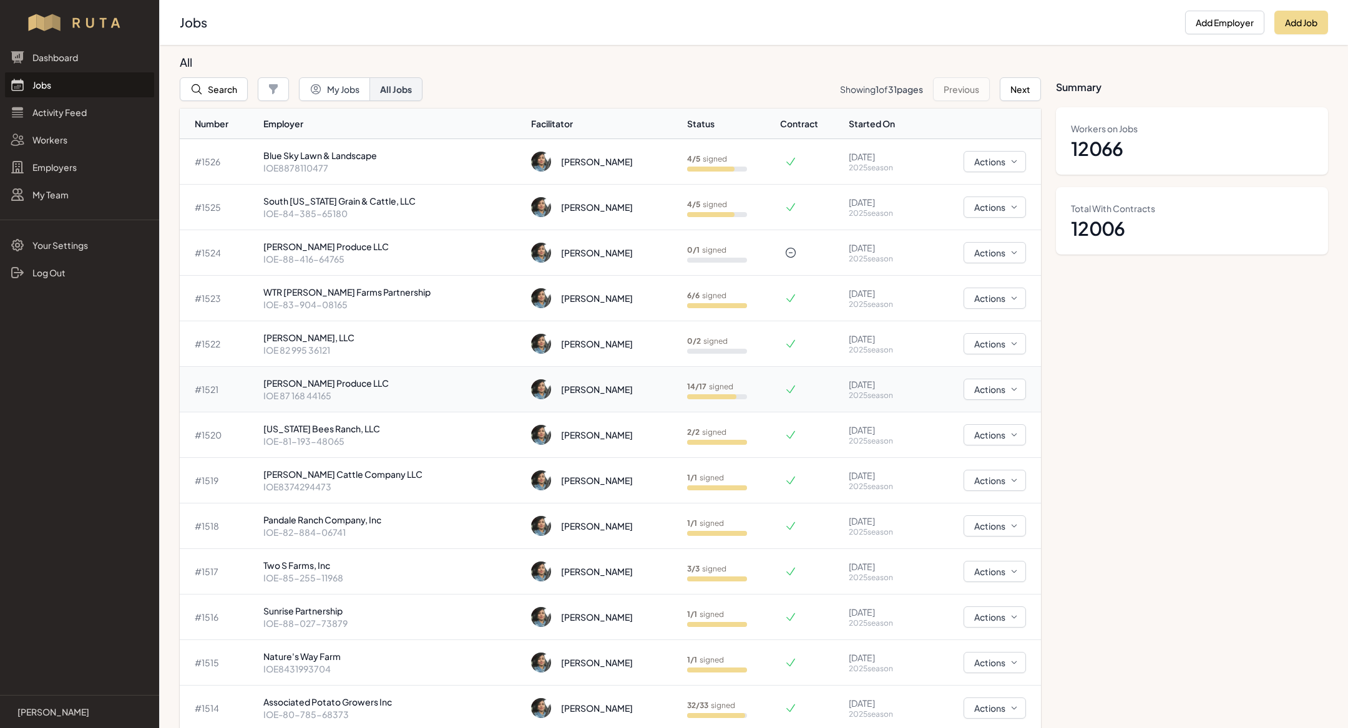
click at [321, 391] on p "IOE 87 168 44165" at bounding box center [392, 395] width 258 height 12
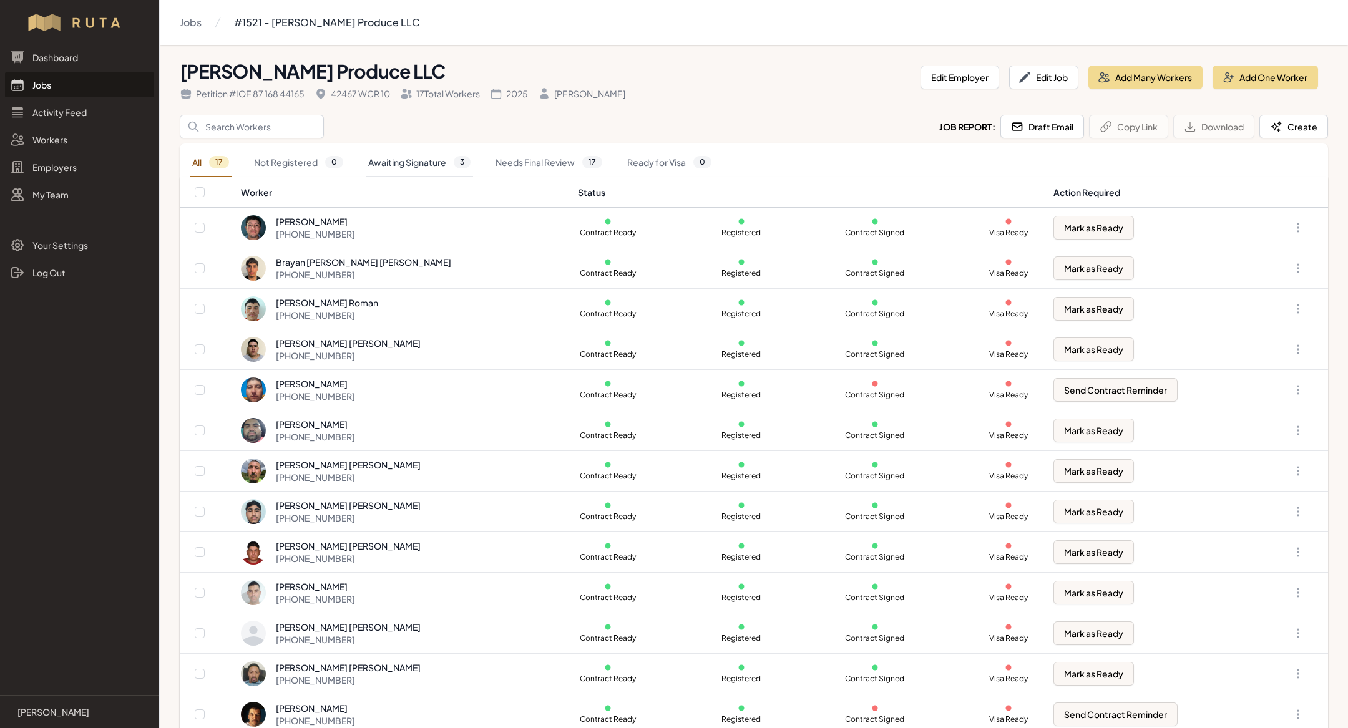
click at [387, 151] on link "Awaiting Signature 3" at bounding box center [419, 162] width 107 height 29
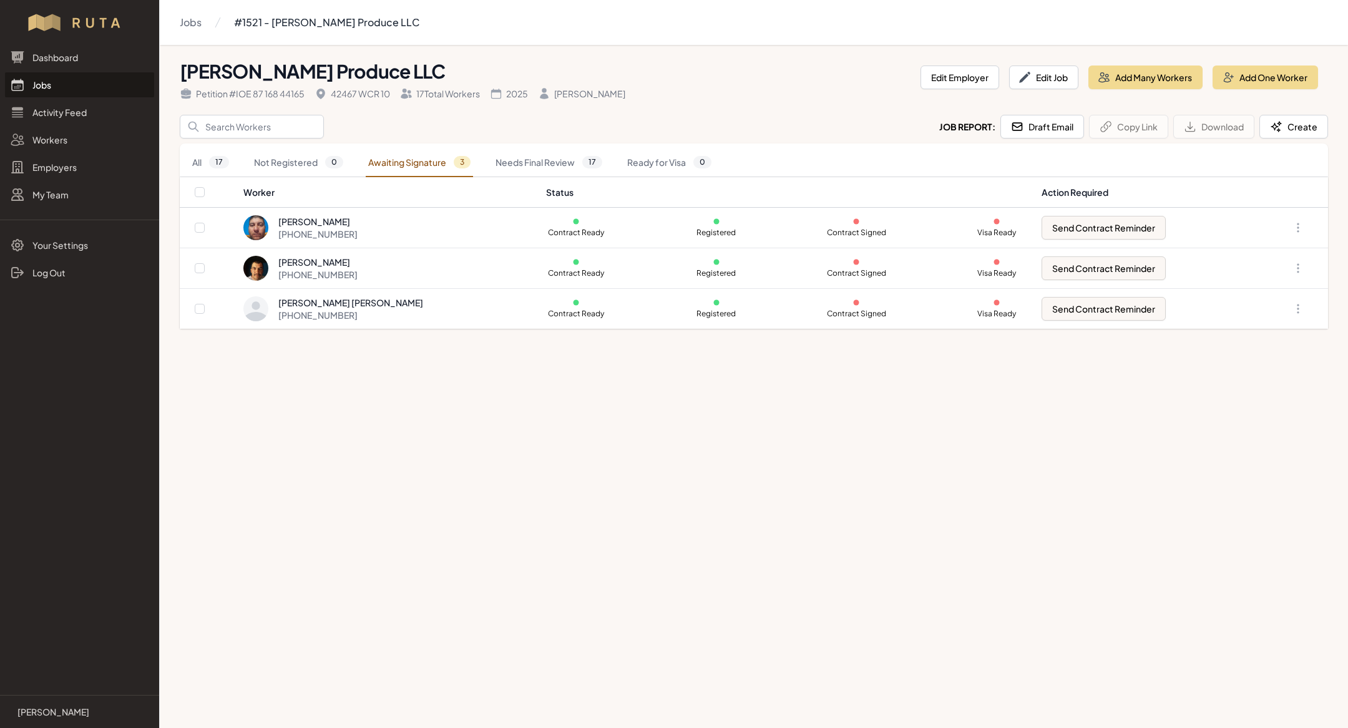
click at [387, 151] on link "Awaiting Signature 3" at bounding box center [419, 162] width 107 height 29
click at [369, 266] on div "Manuel Aguirre Sierra +52 498 130 3254" at bounding box center [387, 268] width 288 height 25
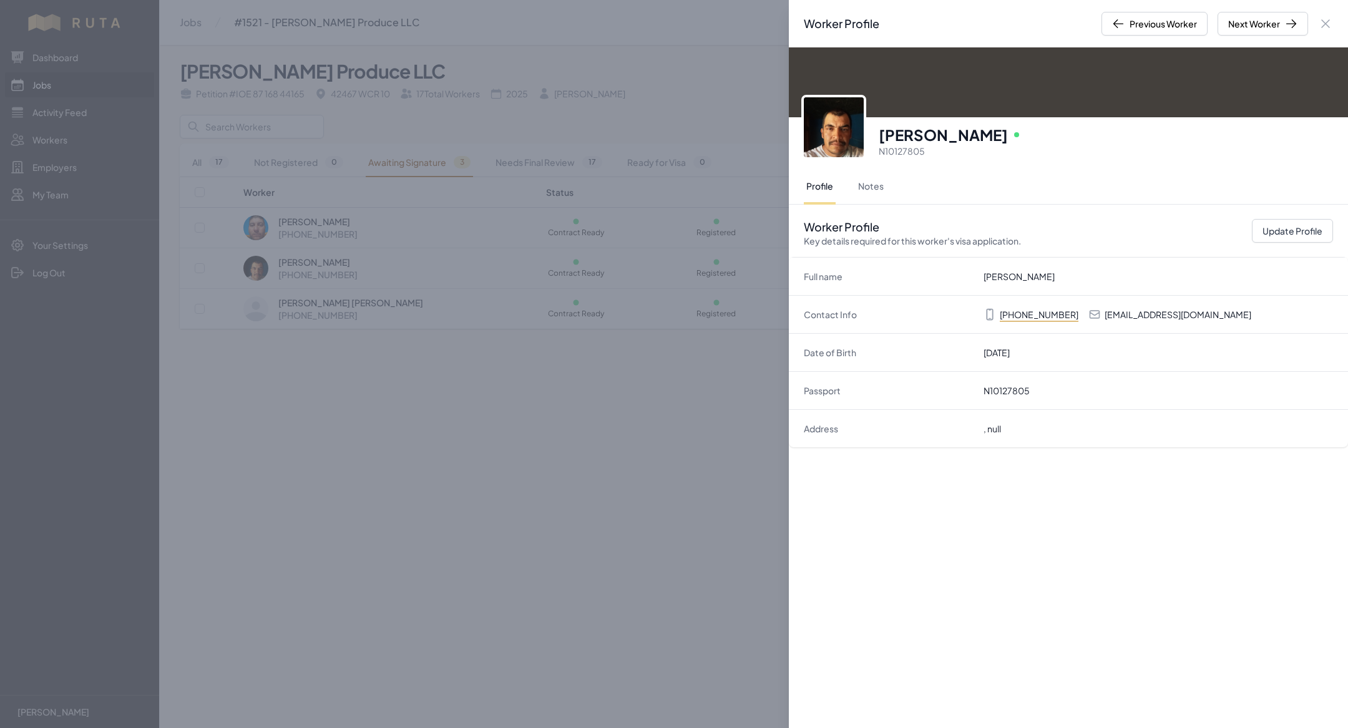
click at [1144, 309] on p "maneaguirre63@gmail.com" at bounding box center [1177, 314] width 147 height 12
copy p "maneaguirre63@gmail.com"
click at [657, 564] on div "Worker Profile Previous Worker Next Worker Close panel Manuel Aguirre Sierra On…" at bounding box center [674, 364] width 1348 height 728
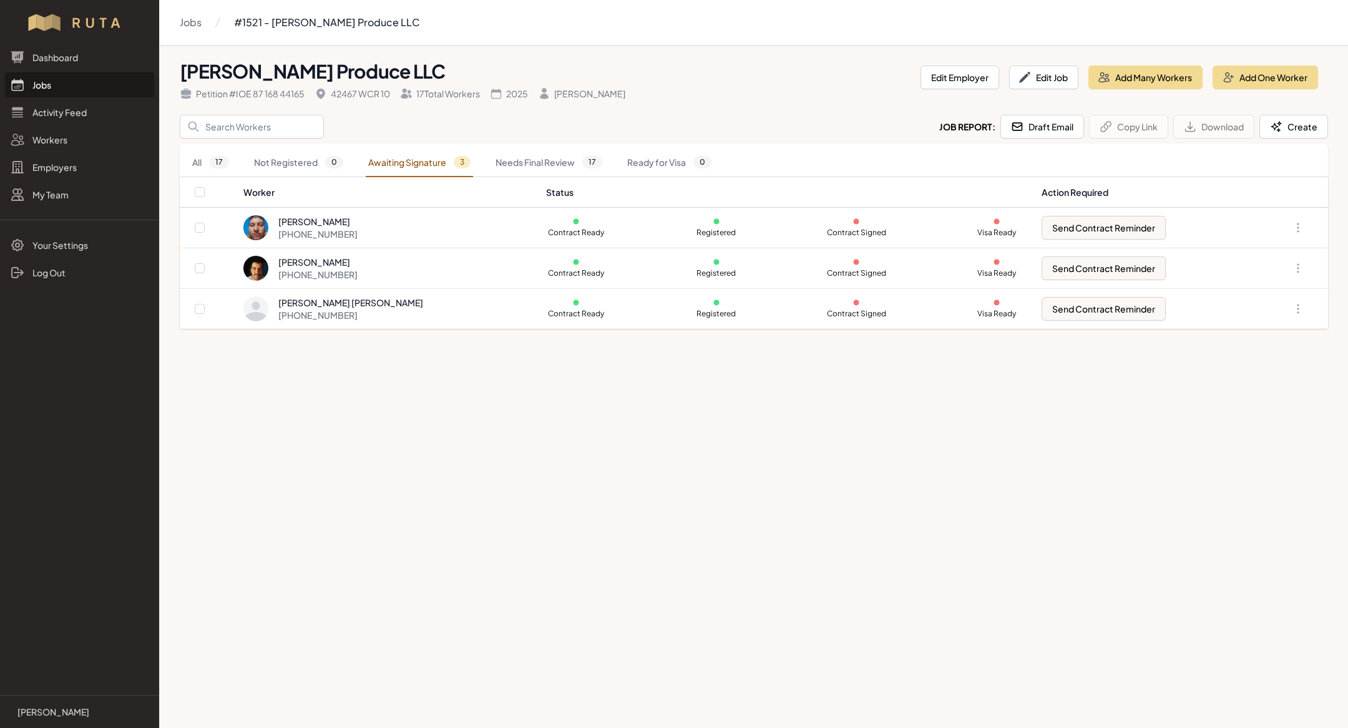
click at [86, 82] on link "Jobs" at bounding box center [79, 84] width 149 height 25
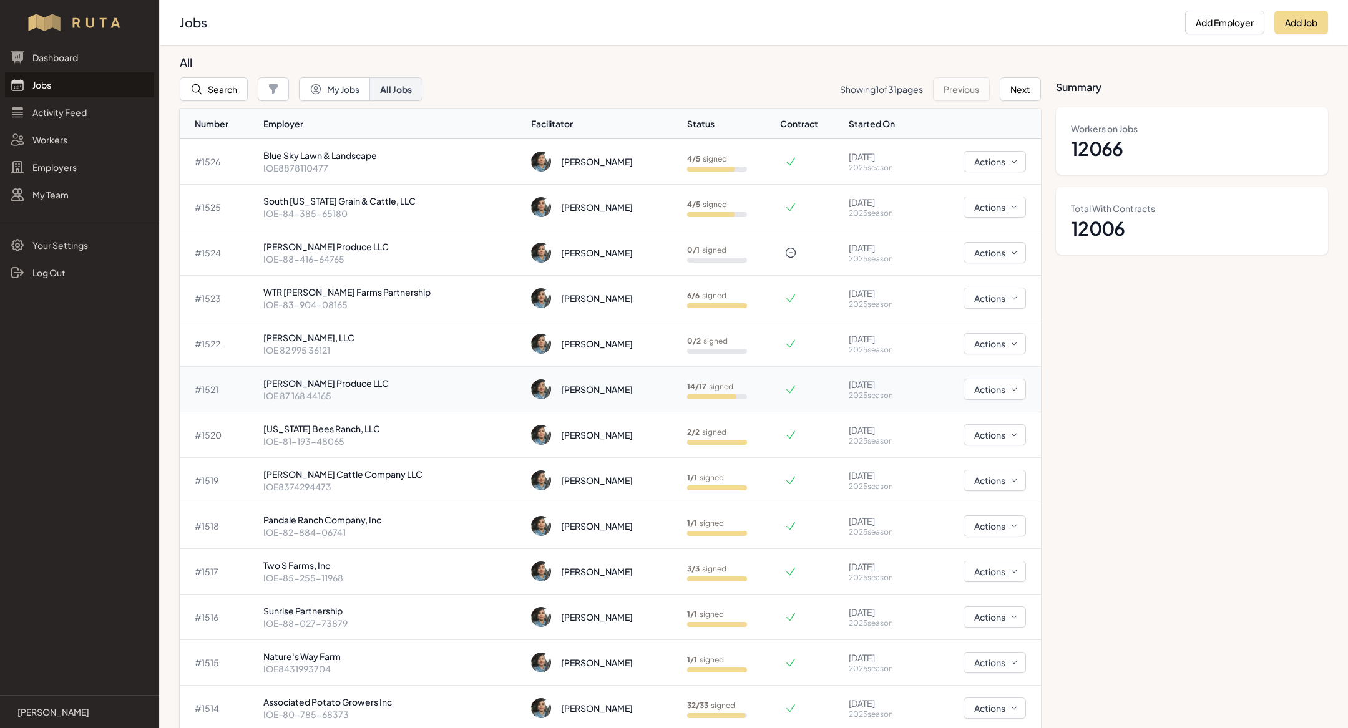
click at [360, 386] on p "[PERSON_NAME] Produce LLC" at bounding box center [392, 383] width 258 height 12
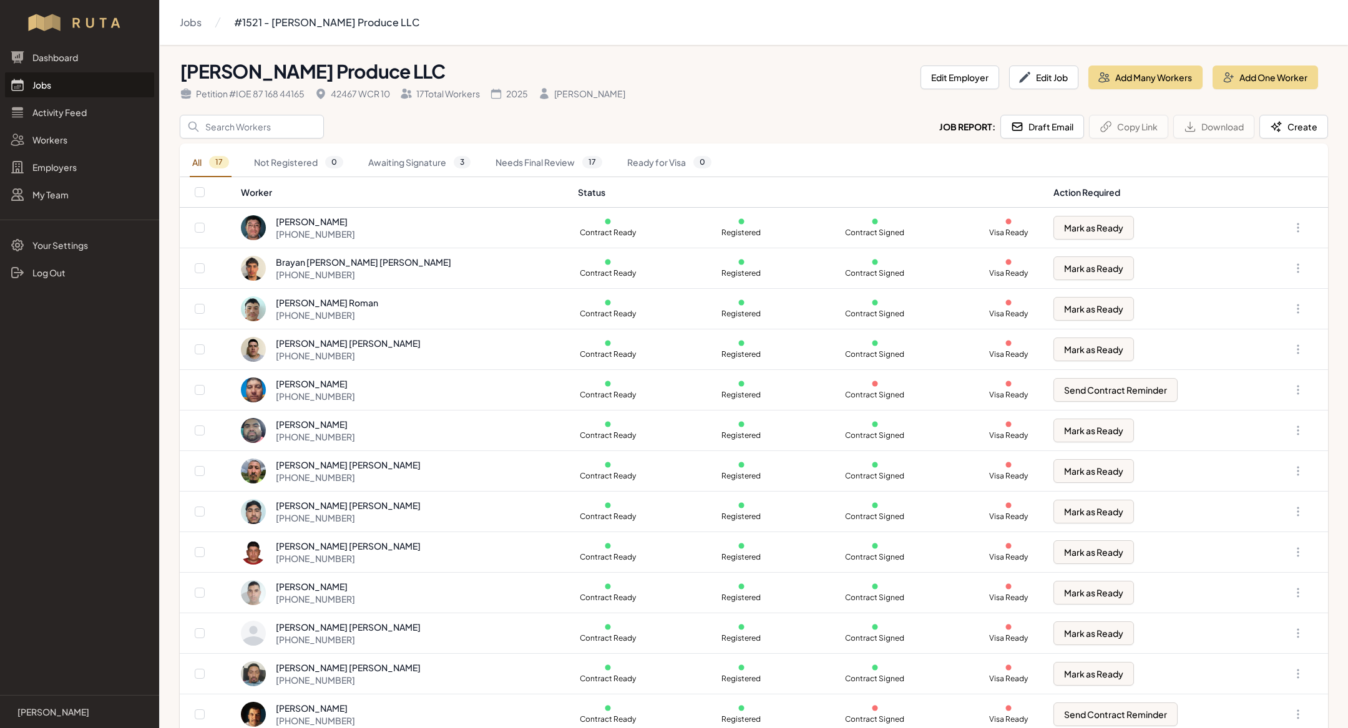
click at [112, 94] on link "Jobs" at bounding box center [79, 84] width 149 height 25
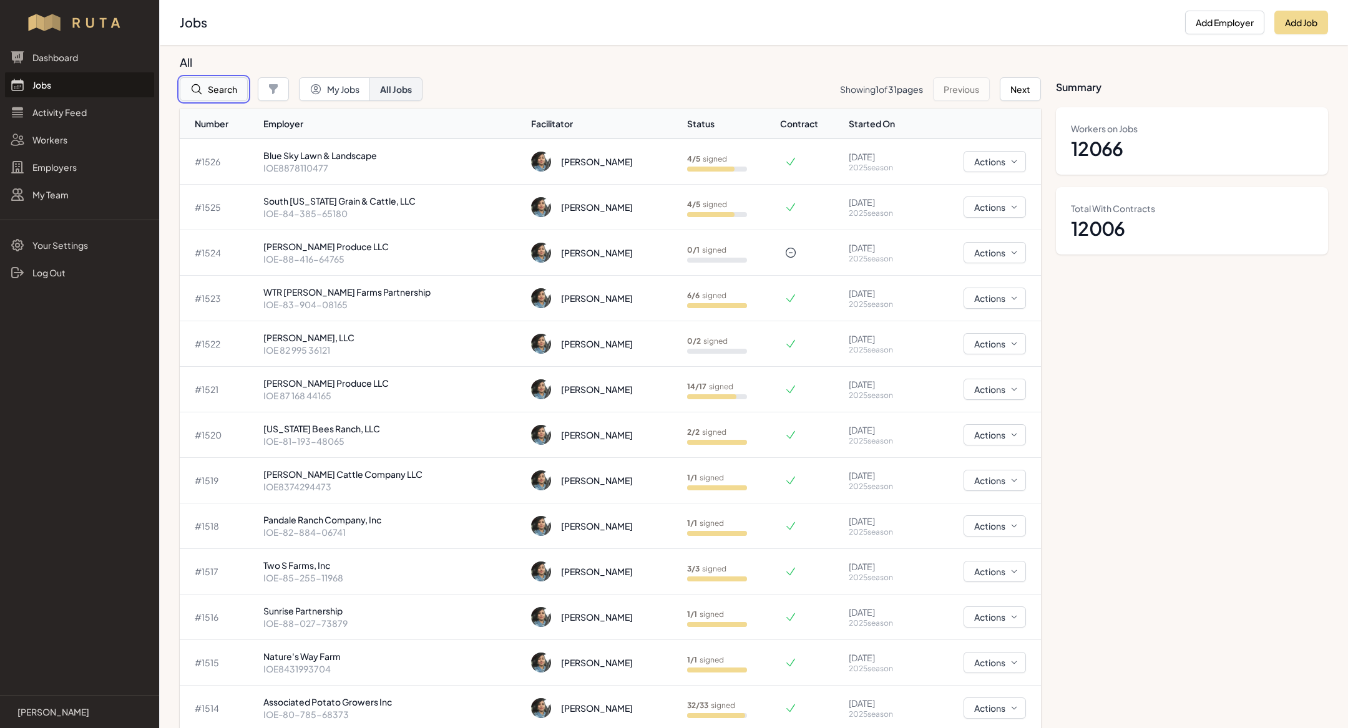
click at [218, 94] on button "Search" at bounding box center [214, 89] width 68 height 24
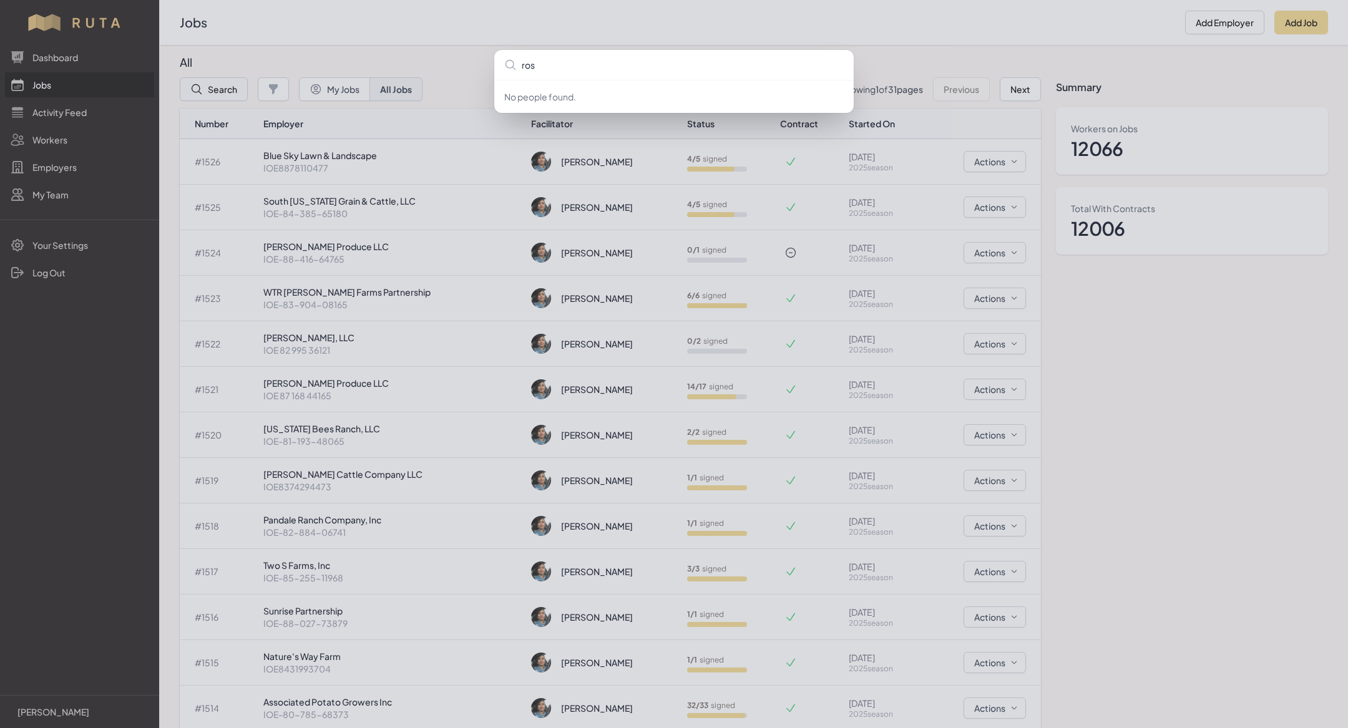
type input "ross"
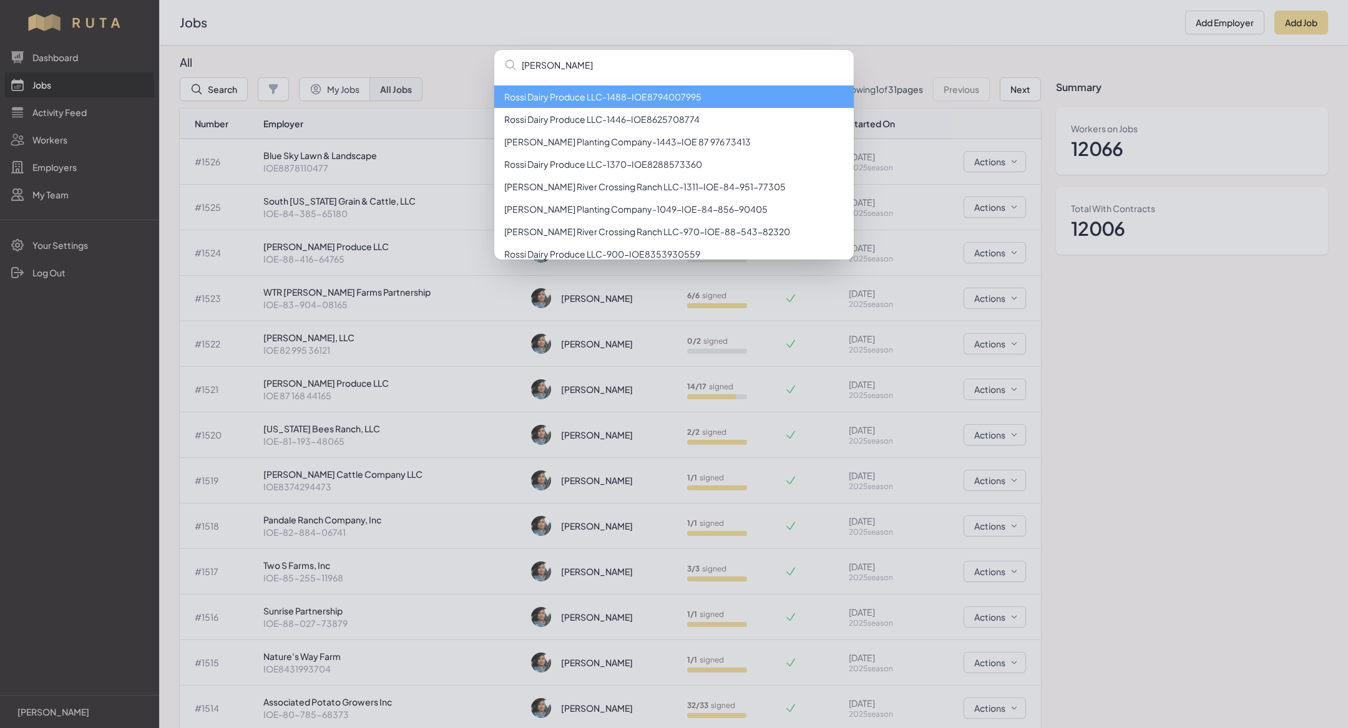
click at [535, 102] on li "Rossi Dairy Produce LLC - 1488 - IOE8794007995" at bounding box center [673, 96] width 359 height 22
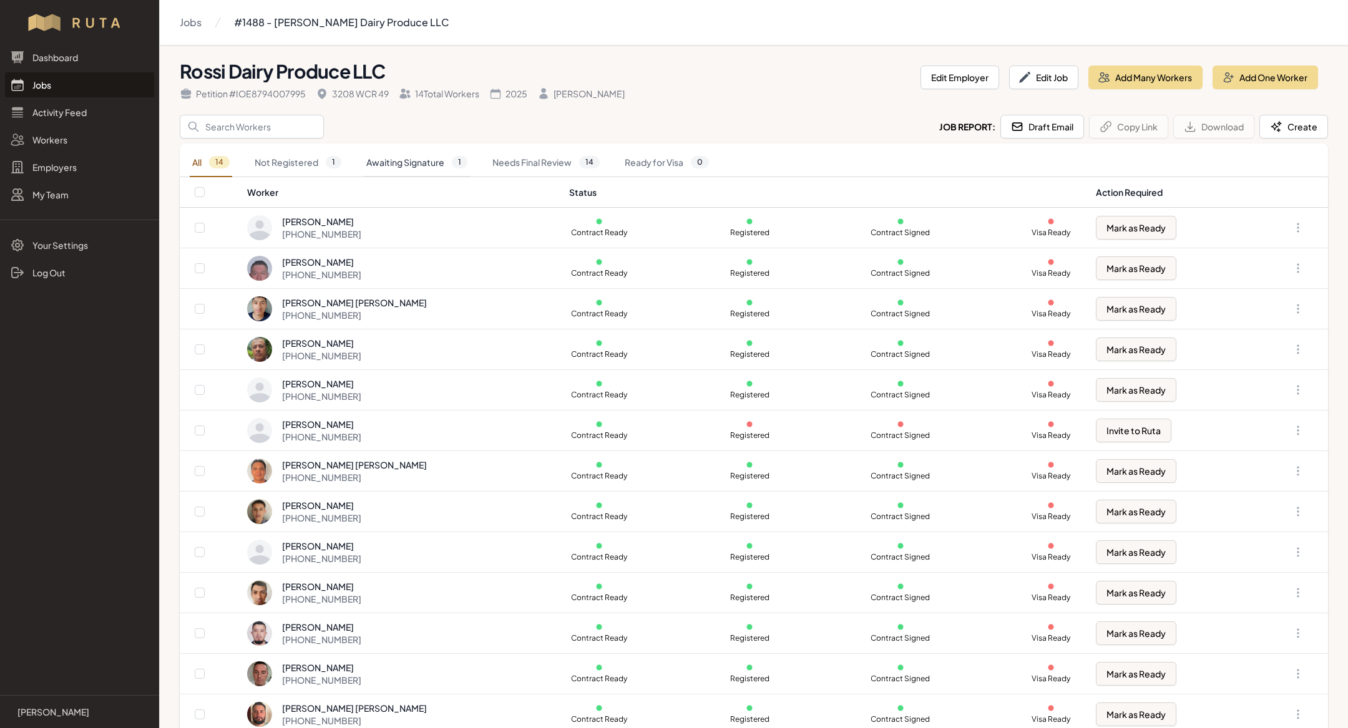
click at [423, 158] on link "Awaiting Signature 1" at bounding box center [417, 162] width 106 height 29
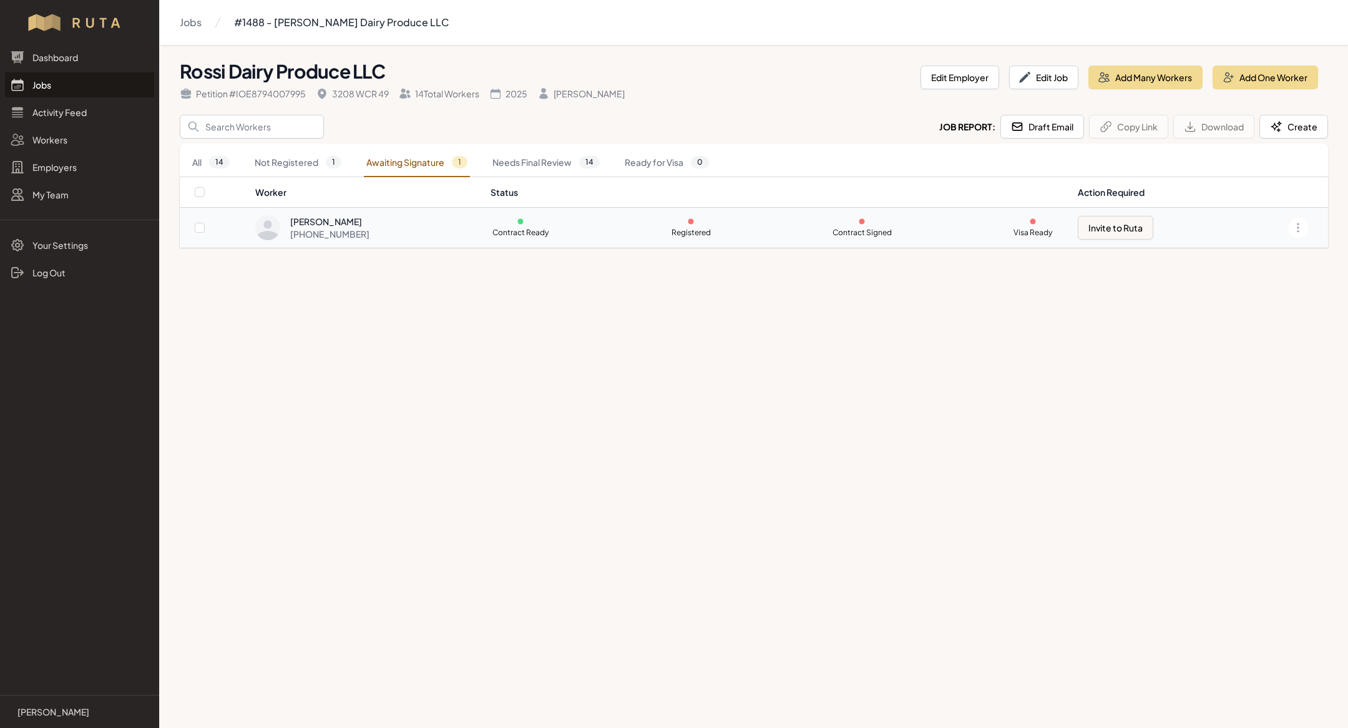
click at [407, 235] on div "Jaime Guerrero Martinez +52 771 191 2116" at bounding box center [365, 227] width 220 height 25
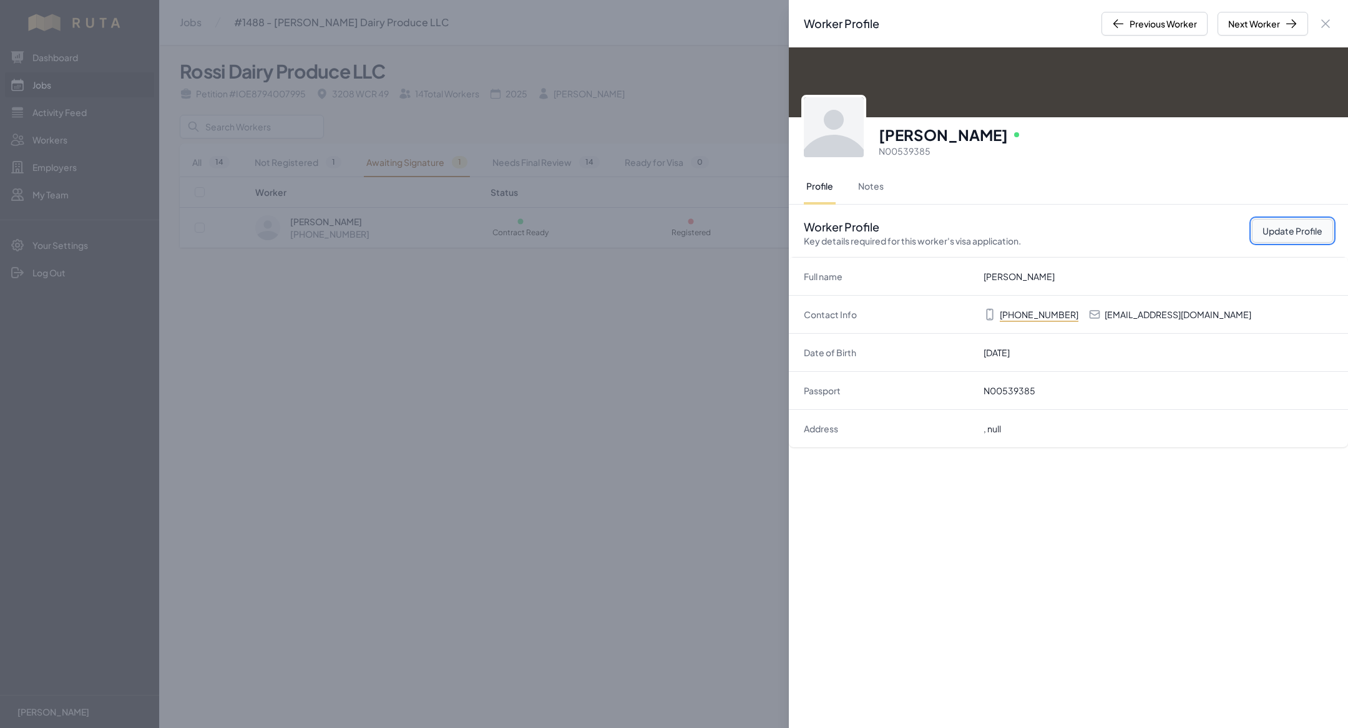
click at [1294, 226] on button "Update Profile" at bounding box center [1292, 231] width 81 height 24
select select "MX"
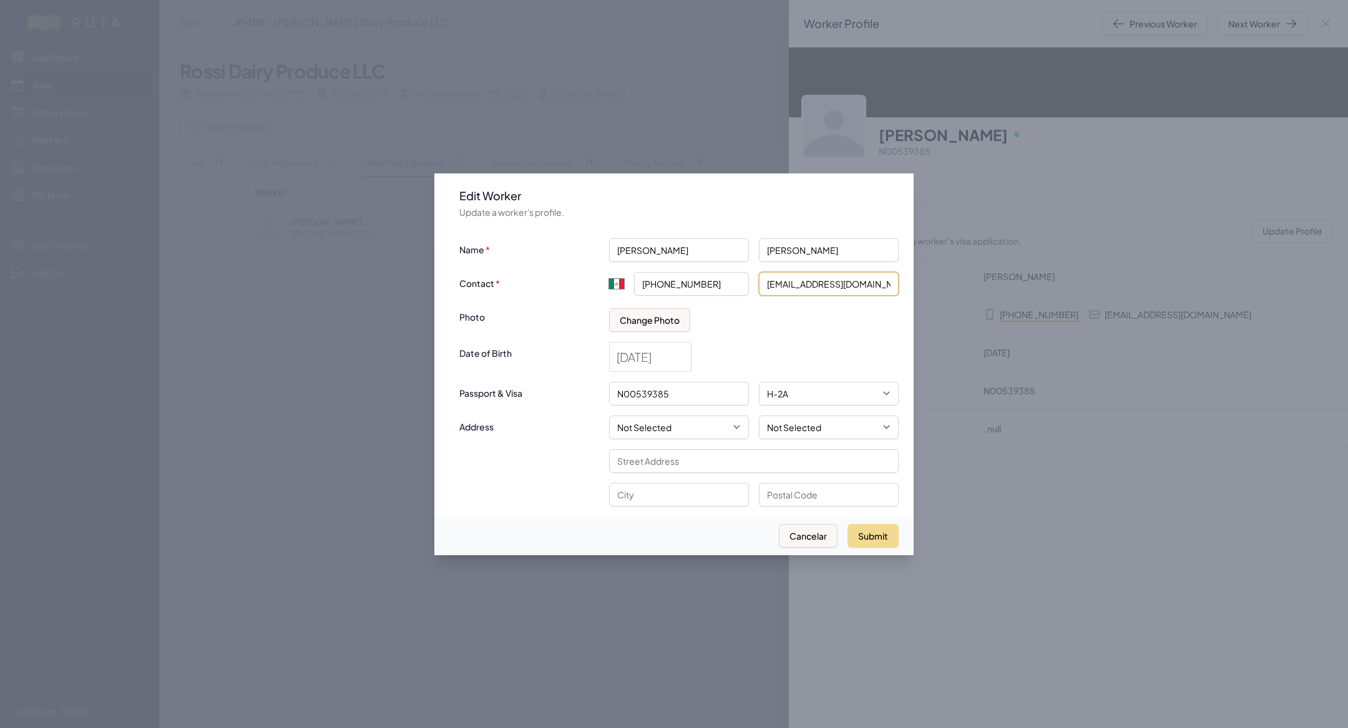
click at [836, 284] on input "jaimeguerreromartinez517@gmail.com" at bounding box center [829, 284] width 140 height 24
paste input "[EMAIL_ADDRESS][DOMAIN_NAME]"
type input "[EMAIL_ADDRESS][DOMAIN_NAME]"
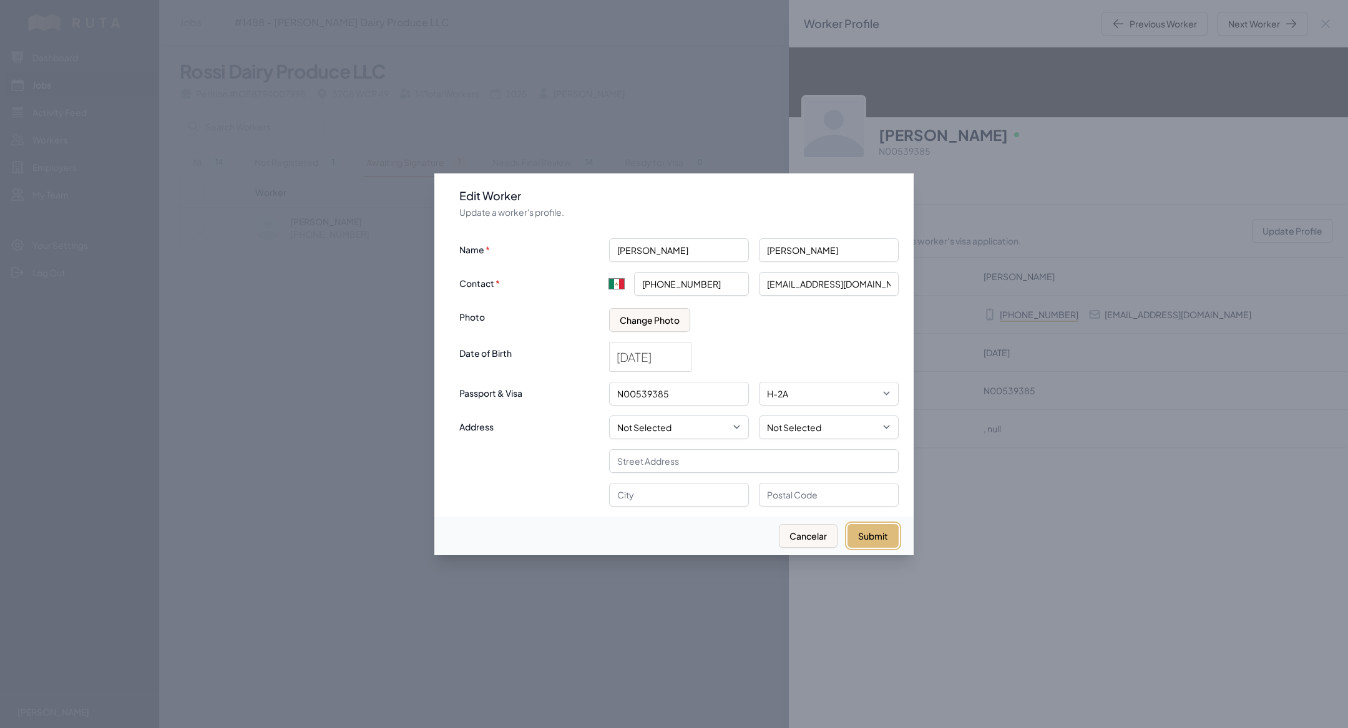
click at [885, 528] on button "Submit" at bounding box center [872, 536] width 51 height 24
type input "+52"
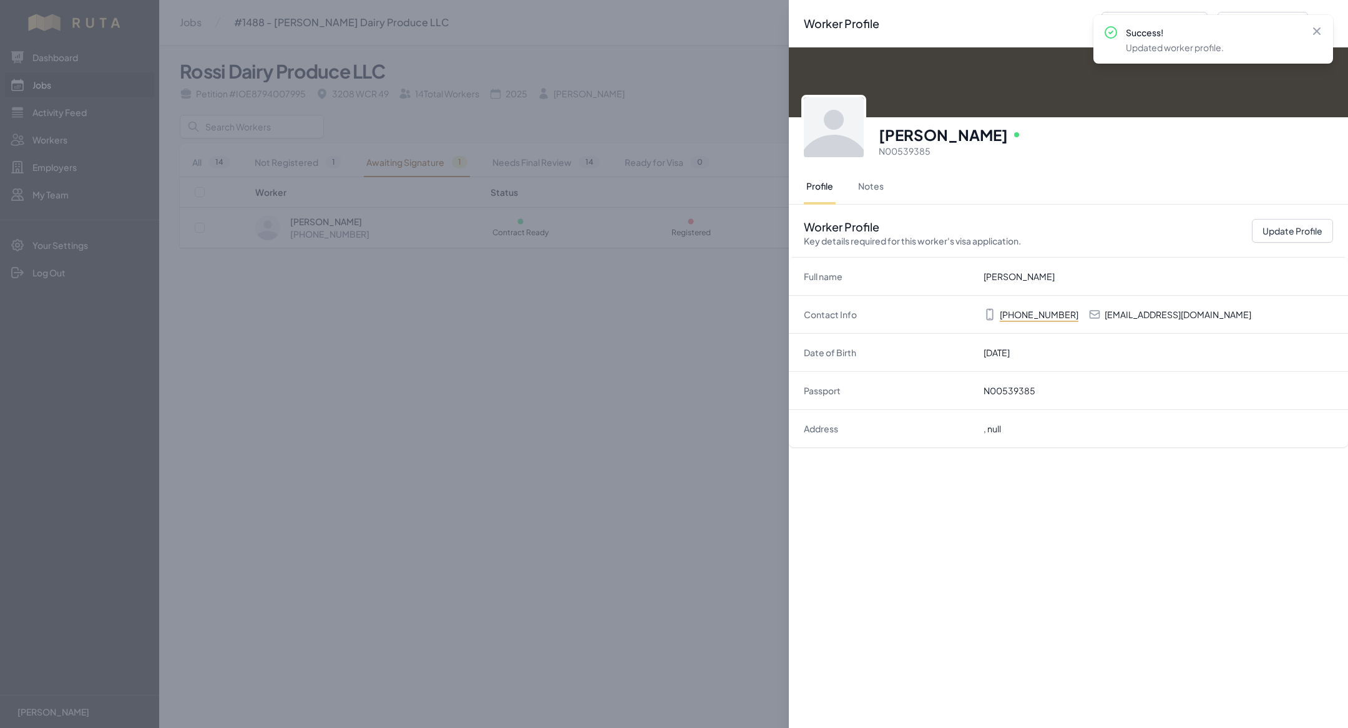
click at [563, 447] on div "Worker Profile Previous Worker Next Worker Close panel [PERSON_NAME] Online N00…" at bounding box center [674, 364] width 1348 height 728
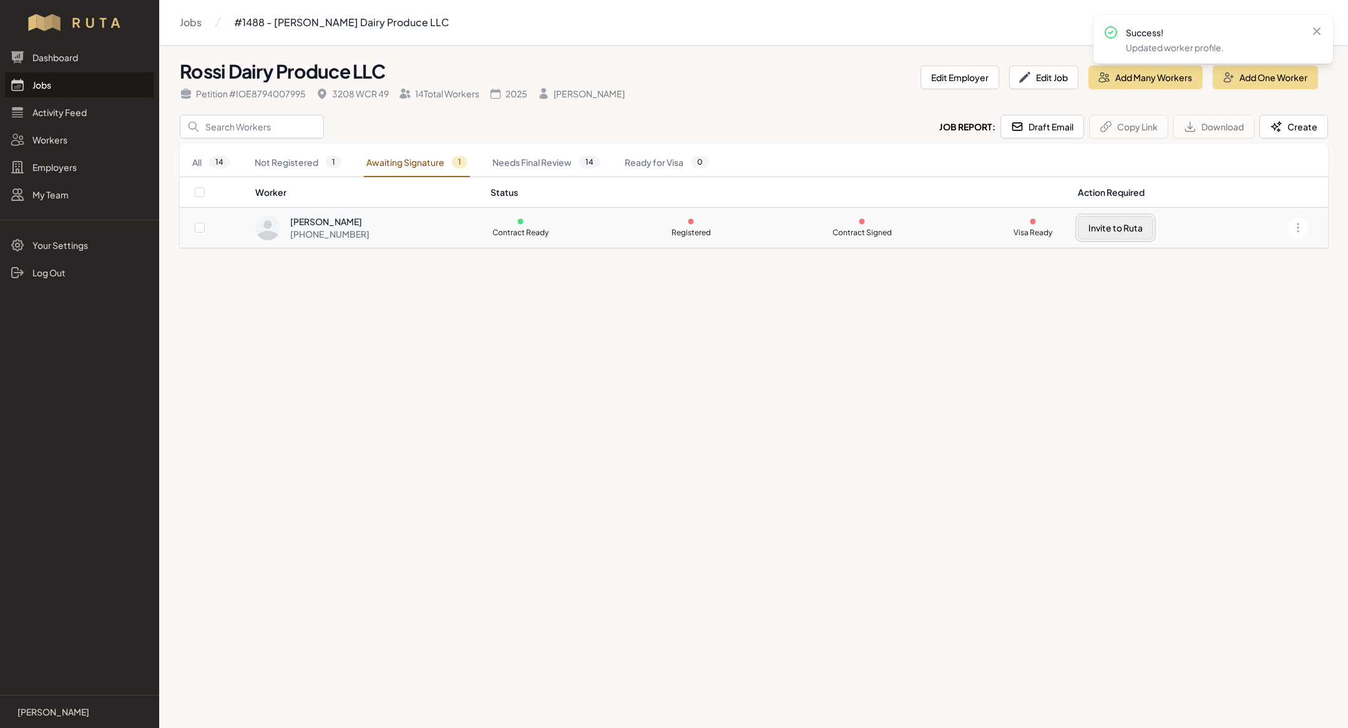
click at [1103, 233] on button "Invite to Ruta" at bounding box center [1115, 228] width 75 height 24
checkbox input "true"
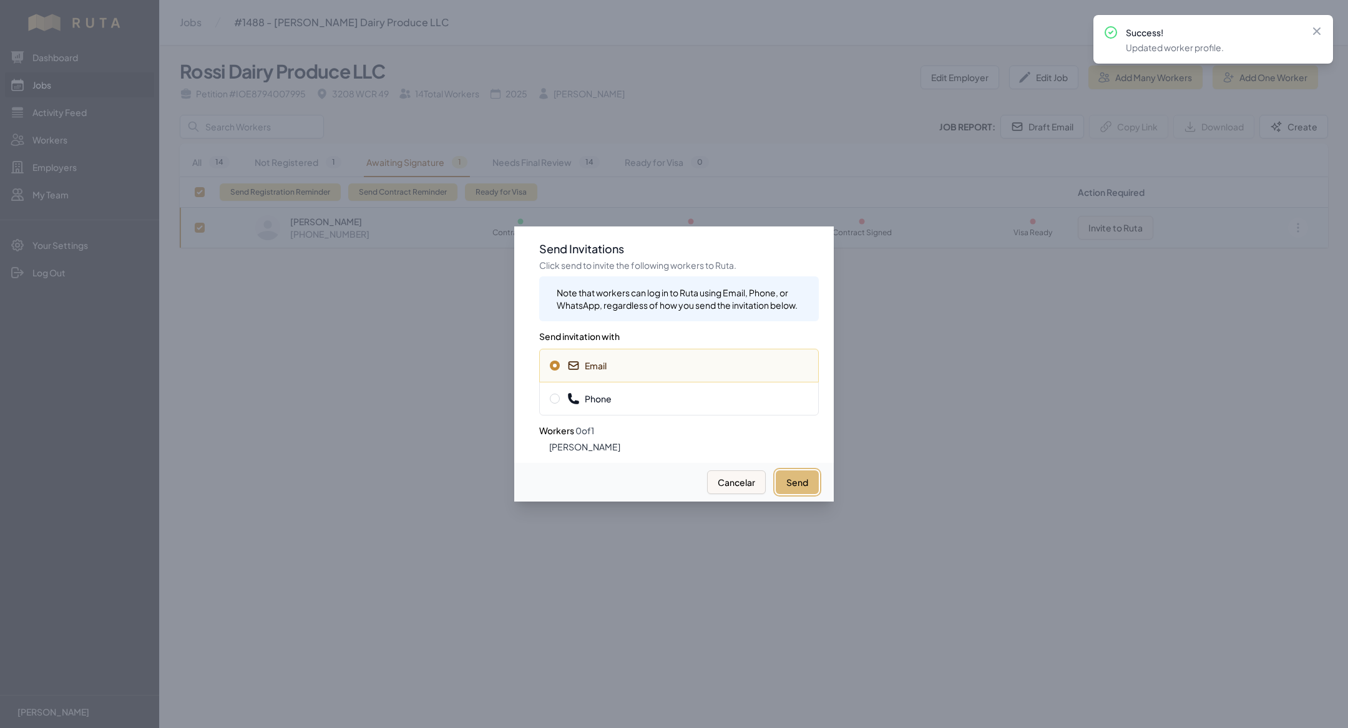
click at [787, 490] on button "Send" at bounding box center [797, 482] width 43 height 24
click at [789, 475] on button "Send" at bounding box center [797, 482] width 43 height 24
click at [344, 324] on div at bounding box center [674, 364] width 1348 height 728
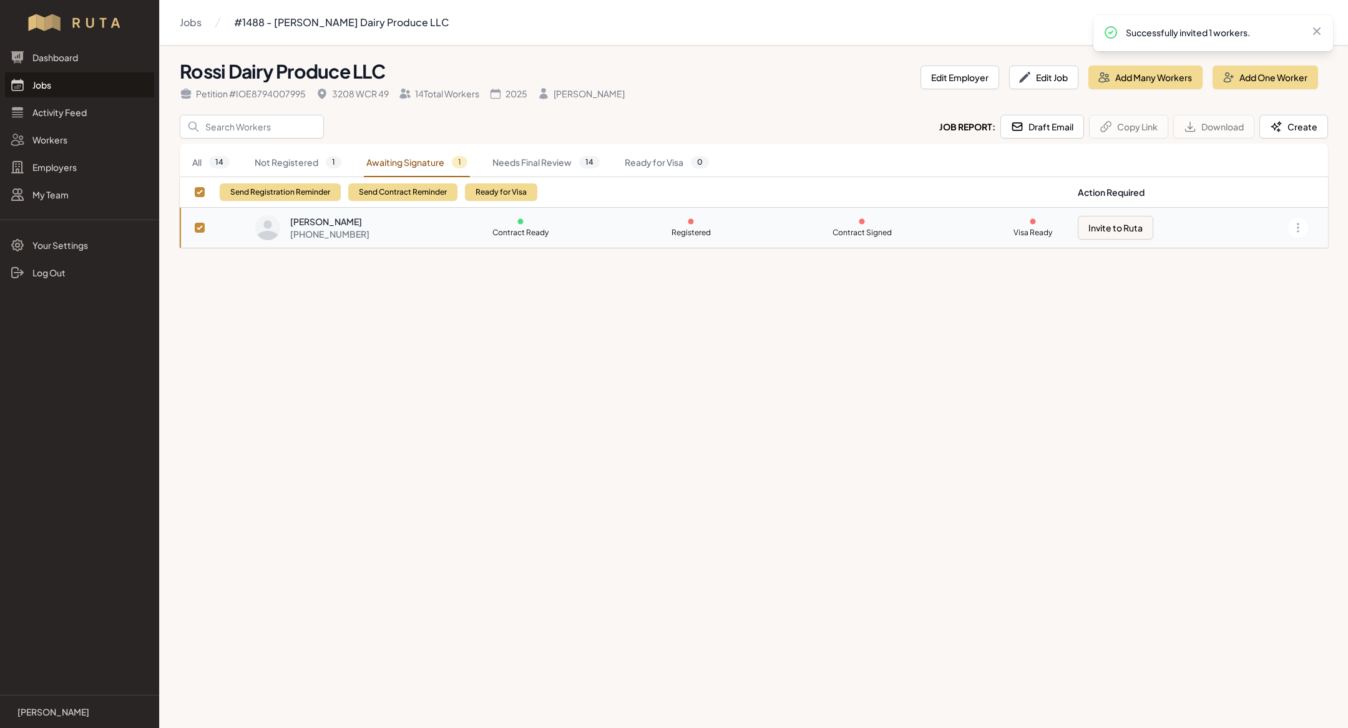
click at [61, 80] on link "Jobs" at bounding box center [79, 84] width 149 height 25
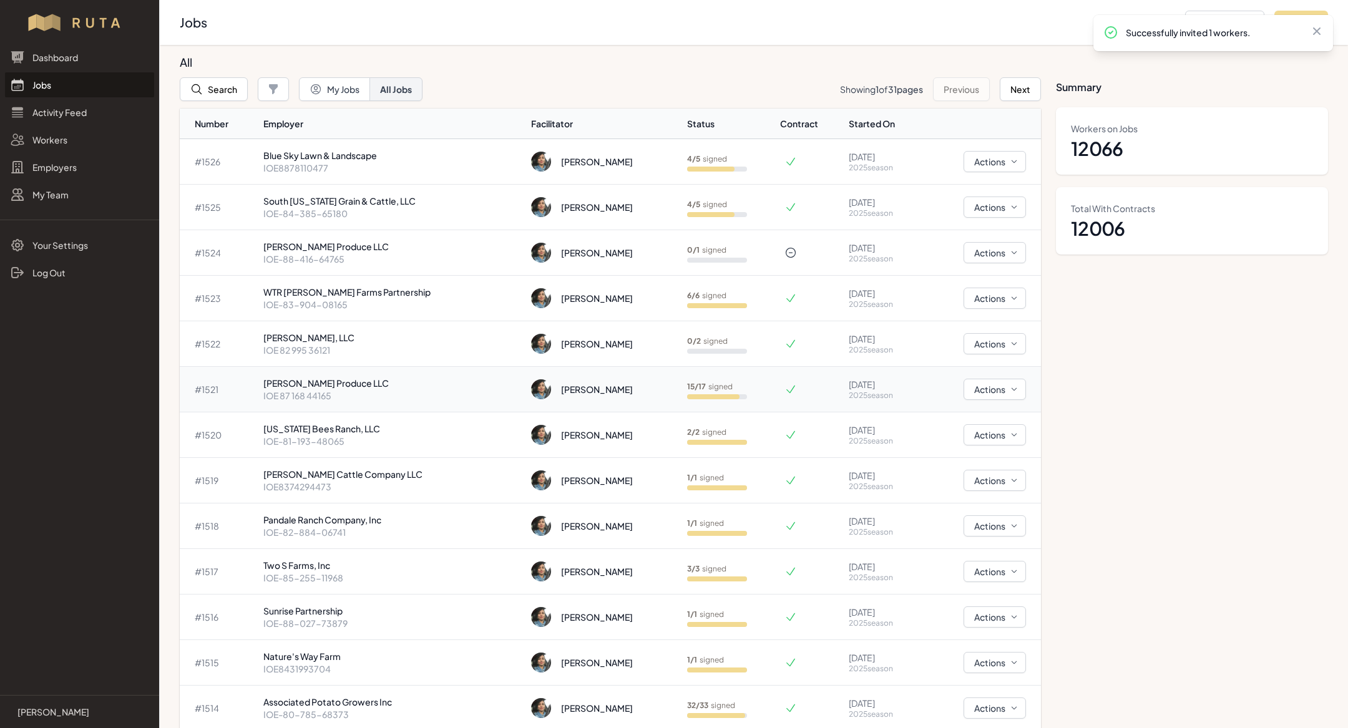
click at [308, 379] on p "[PERSON_NAME] Produce LLC" at bounding box center [392, 383] width 258 height 12
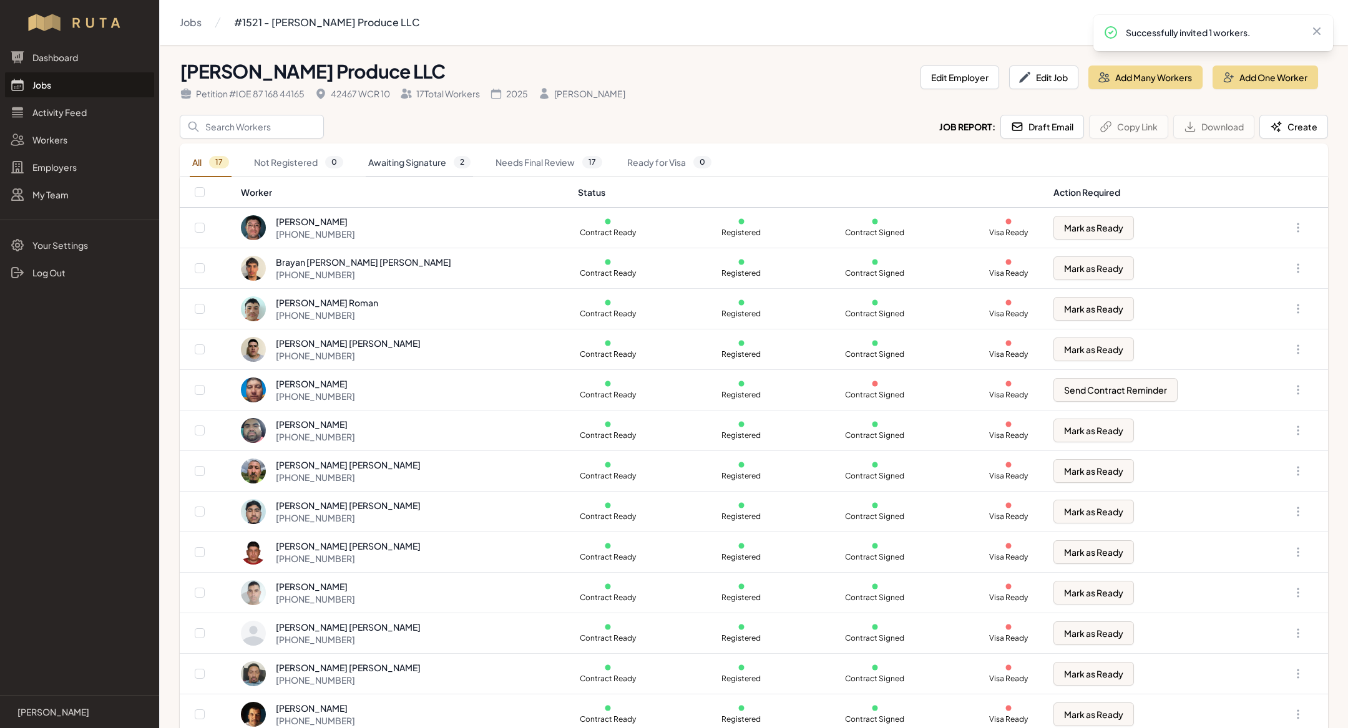
click at [409, 163] on link "Awaiting Signature 2" at bounding box center [419, 162] width 107 height 29
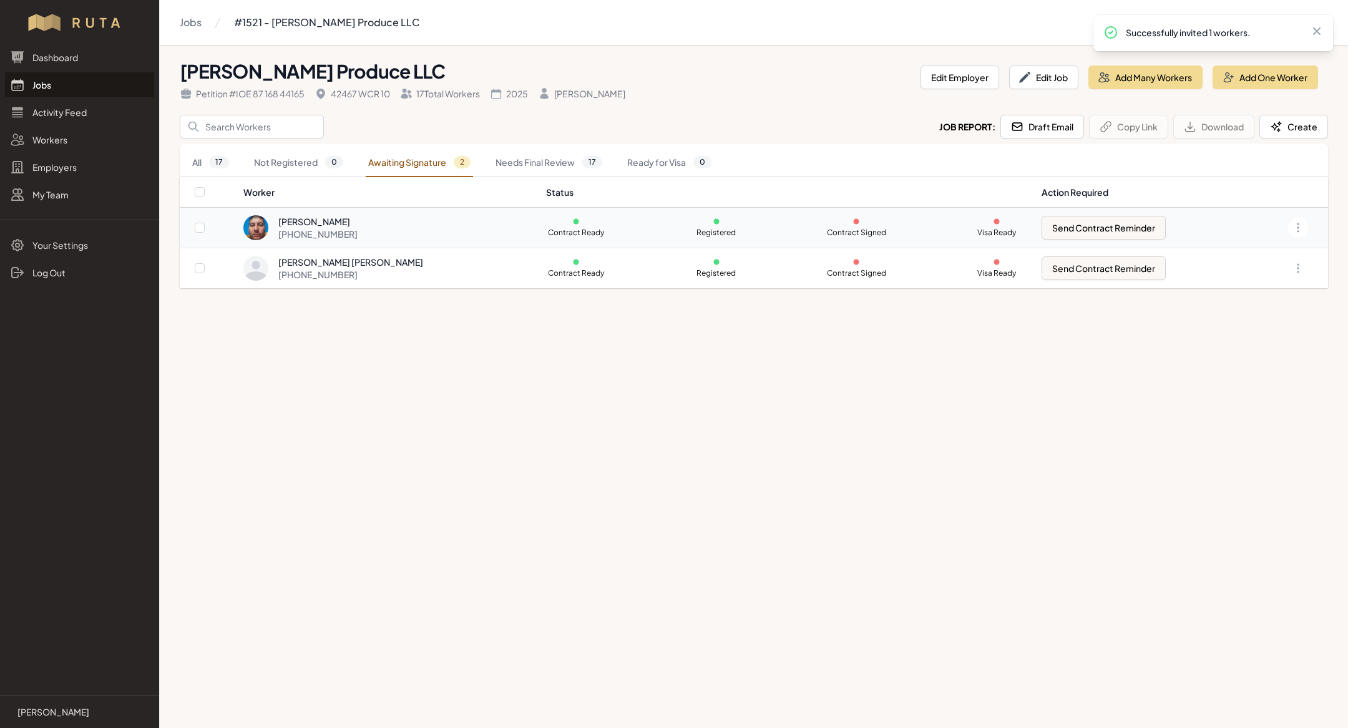
click at [358, 230] on div "[PHONE_NUMBER]" at bounding box center [317, 234] width 79 height 12
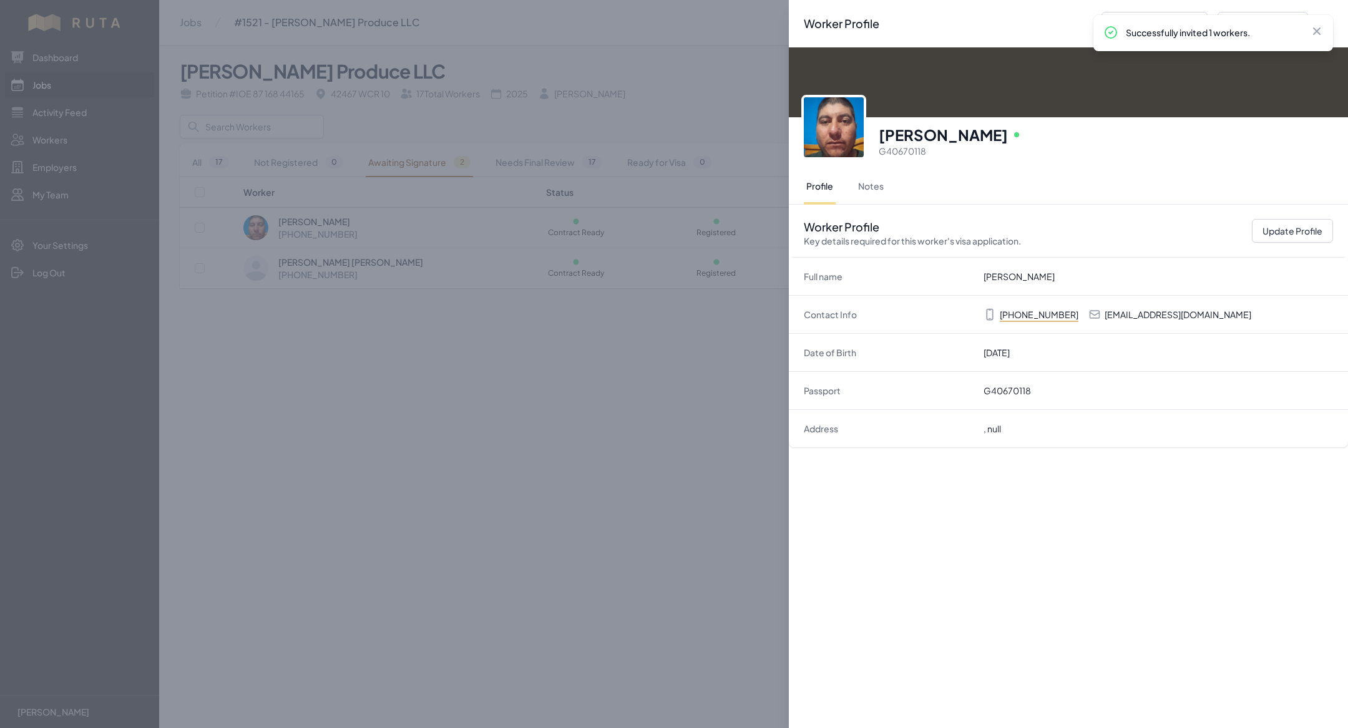
click at [1174, 314] on p "Jiovanivaz14@gmail.com" at bounding box center [1177, 314] width 147 height 12
copy p "Jiovanivaz14@gmail.com"
click at [1277, 232] on button "Update Profile" at bounding box center [1292, 231] width 81 height 24
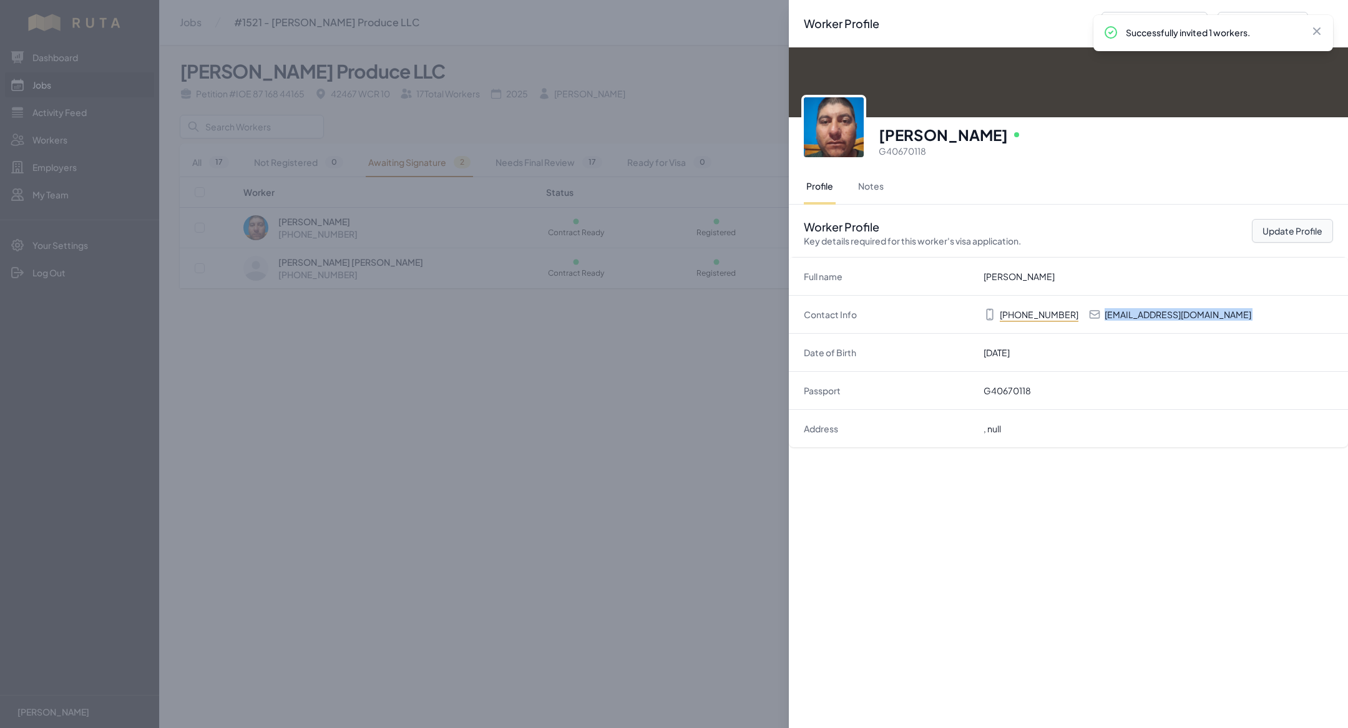
select select "MX"
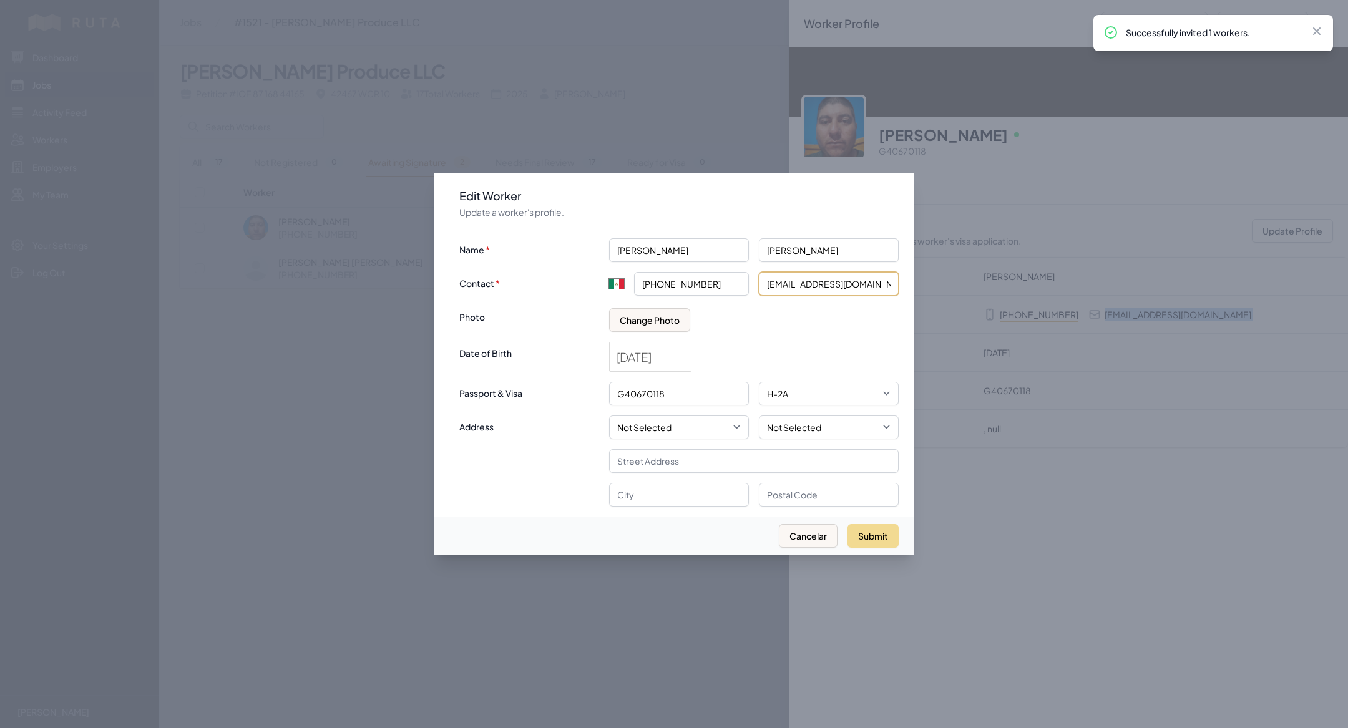
click at [768, 285] on input "Jiovanivaz14@gmail.com" at bounding box center [829, 284] width 140 height 24
type input "jiovanivaz14@gmail.com"
click at [866, 531] on button "Submit" at bounding box center [872, 536] width 51 height 24
type input "+52"
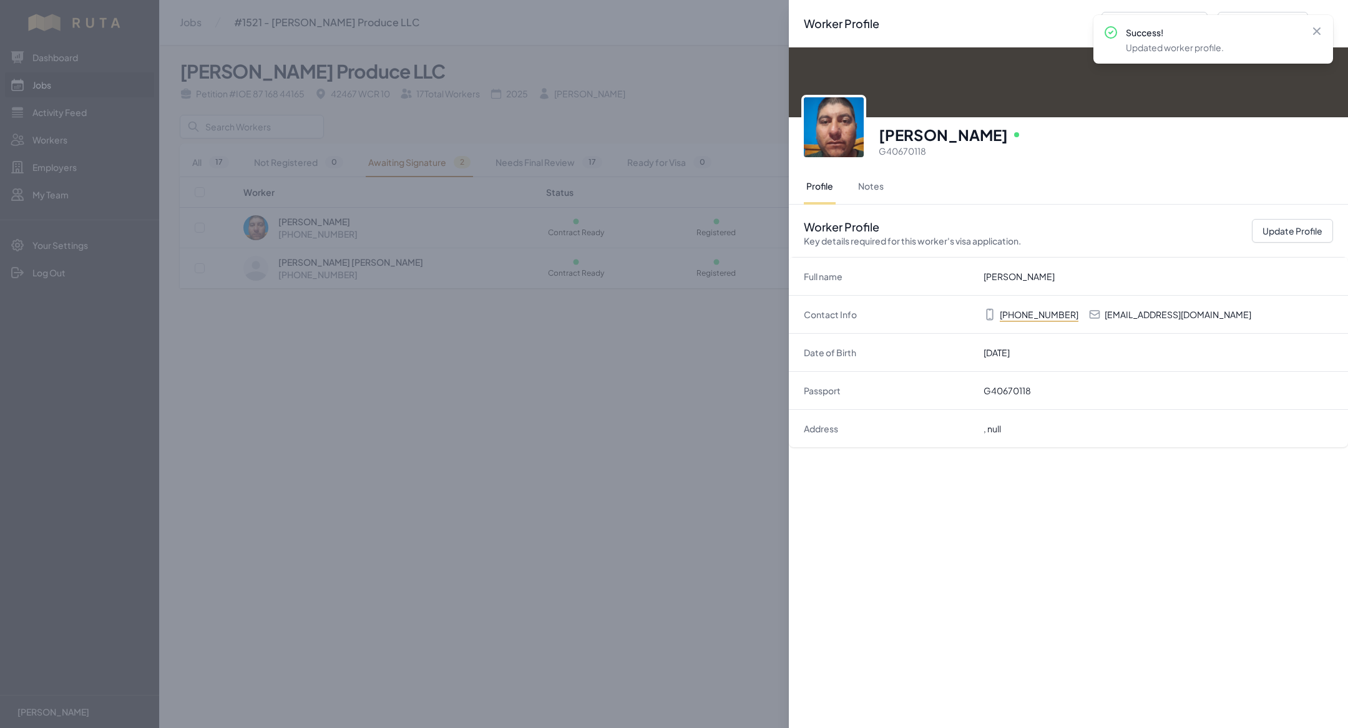
click at [455, 395] on div "Worker Profile Previous Worker Next Worker Close panel Francisco Geovani Vazque…" at bounding box center [674, 364] width 1348 height 728
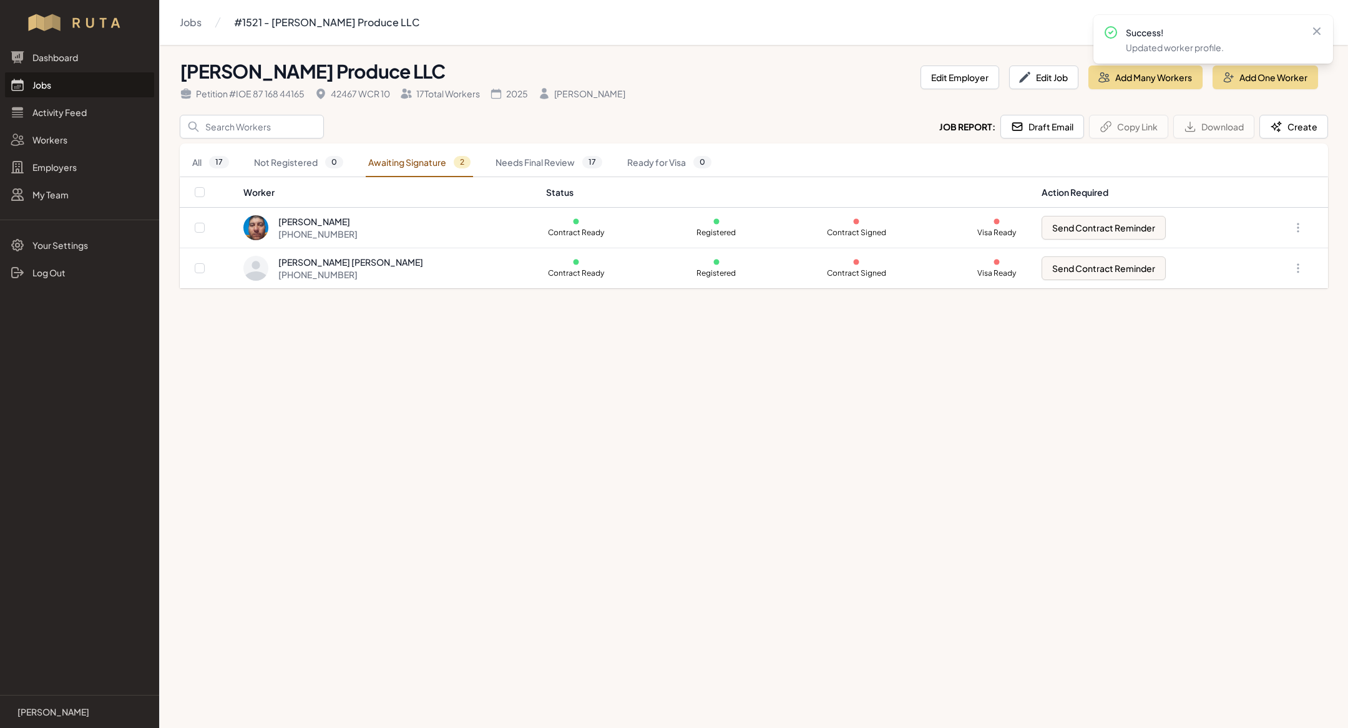
click at [41, 84] on link "Jobs" at bounding box center [79, 84] width 149 height 25
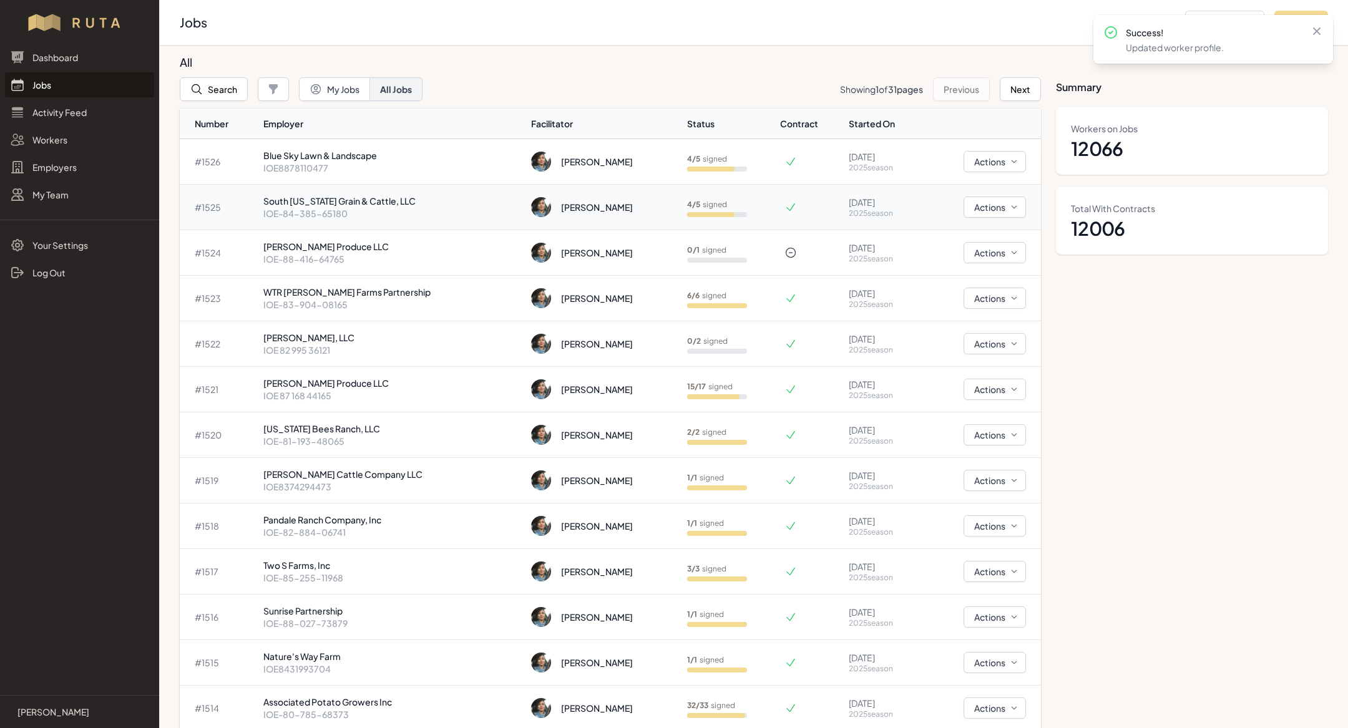
click at [363, 201] on p "South [US_STATE] Grain & Cattle, LLC" at bounding box center [392, 201] width 258 height 12
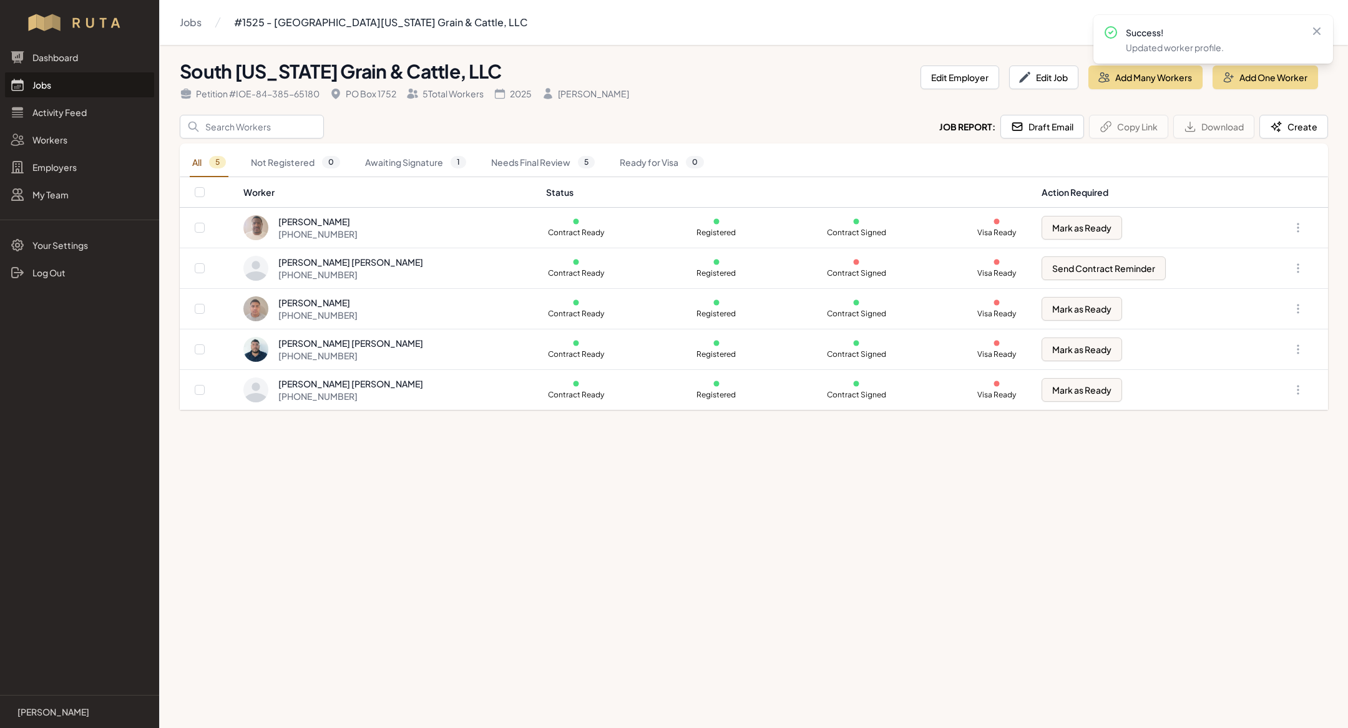
click at [59, 84] on link "Jobs" at bounding box center [79, 84] width 149 height 25
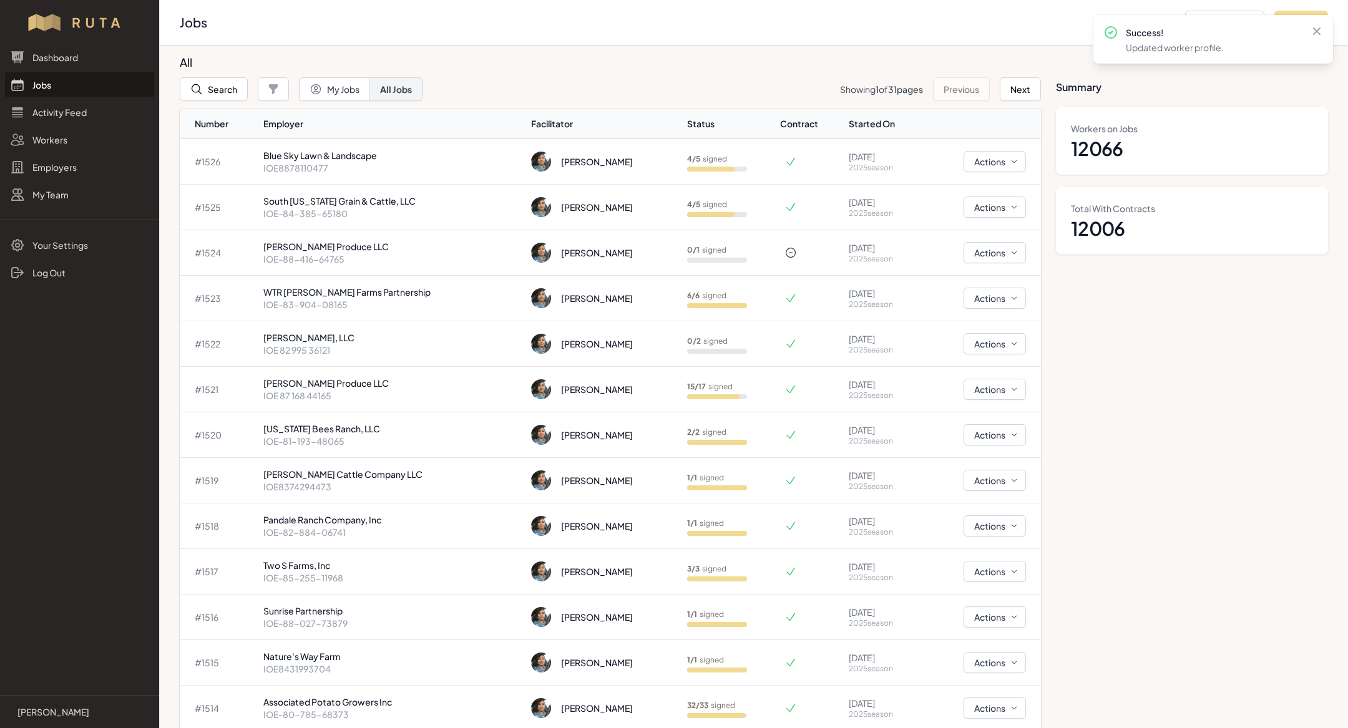
click at [44, 79] on link "Jobs" at bounding box center [79, 84] width 149 height 25
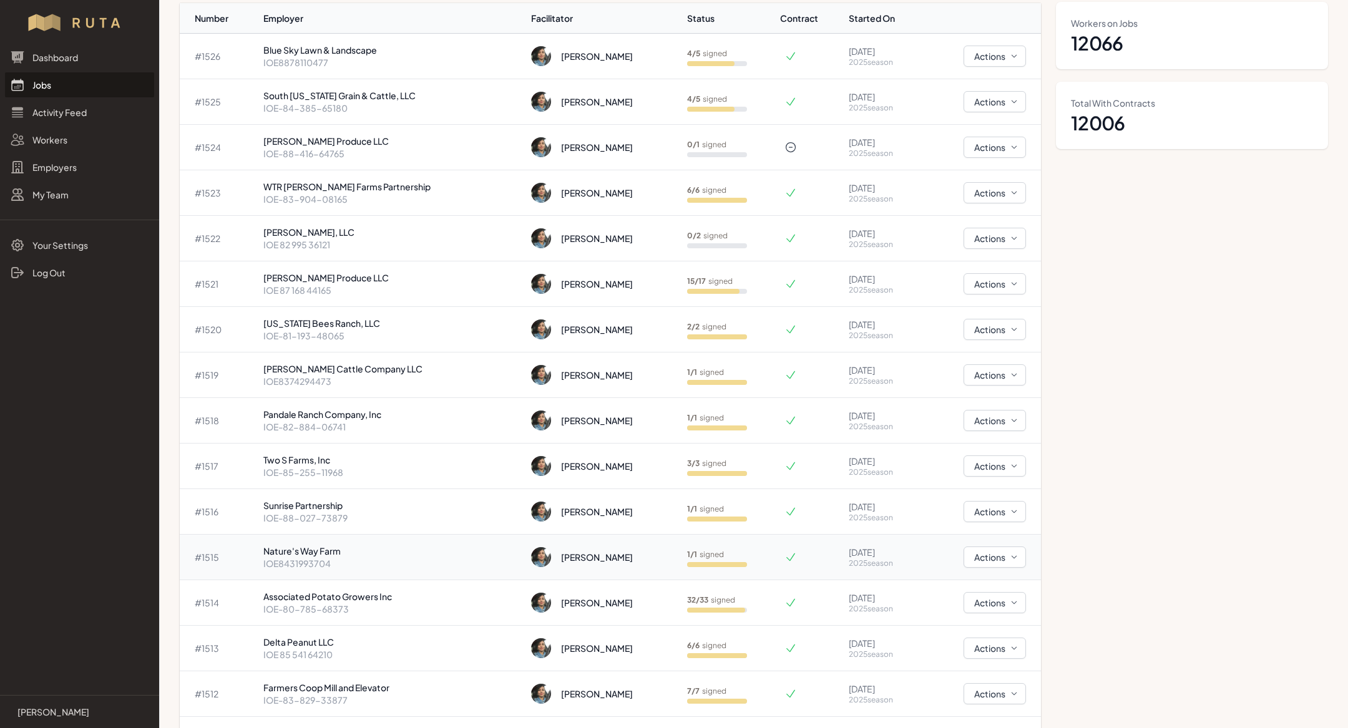
scroll to position [110, 0]
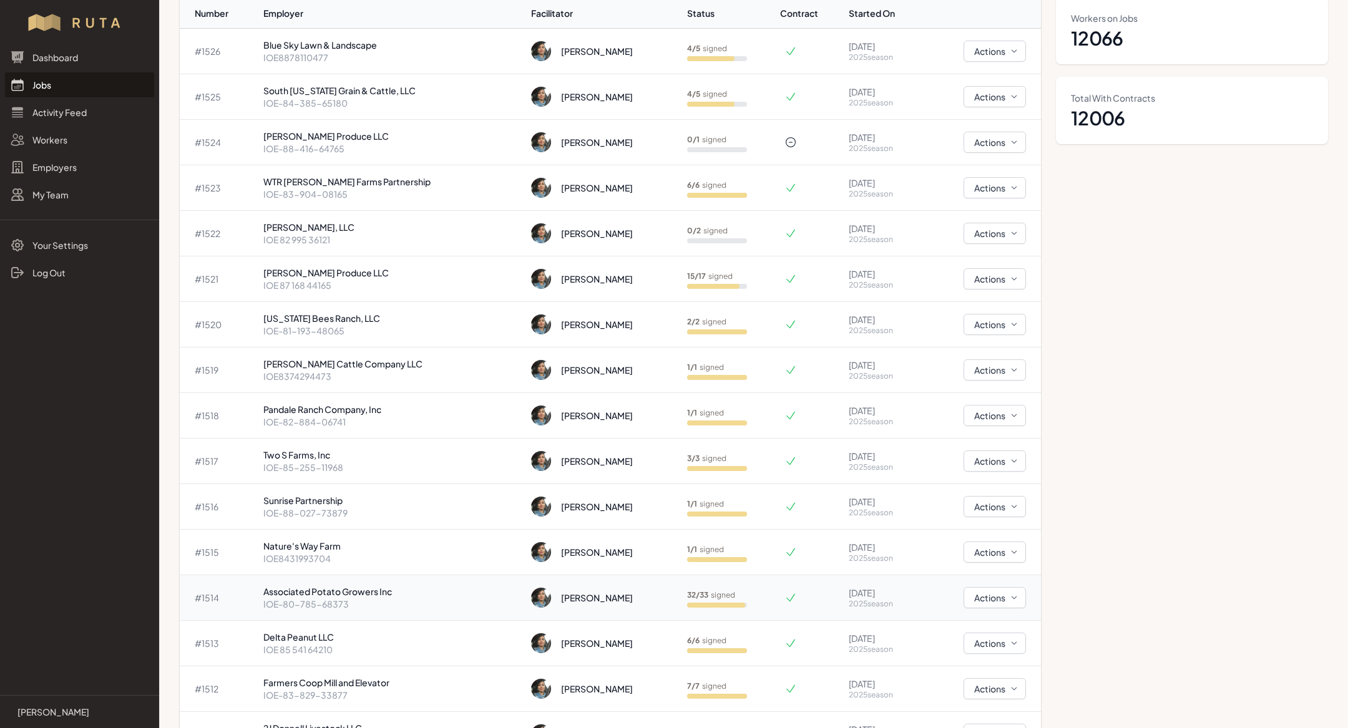
click at [378, 589] on p "Associated Potato Growers Inc" at bounding box center [392, 591] width 258 height 12
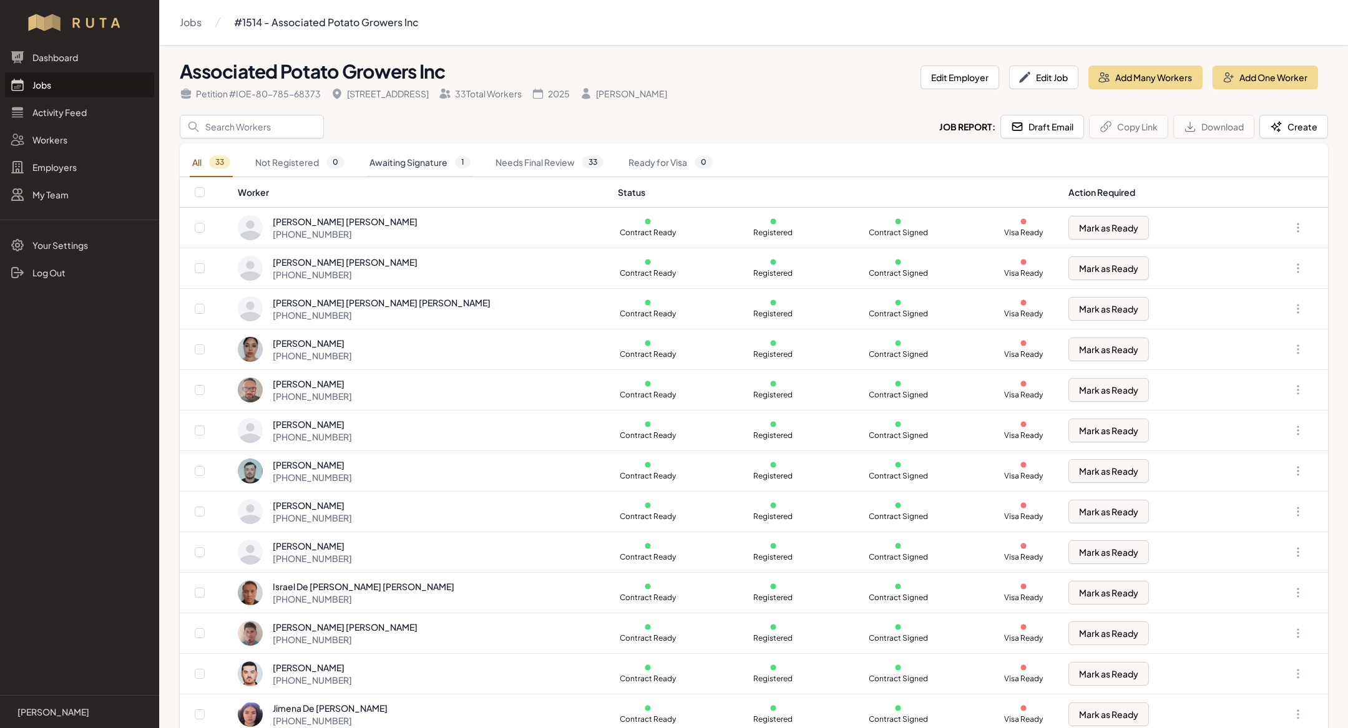
click at [383, 168] on link "Awaiting Signature 1" at bounding box center [420, 162] width 106 height 29
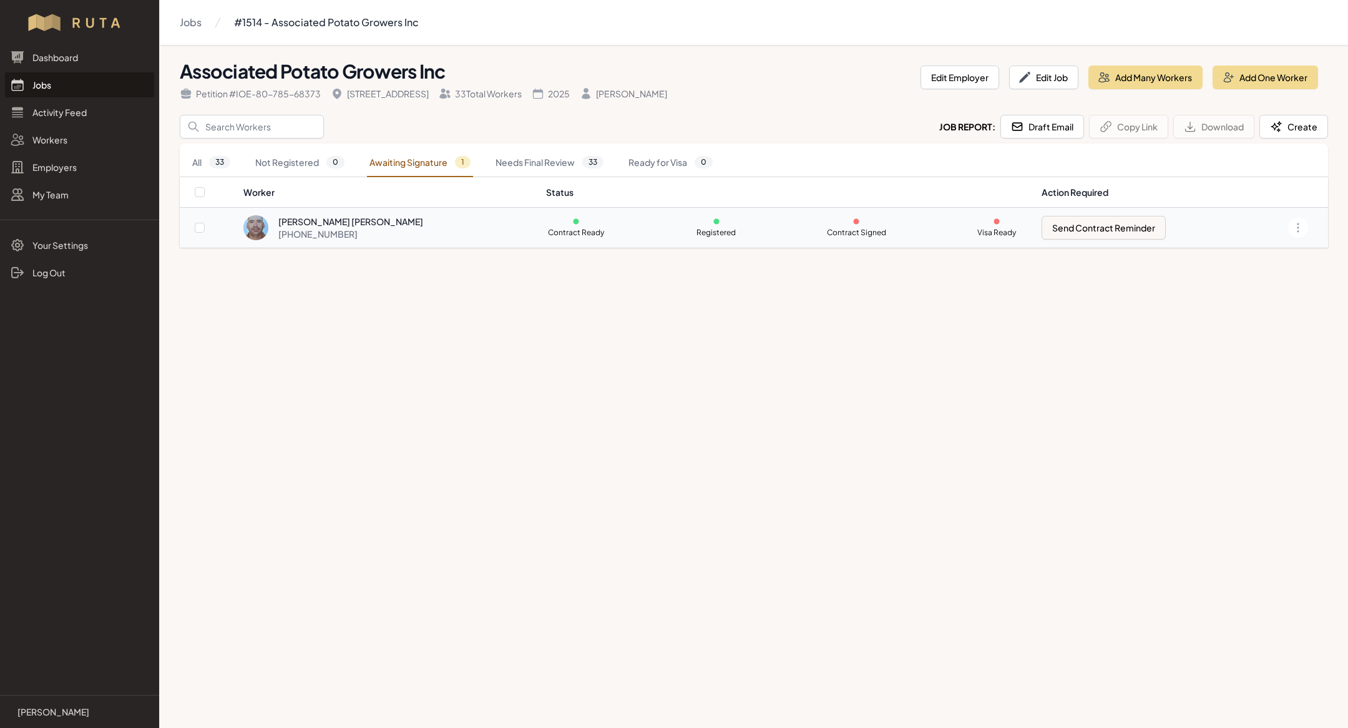
click at [383, 233] on div "+52 449 375 3608" at bounding box center [350, 234] width 145 height 12
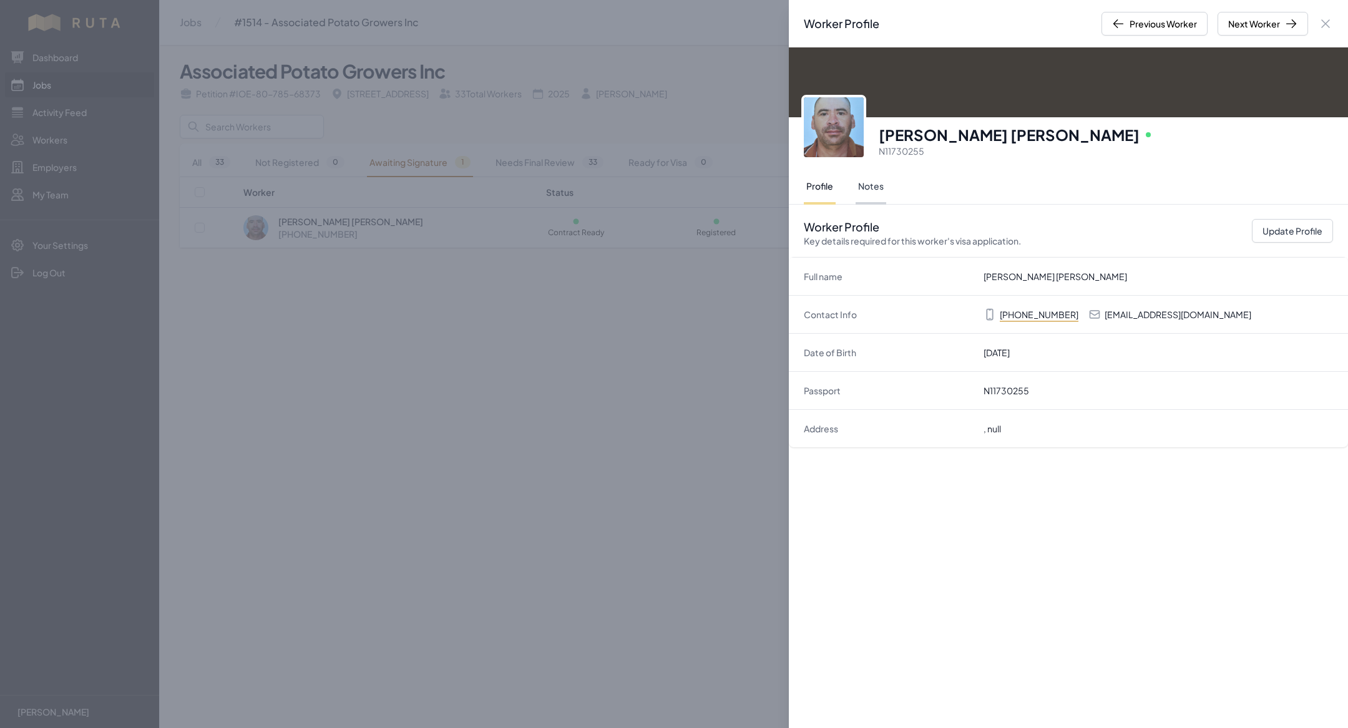
click at [875, 185] on button "Notes" at bounding box center [870, 187] width 31 height 35
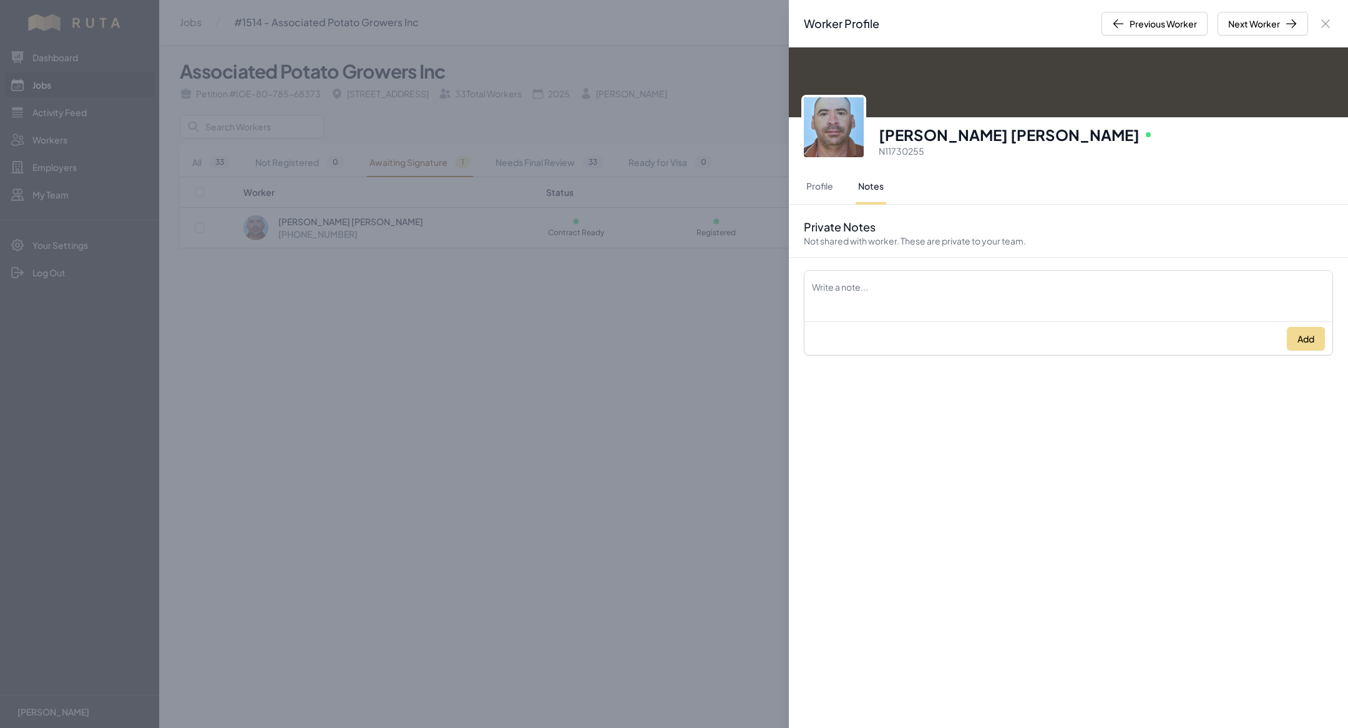
click at [590, 445] on div "Worker Profile Previous Worker Next Worker Close panel Luis Enrique Esparza Pad…" at bounding box center [674, 364] width 1348 height 728
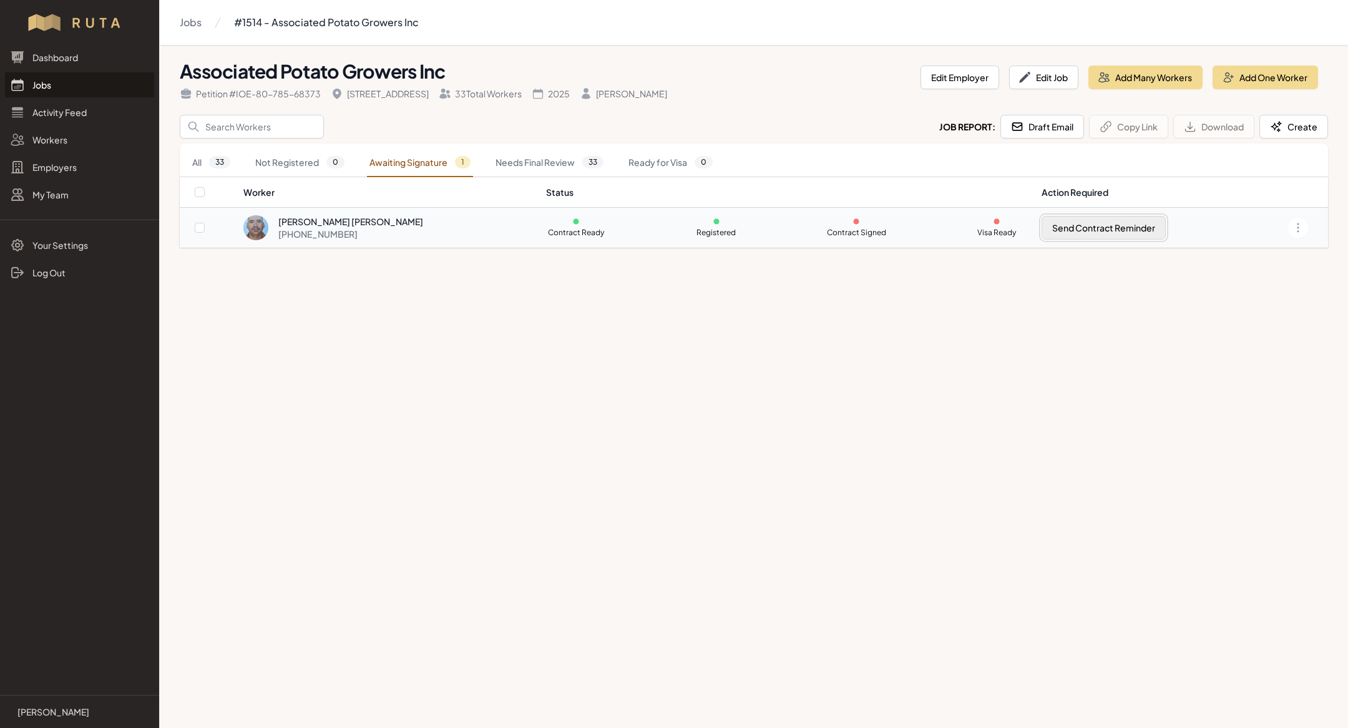
click at [1097, 224] on button "Send Contract Reminder" at bounding box center [1103, 228] width 124 height 24
checkbox input "true"
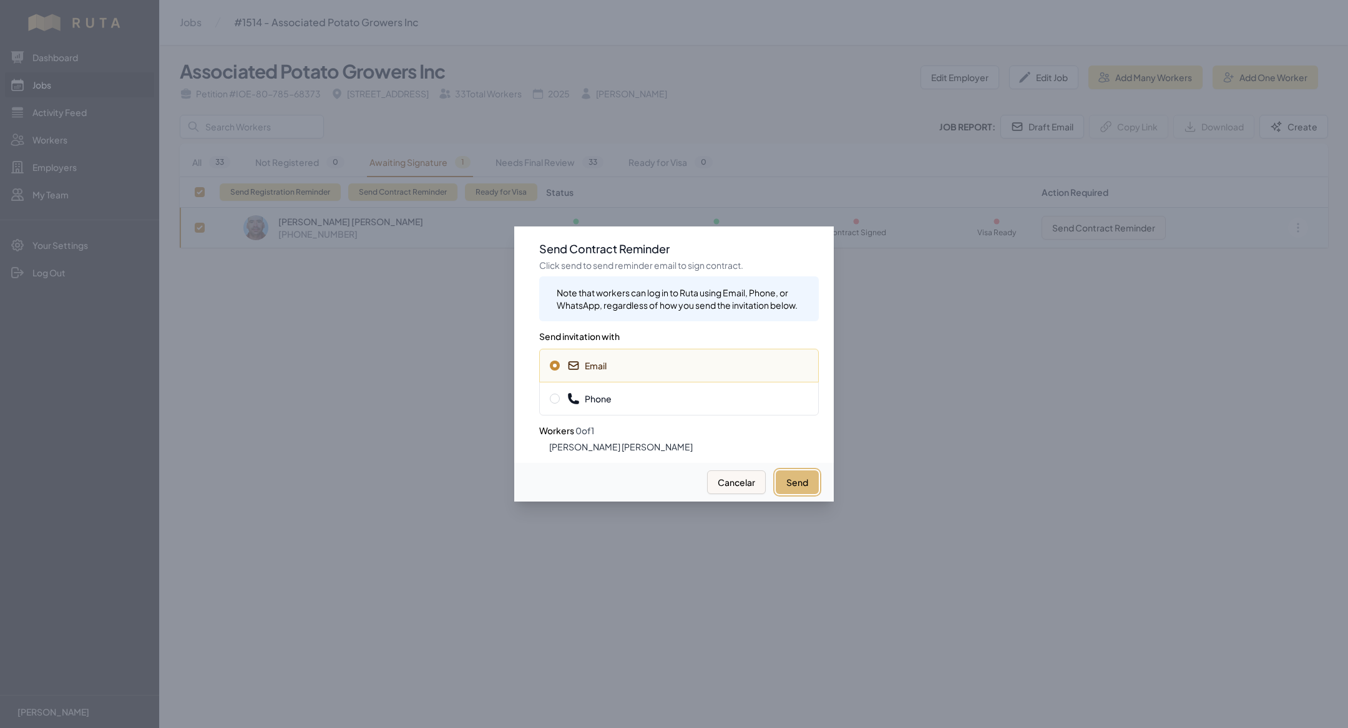
click at [807, 481] on button "Send" at bounding box center [797, 482] width 43 height 24
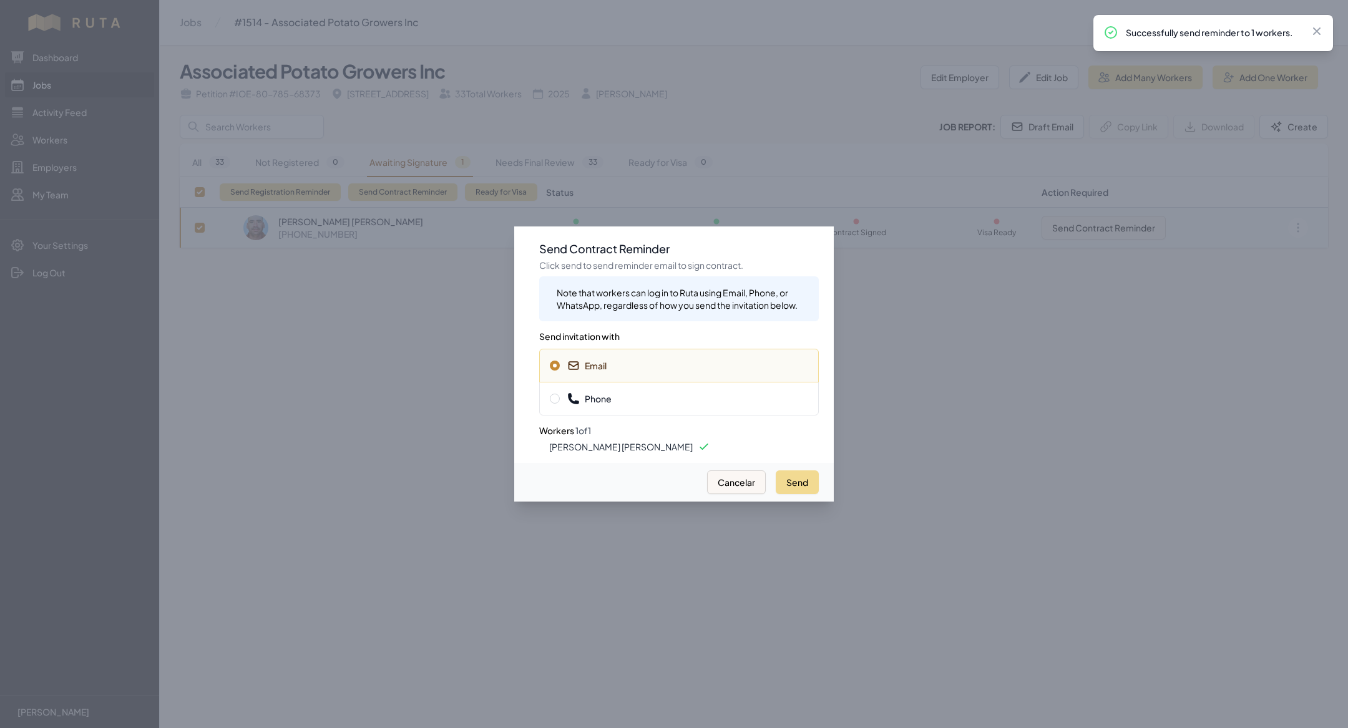
click at [701, 396] on span "Phone" at bounding box center [679, 398] width 258 height 12
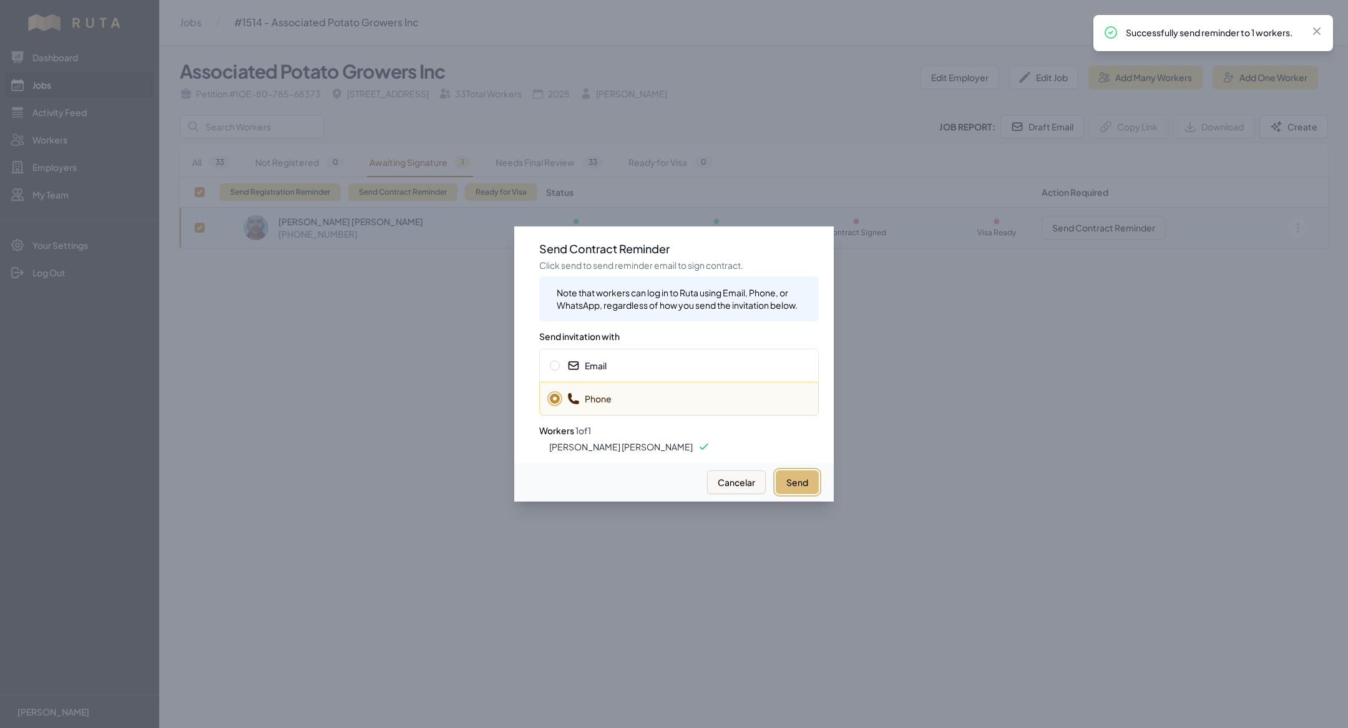
click at [789, 479] on button "Send" at bounding box center [797, 482] width 43 height 24
click at [311, 481] on div at bounding box center [674, 364] width 1348 height 728
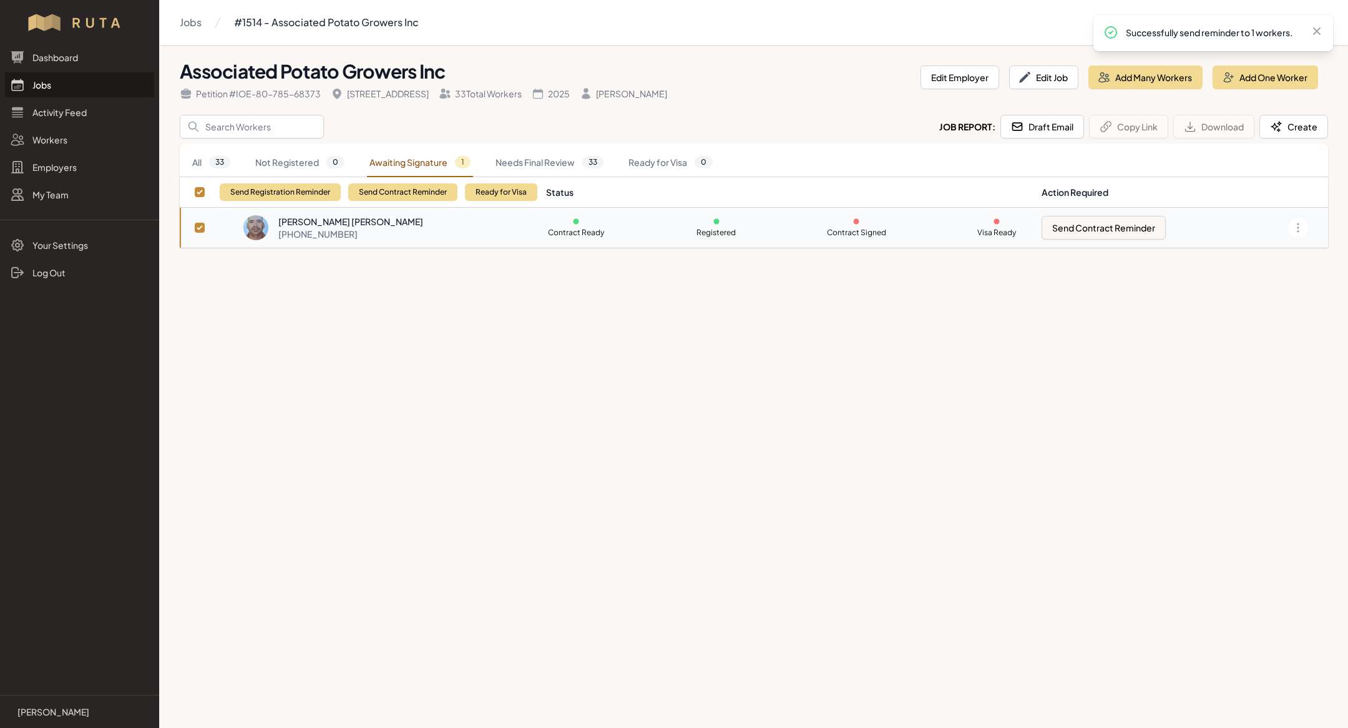
click at [70, 71] on div "Dashboard Jobs Activity Feed Workers Employers My Team" at bounding box center [79, 126] width 159 height 162
click at [70, 86] on link "Jobs" at bounding box center [79, 84] width 149 height 25
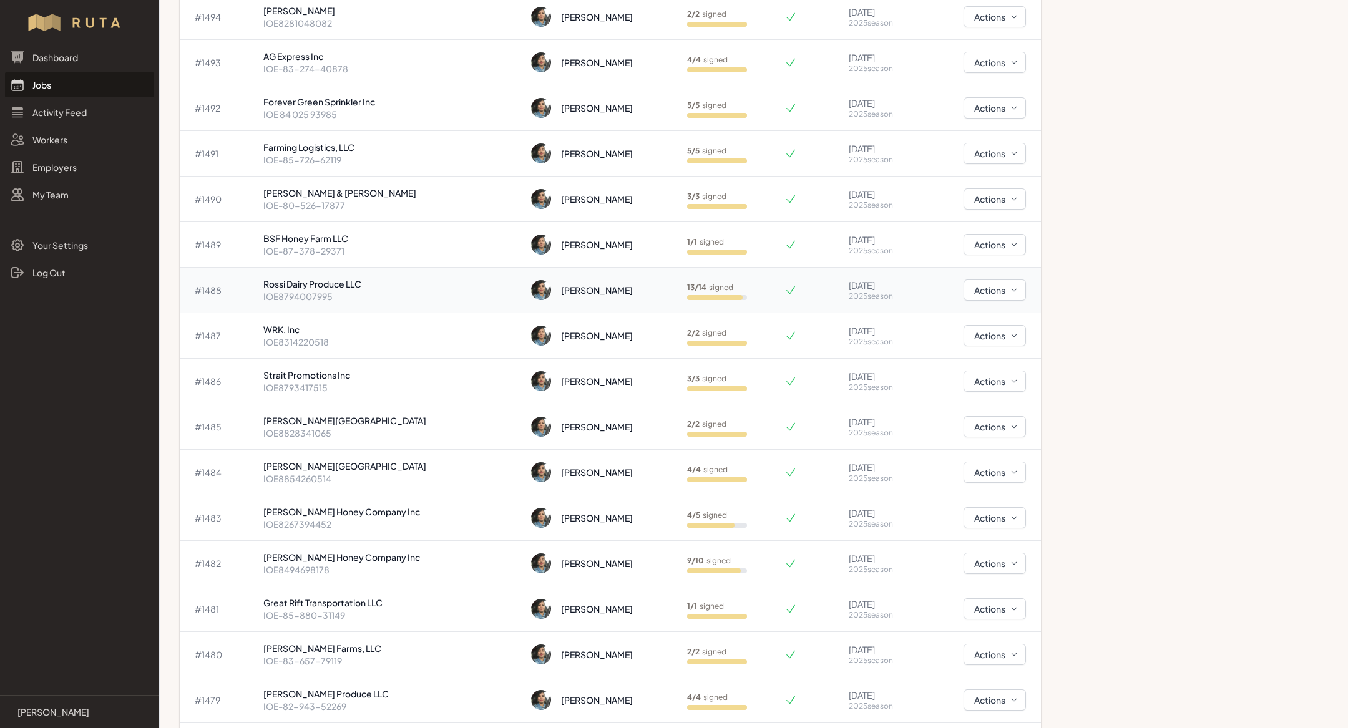
scroll to position [1610, 0]
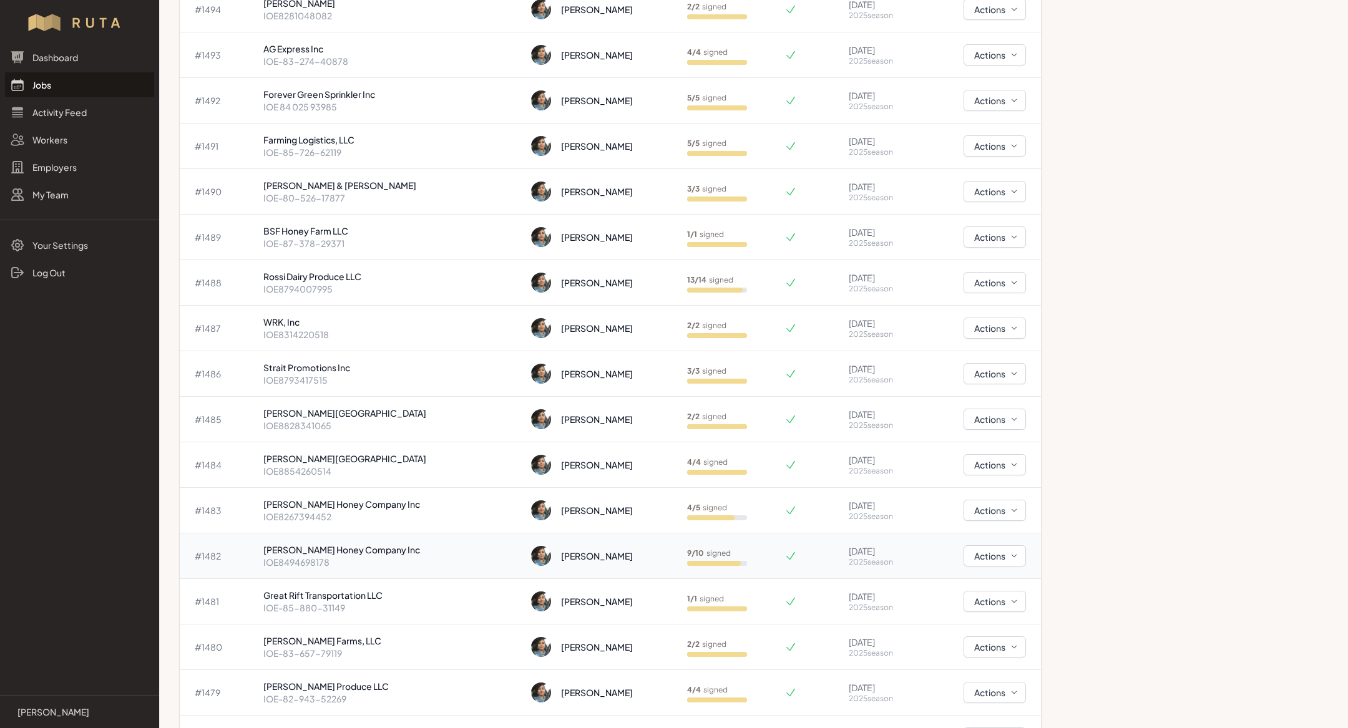
click at [379, 556] on p "IOE8494698178" at bounding box center [392, 562] width 258 height 12
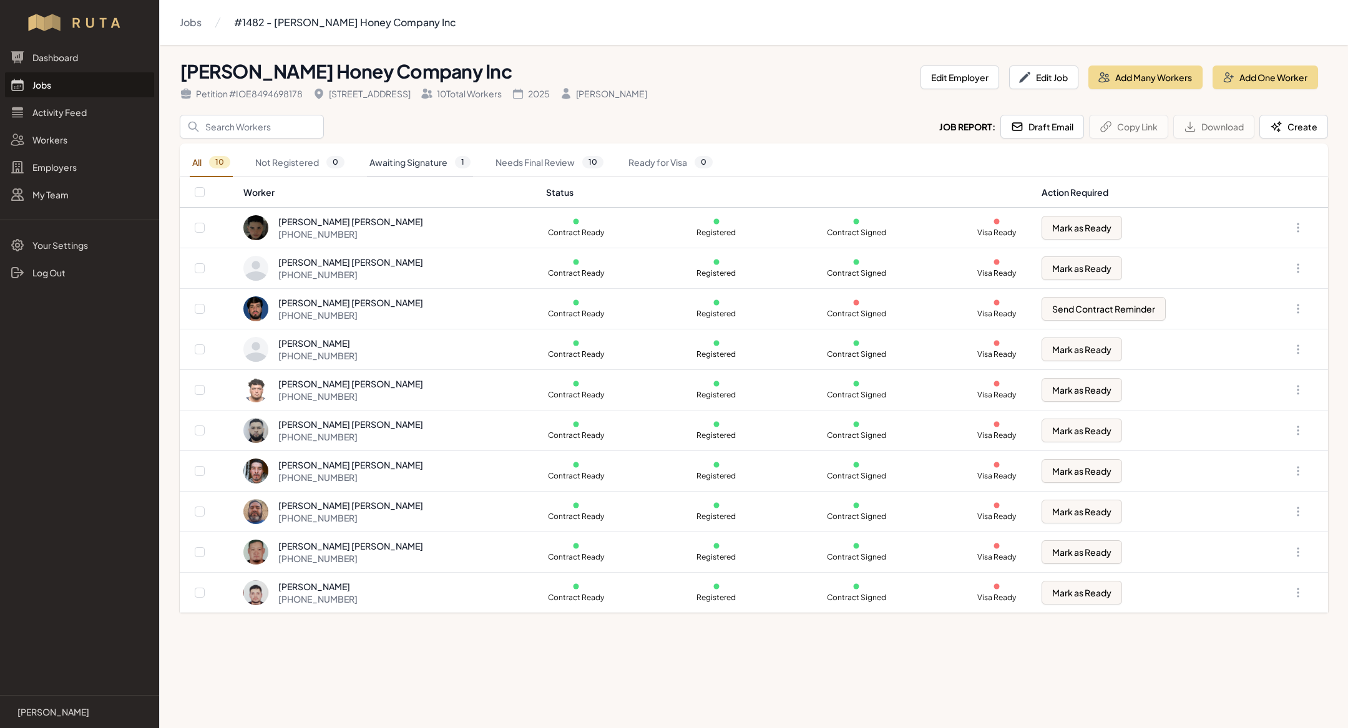
click at [430, 175] on link "Awaiting Signature 1" at bounding box center [420, 162] width 106 height 29
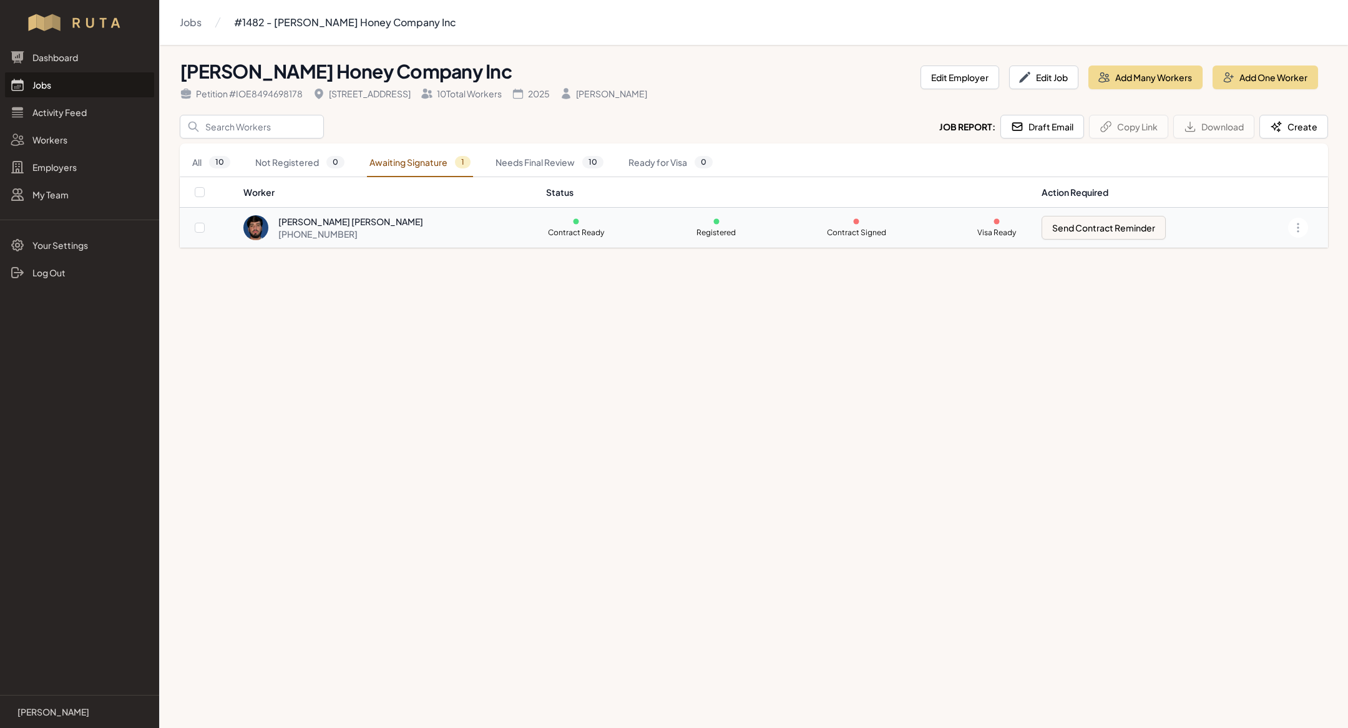
click at [375, 230] on div "[PHONE_NUMBER]" at bounding box center [350, 234] width 145 height 12
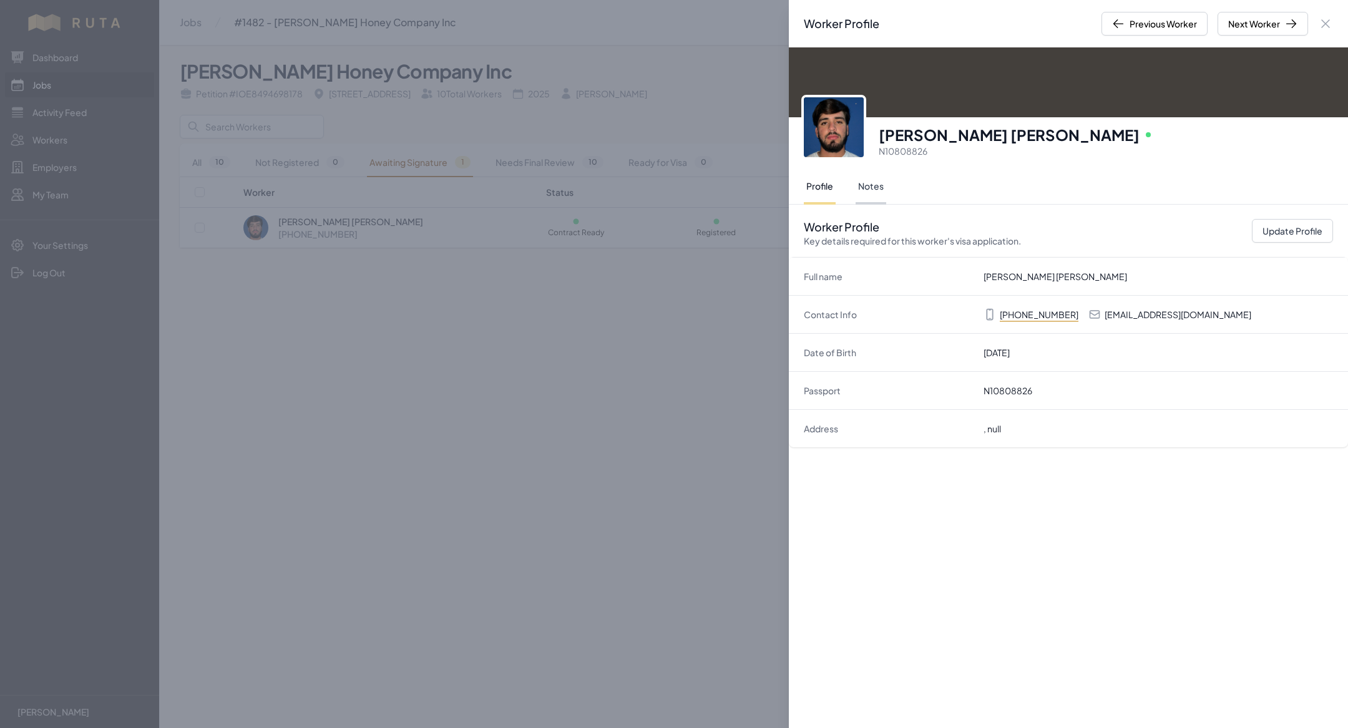
click at [870, 182] on button "Notes" at bounding box center [870, 187] width 31 height 35
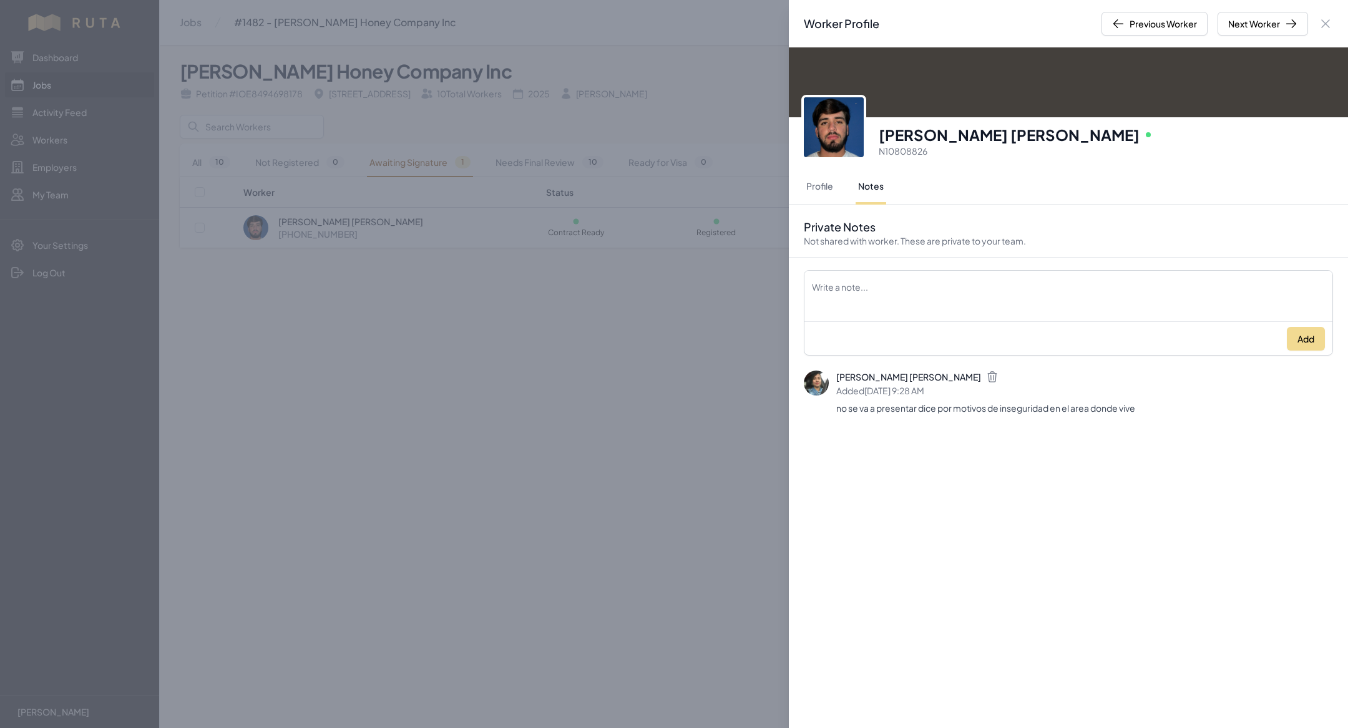
click at [460, 488] on div "Worker Profile Previous Worker Next Worker Close panel [PERSON_NAME] [PERSON_NA…" at bounding box center [674, 364] width 1348 height 728
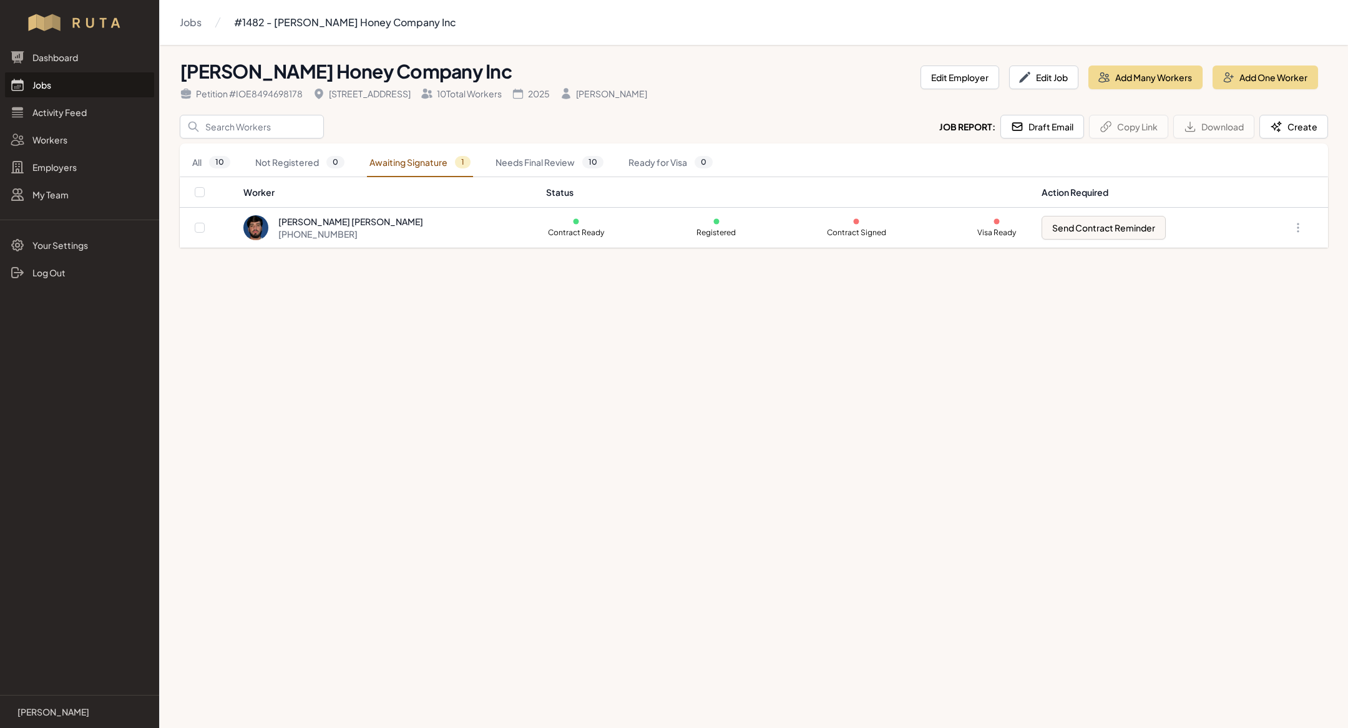
click at [95, 90] on link "Jobs" at bounding box center [79, 84] width 149 height 25
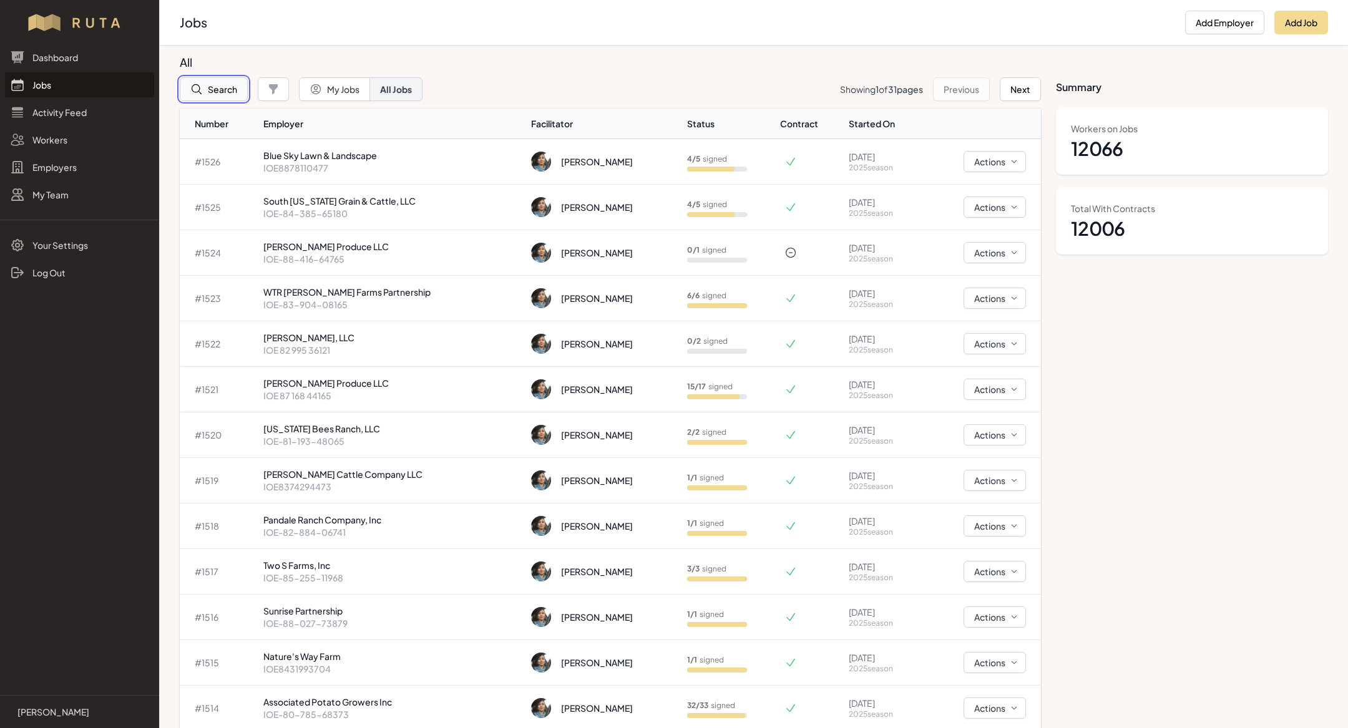
click at [212, 85] on button "Search" at bounding box center [214, 89] width 68 height 24
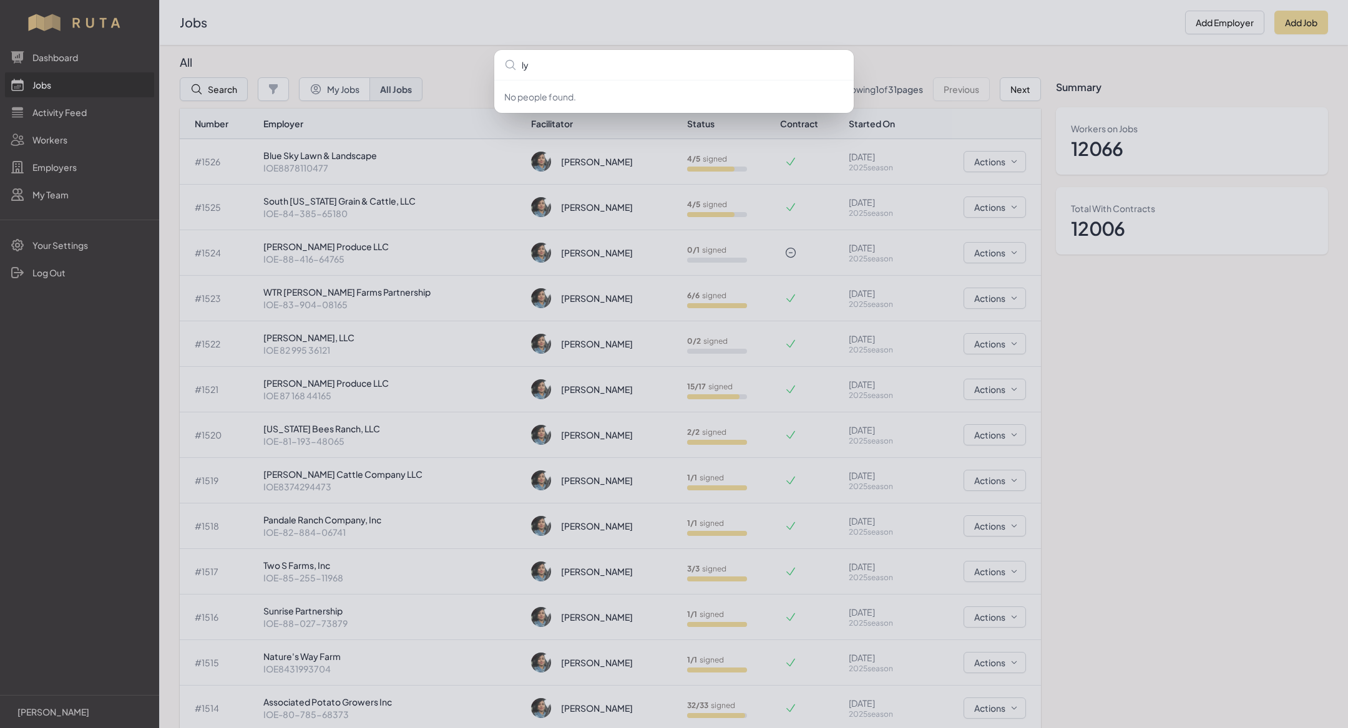
type input "lyl"
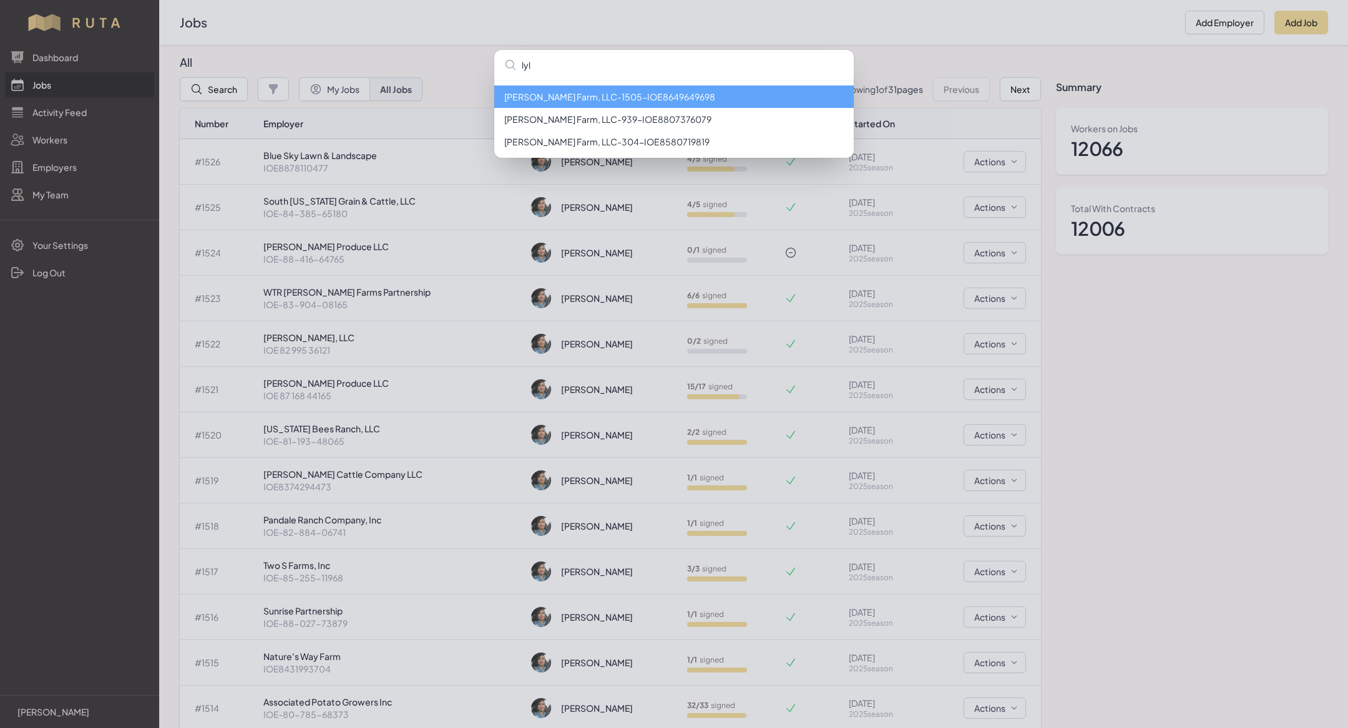
click at [554, 97] on li "[PERSON_NAME] Farm, LLC - 1505 - IOE8649649698" at bounding box center [673, 96] width 359 height 22
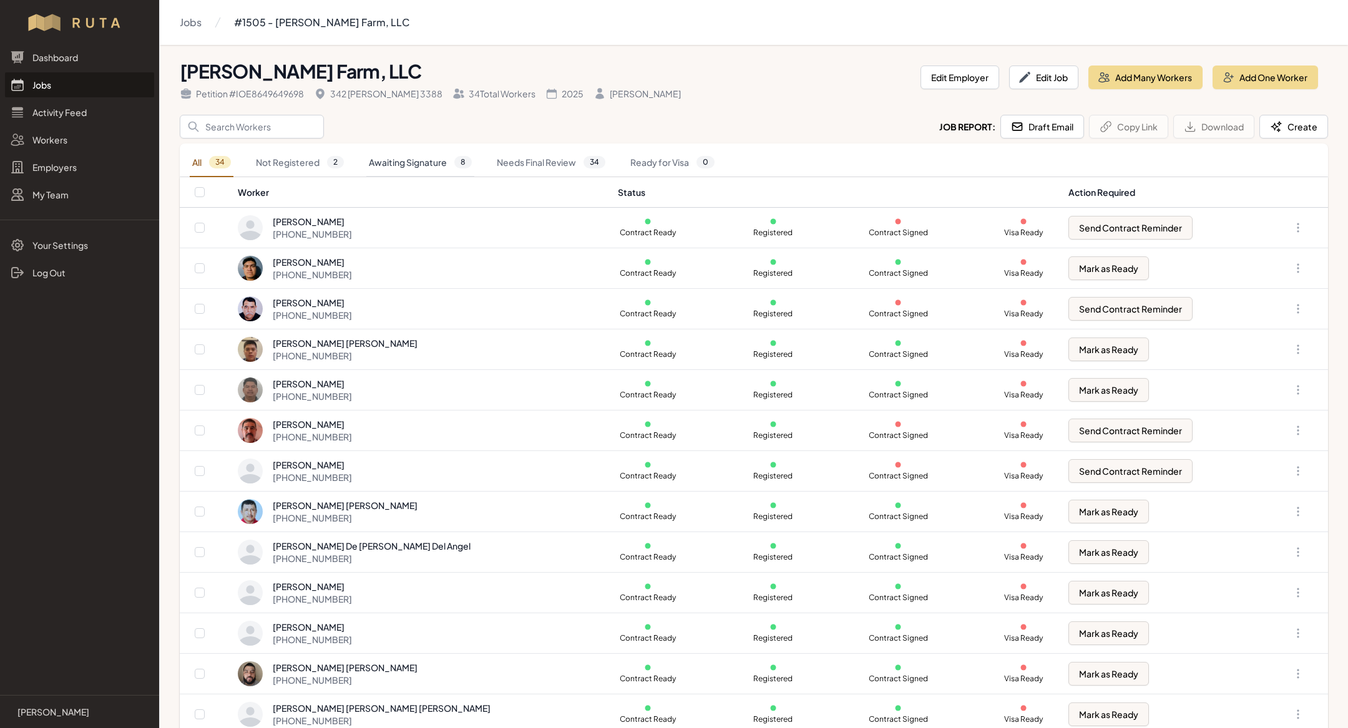
click at [433, 166] on link "Awaiting Signature 8" at bounding box center [420, 162] width 108 height 29
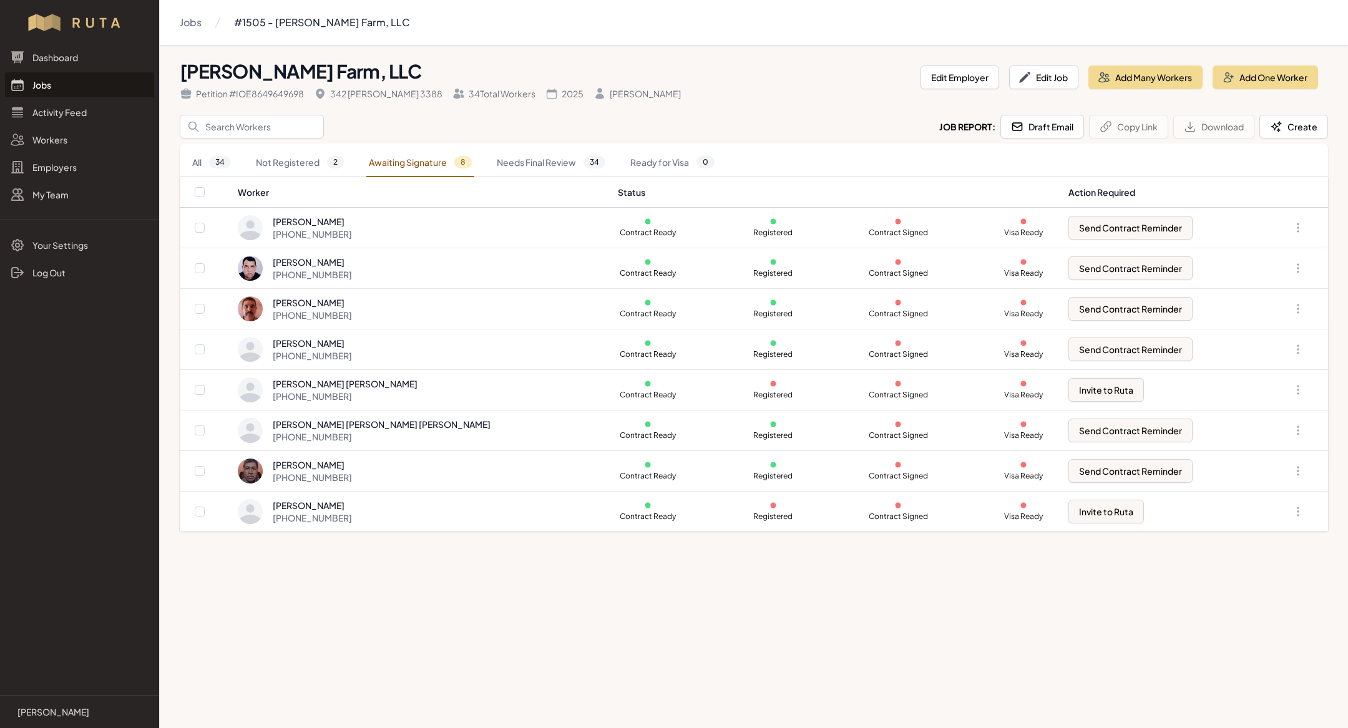
click at [61, 90] on link "Jobs" at bounding box center [79, 84] width 149 height 25
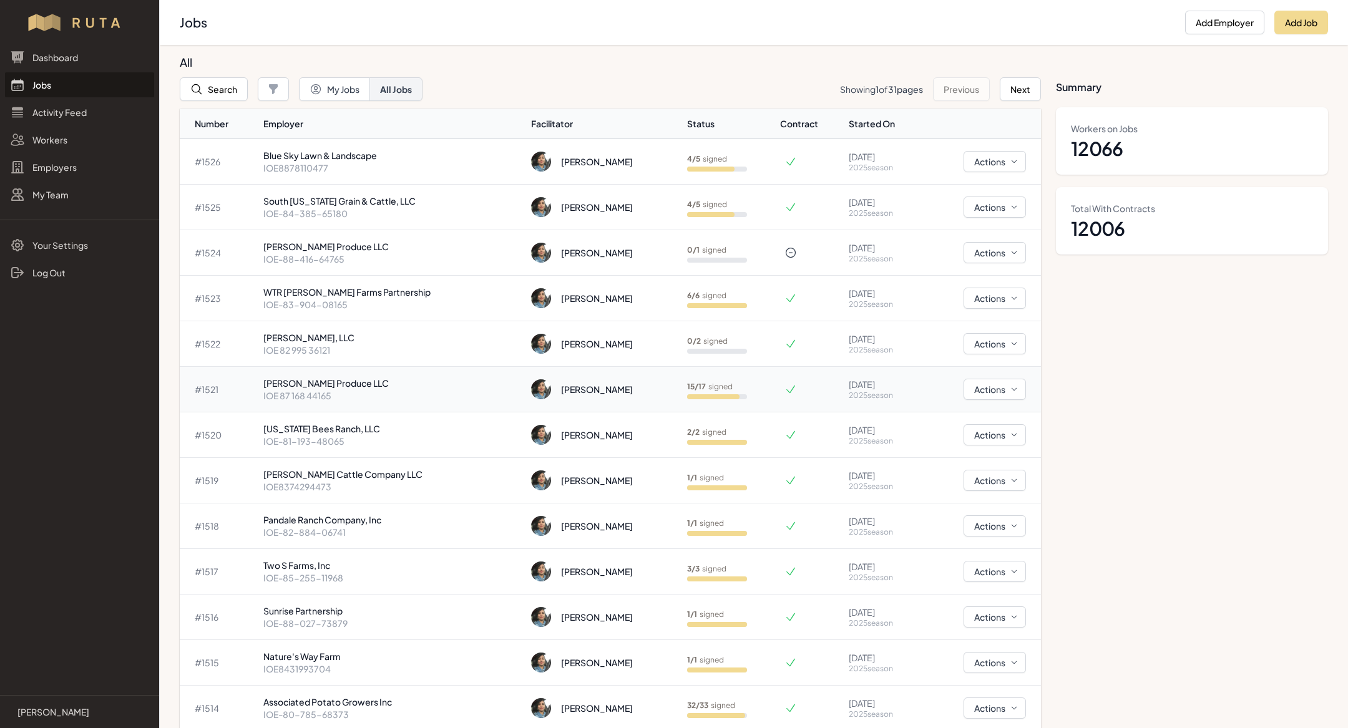
click at [359, 396] on p "IOE 87 168 44165" at bounding box center [392, 395] width 258 height 12
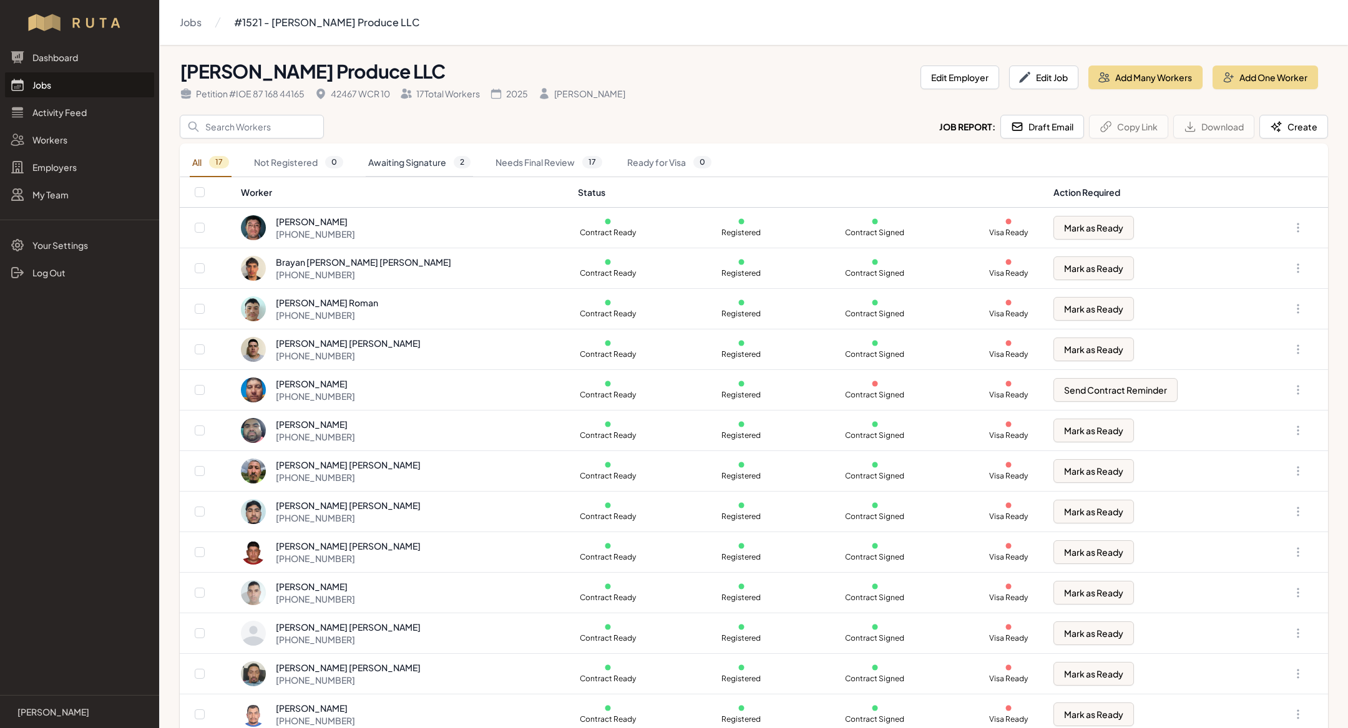
click at [398, 148] on link "Awaiting Signature 2" at bounding box center [419, 162] width 107 height 29
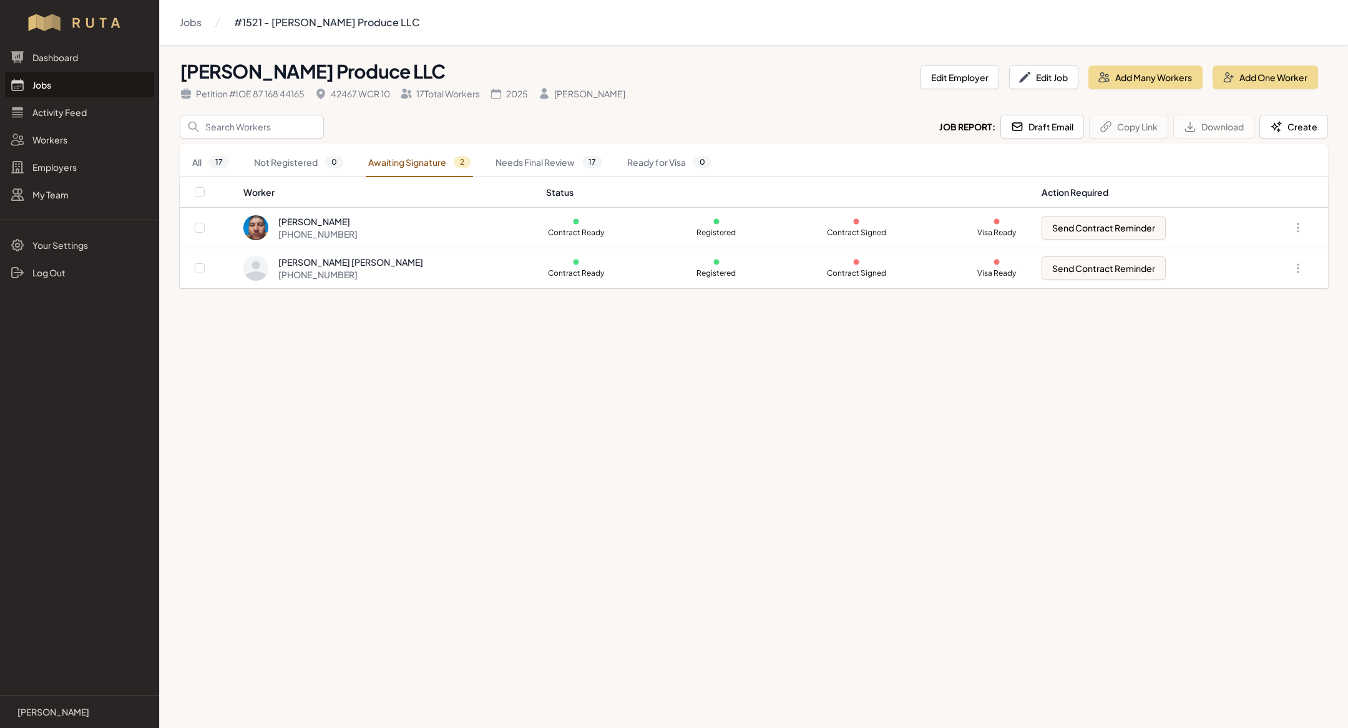
click at [92, 86] on link "Jobs" at bounding box center [79, 84] width 149 height 25
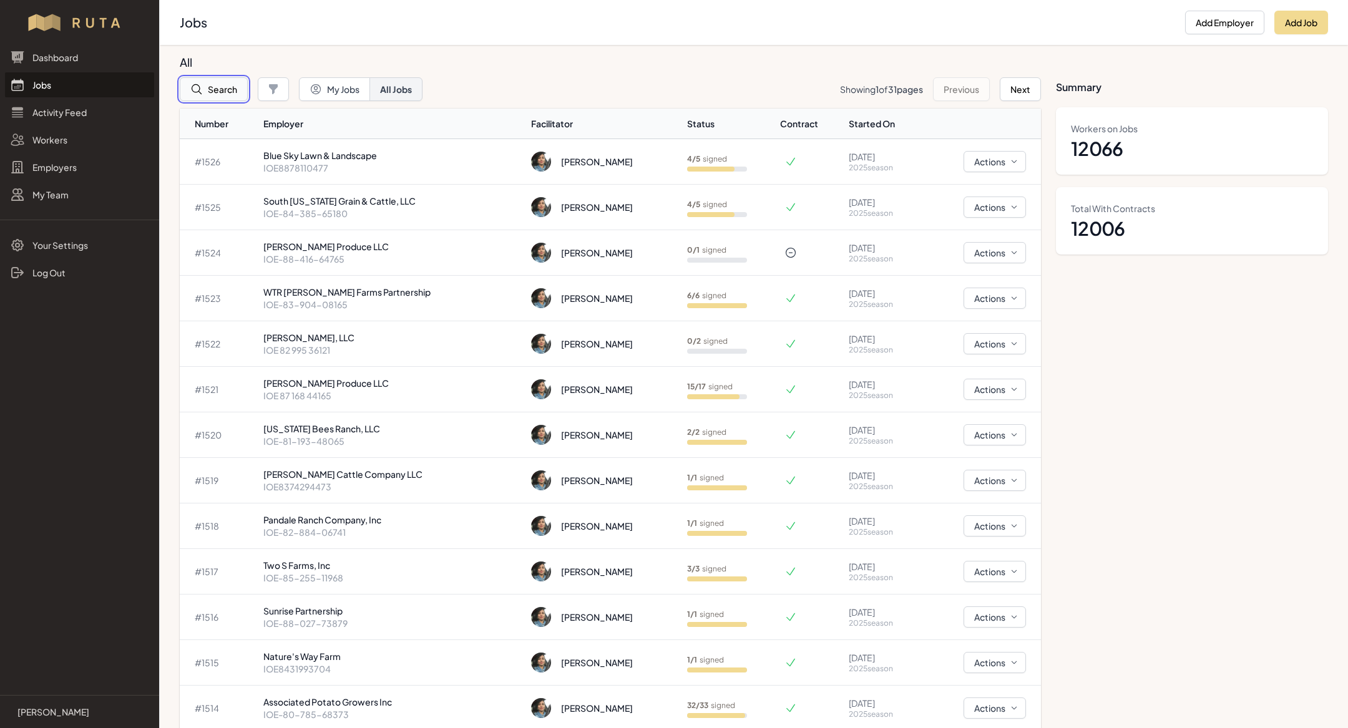
click at [200, 87] on icon "button" at bounding box center [196, 89] width 12 height 12
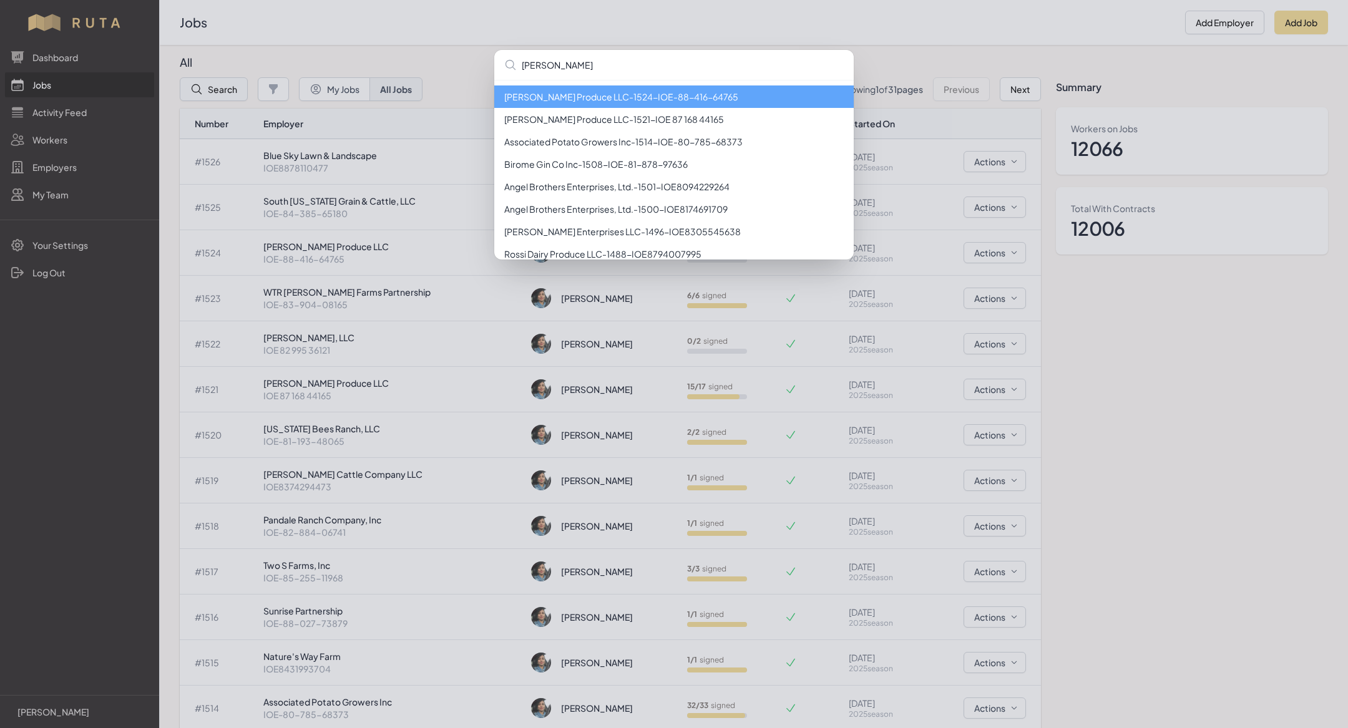
type input "rossi"
click at [528, 92] on li "[PERSON_NAME] Dairy Produce LLC - 1488 - IOE8794007995" at bounding box center [673, 96] width 359 height 22
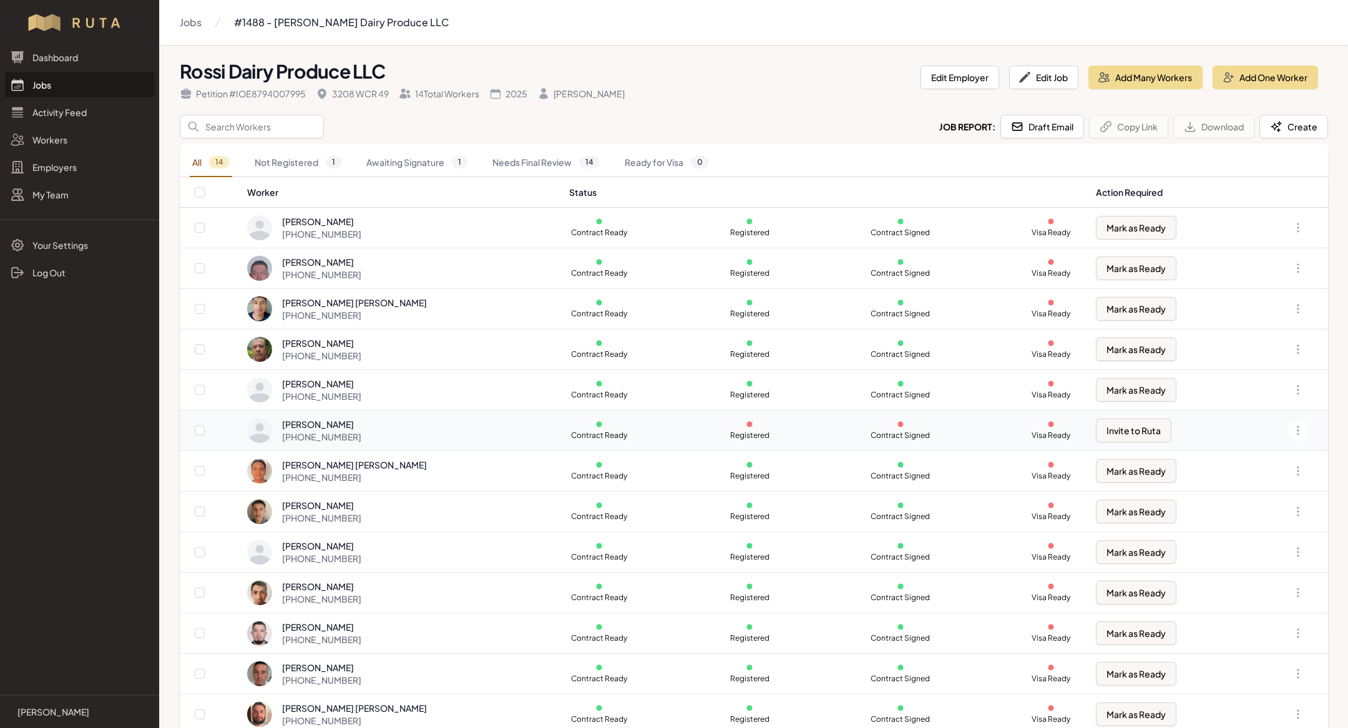
click at [456, 422] on div "[PERSON_NAME] [PHONE_NUMBER]" at bounding box center [400, 430] width 306 height 25
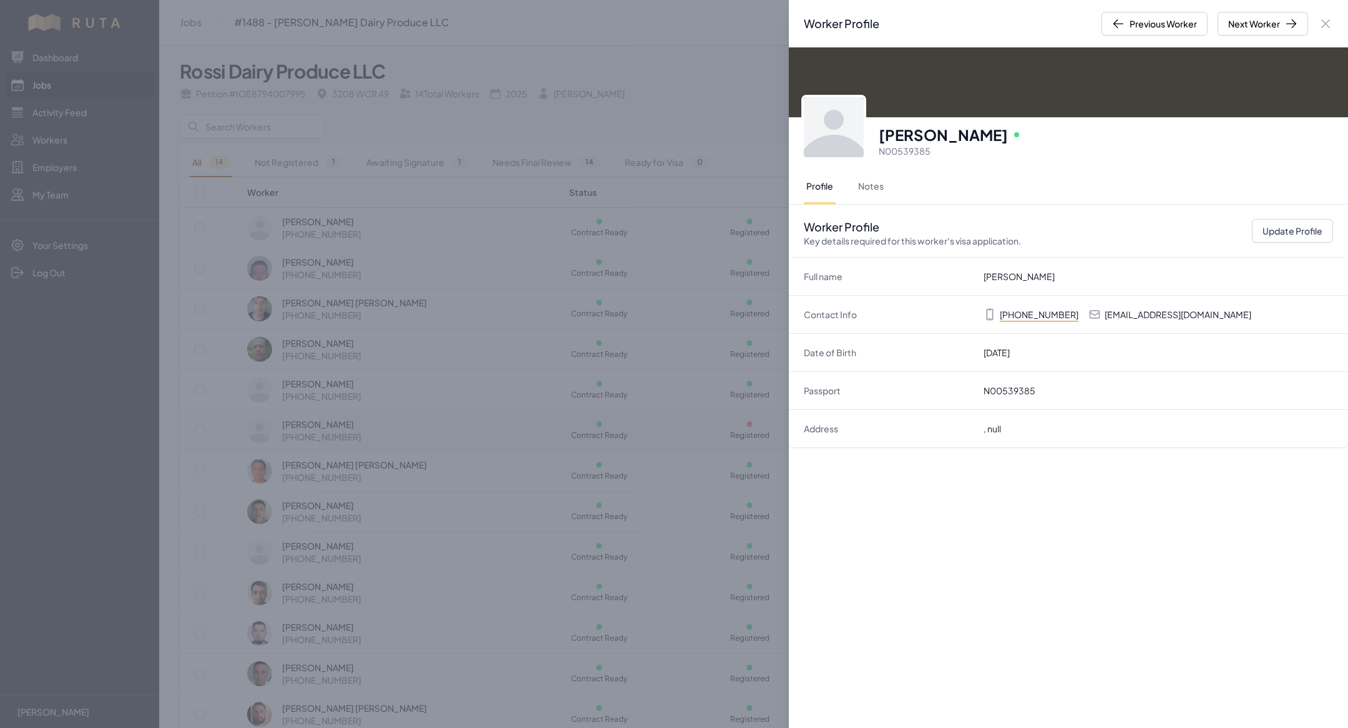
click at [456, 422] on div "Worker Profile Previous Worker Next Worker Close panel [PERSON_NAME] Online N00…" at bounding box center [674, 364] width 1348 height 728
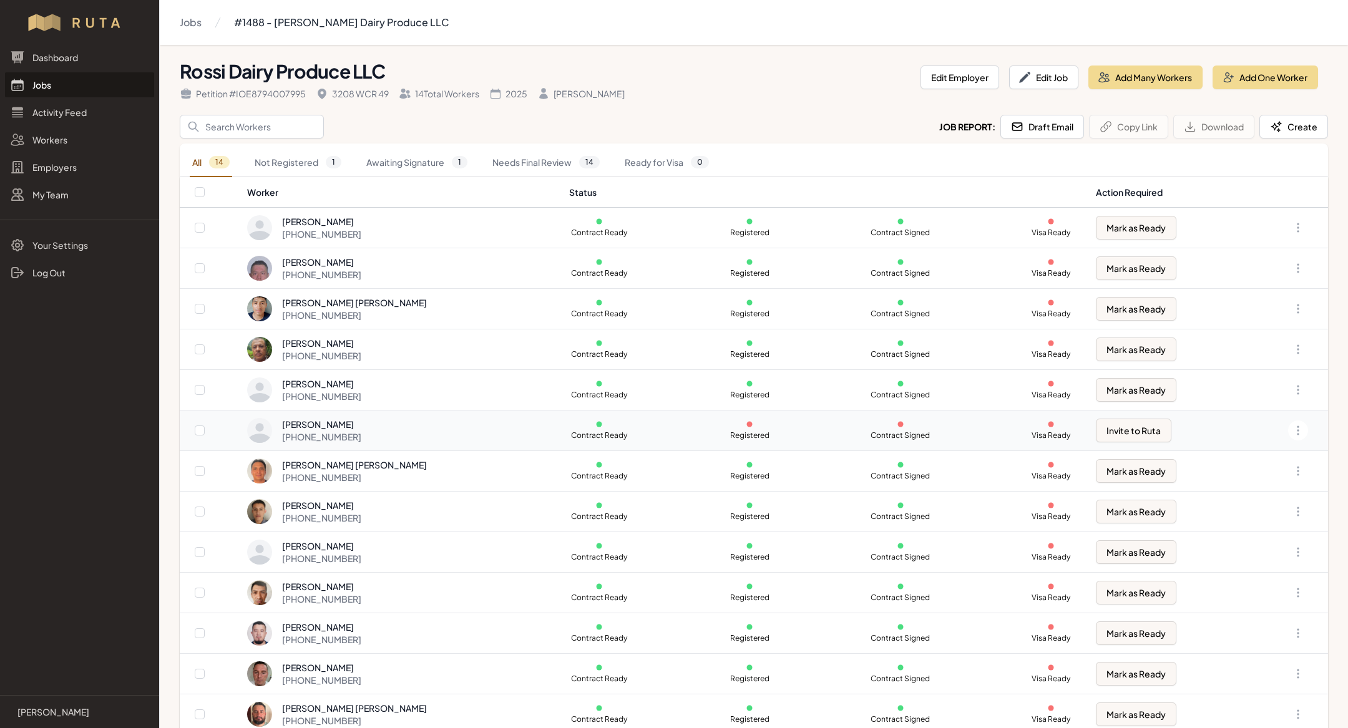
click at [467, 437] on div "[PERSON_NAME] [PHONE_NUMBER]" at bounding box center [400, 430] width 306 height 25
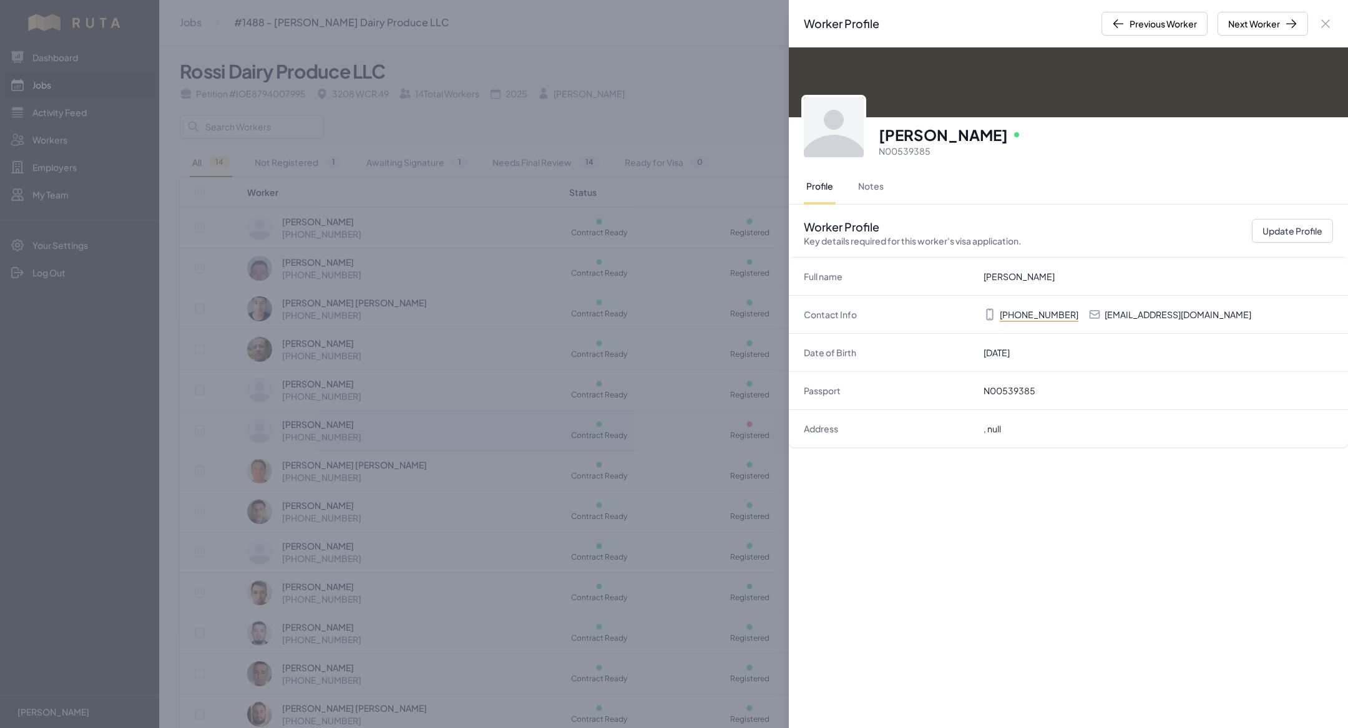
click at [467, 437] on div "Worker Profile Previous Worker Next Worker Close panel [PERSON_NAME] Online N00…" at bounding box center [674, 364] width 1348 height 728
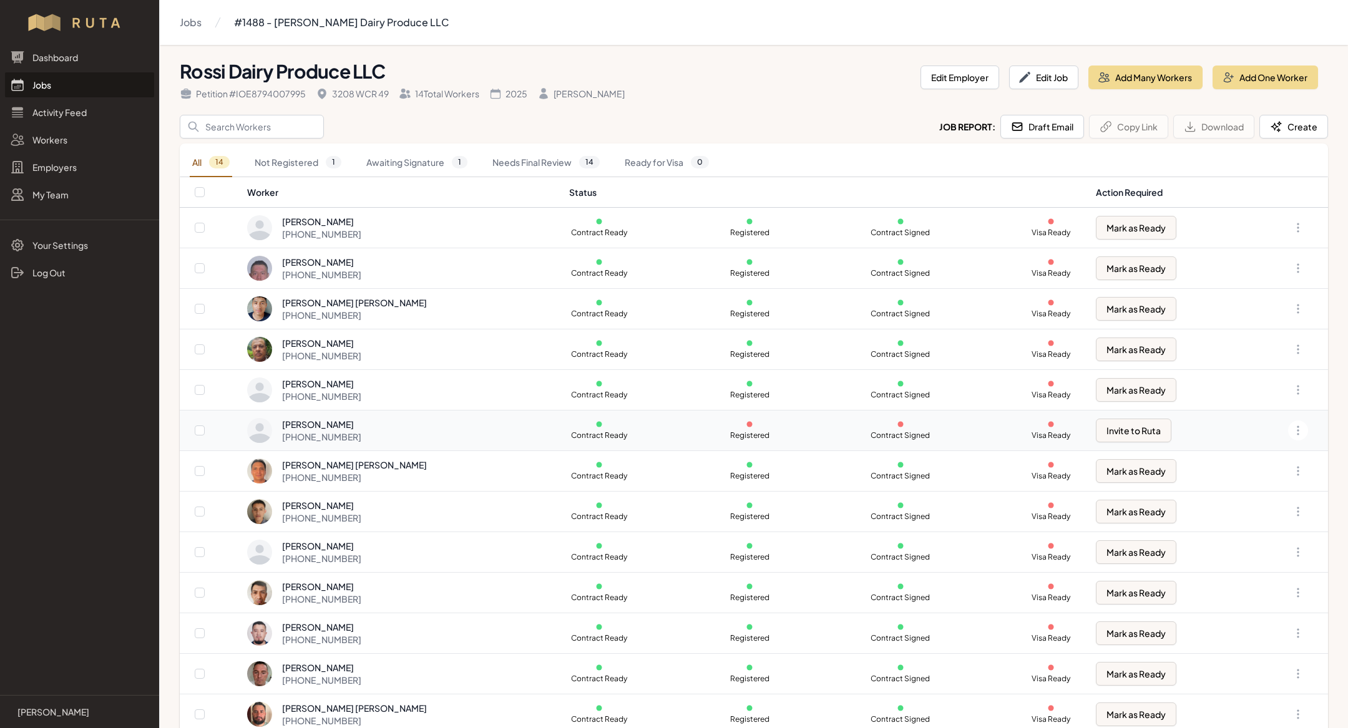
click at [336, 423] on div "[PERSON_NAME]" at bounding box center [321, 424] width 79 height 12
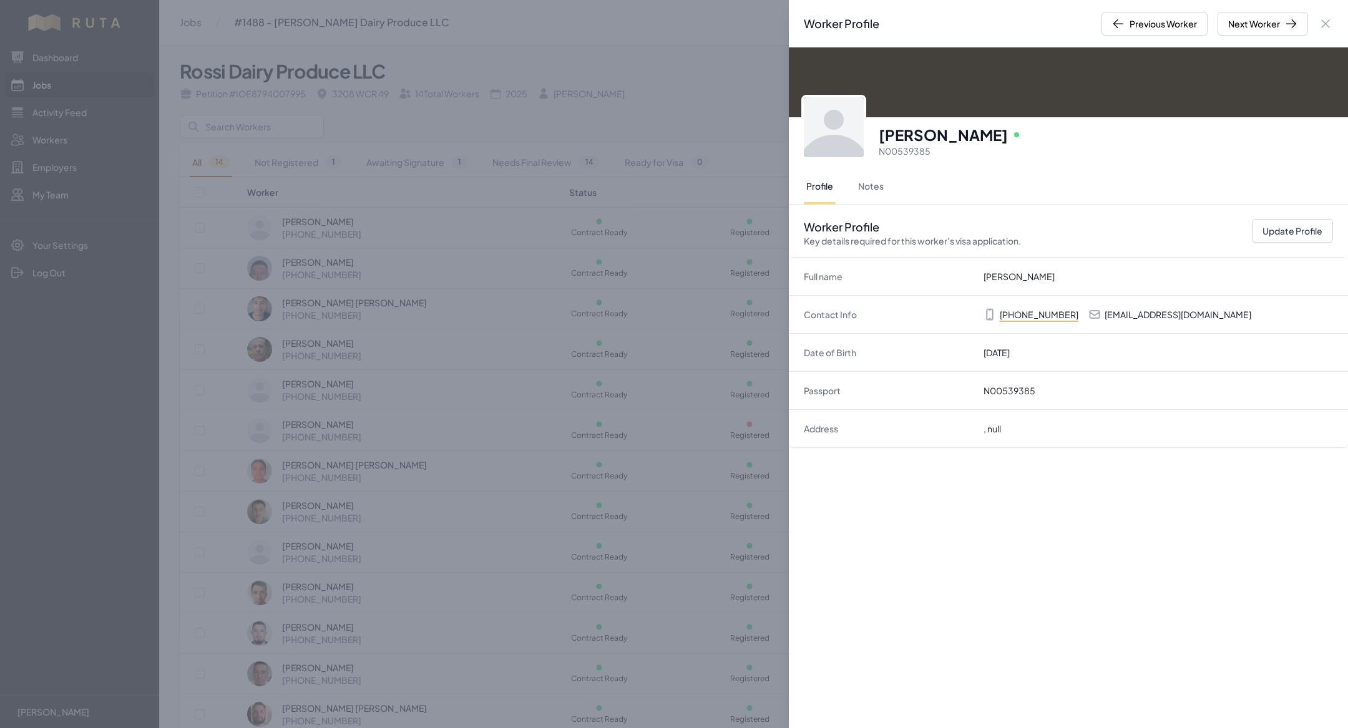
click at [375, 253] on div "Worker Profile Previous Worker Next Worker Close panel [PERSON_NAME] Online N00…" at bounding box center [674, 364] width 1348 height 728
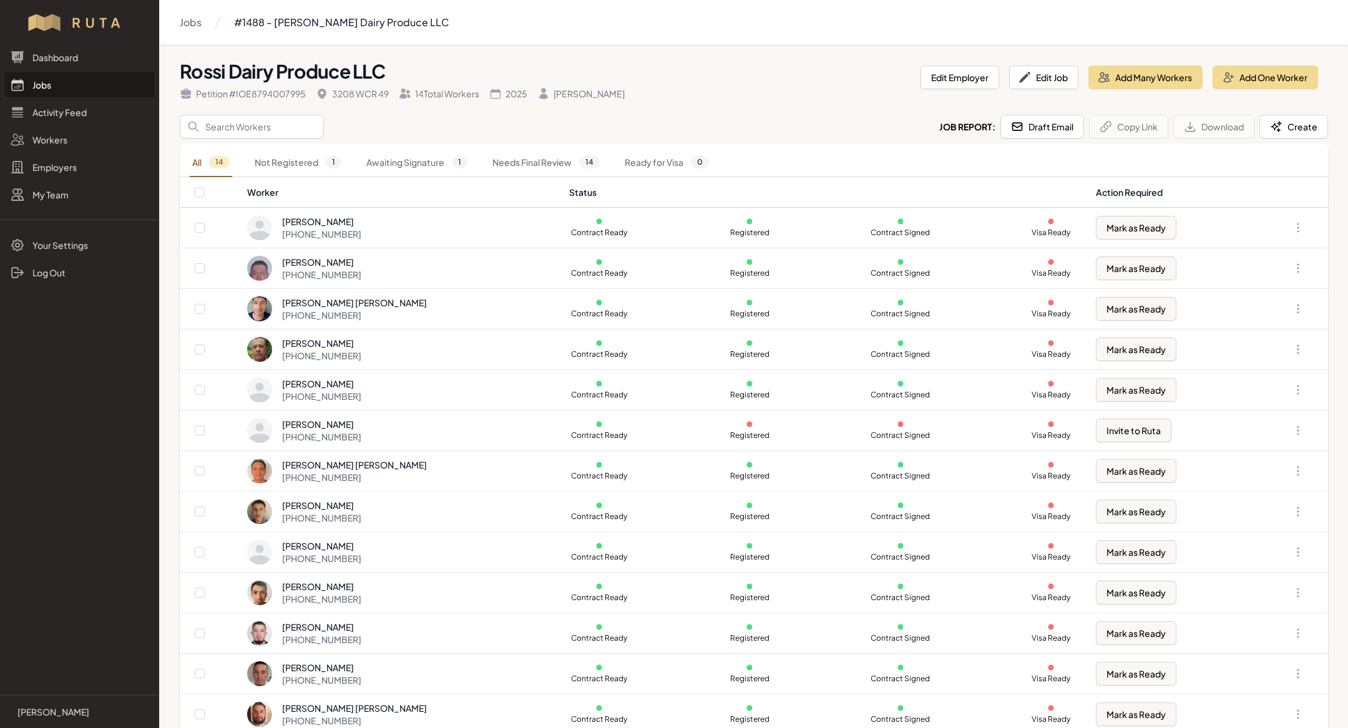
click at [70, 82] on link "Jobs" at bounding box center [79, 84] width 149 height 25
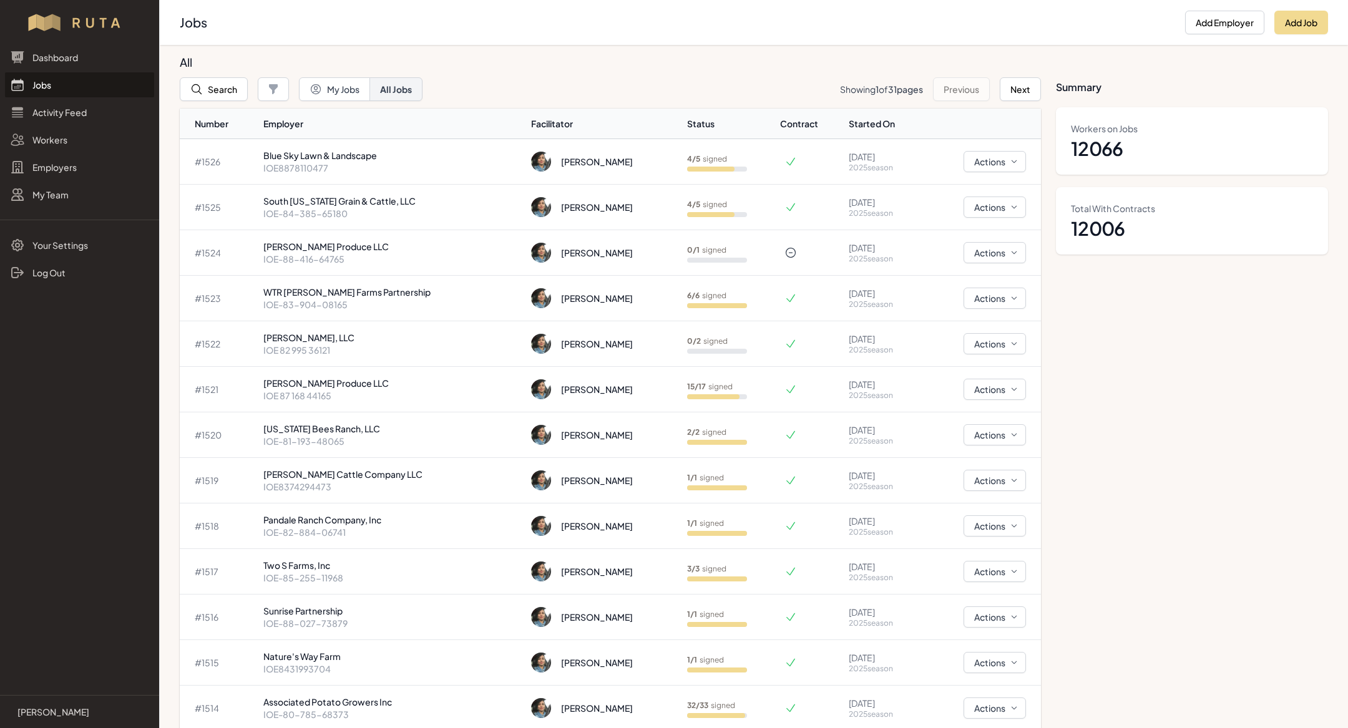
click at [104, 86] on link "Jobs" at bounding box center [79, 84] width 149 height 25
click at [381, 394] on p "IOE 87 168 44165" at bounding box center [392, 395] width 258 height 12
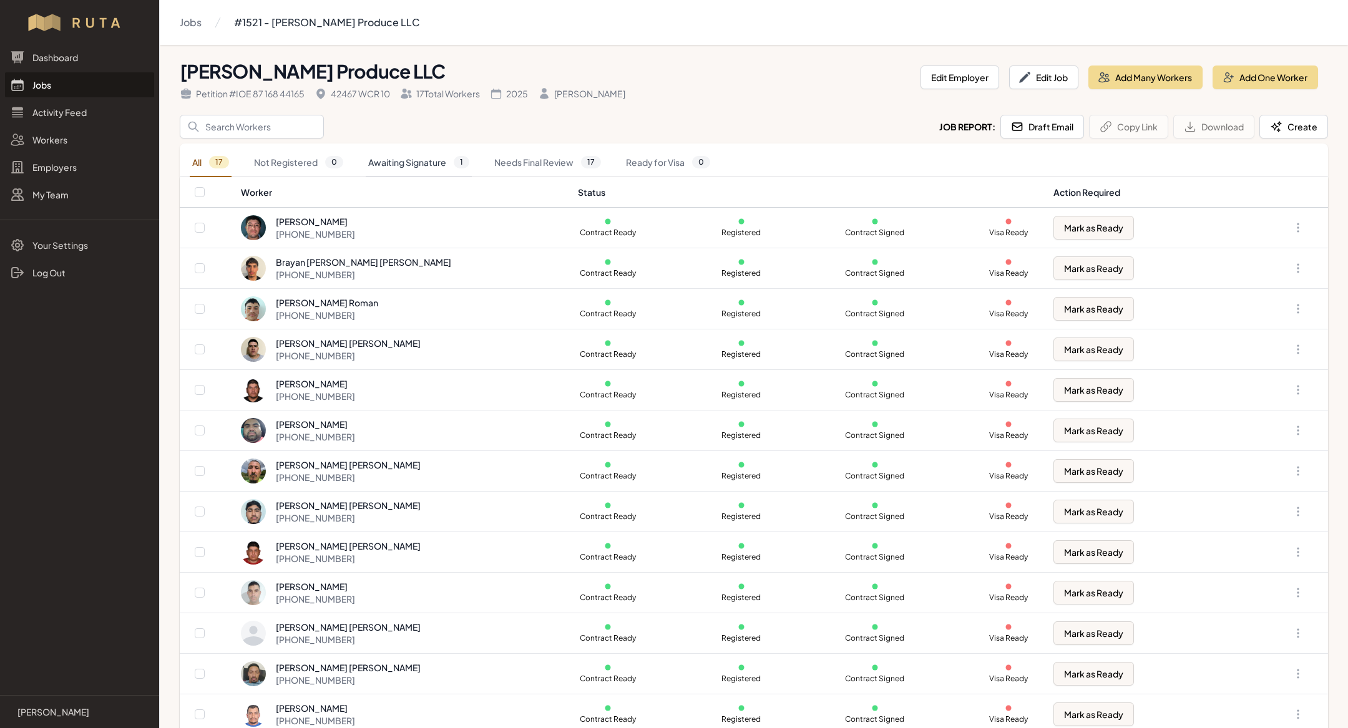
click at [432, 160] on link "Awaiting Signature 1" at bounding box center [419, 162] width 106 height 29
